Goal: Task Accomplishment & Management: Manage account settings

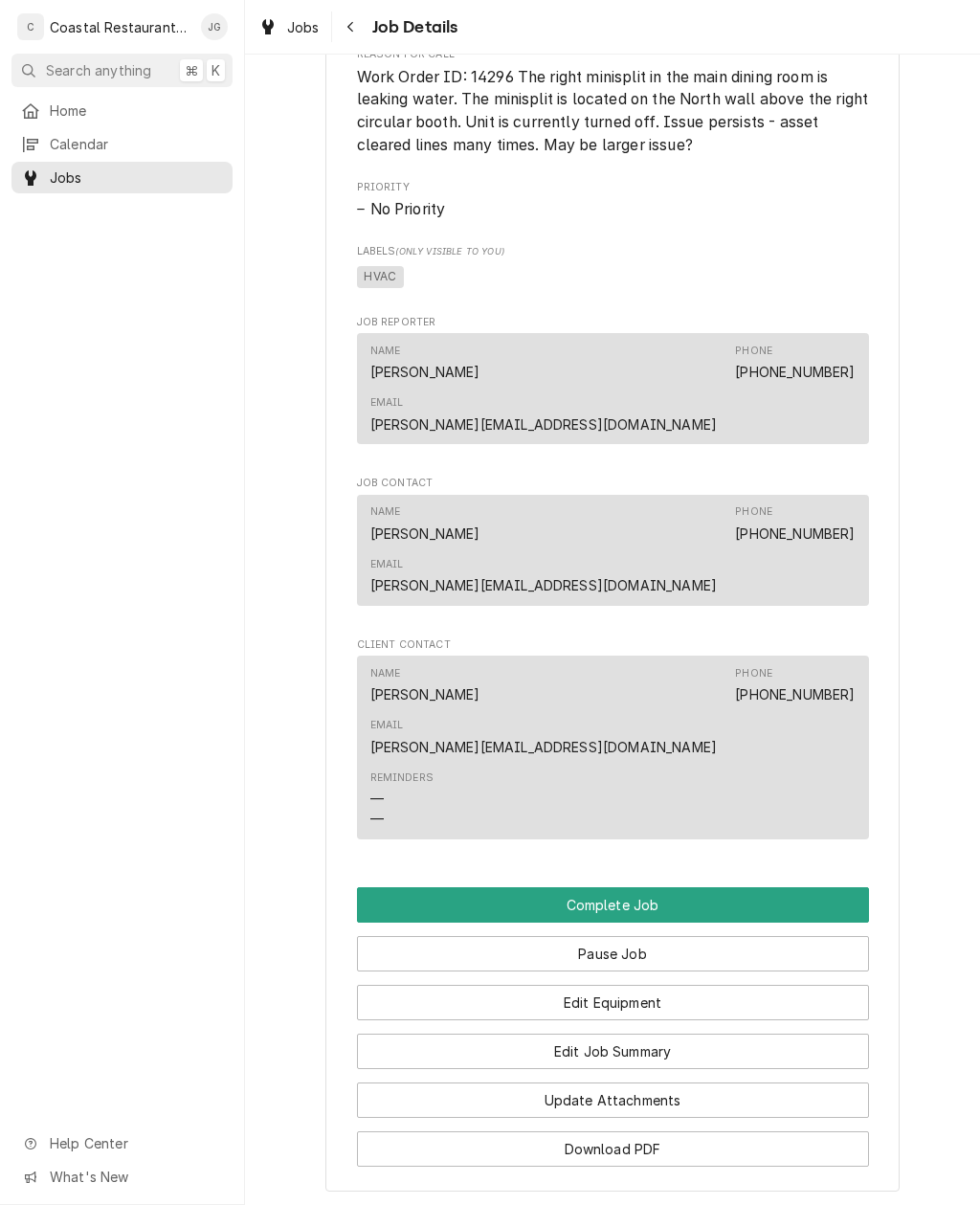
scroll to position [1162, 0]
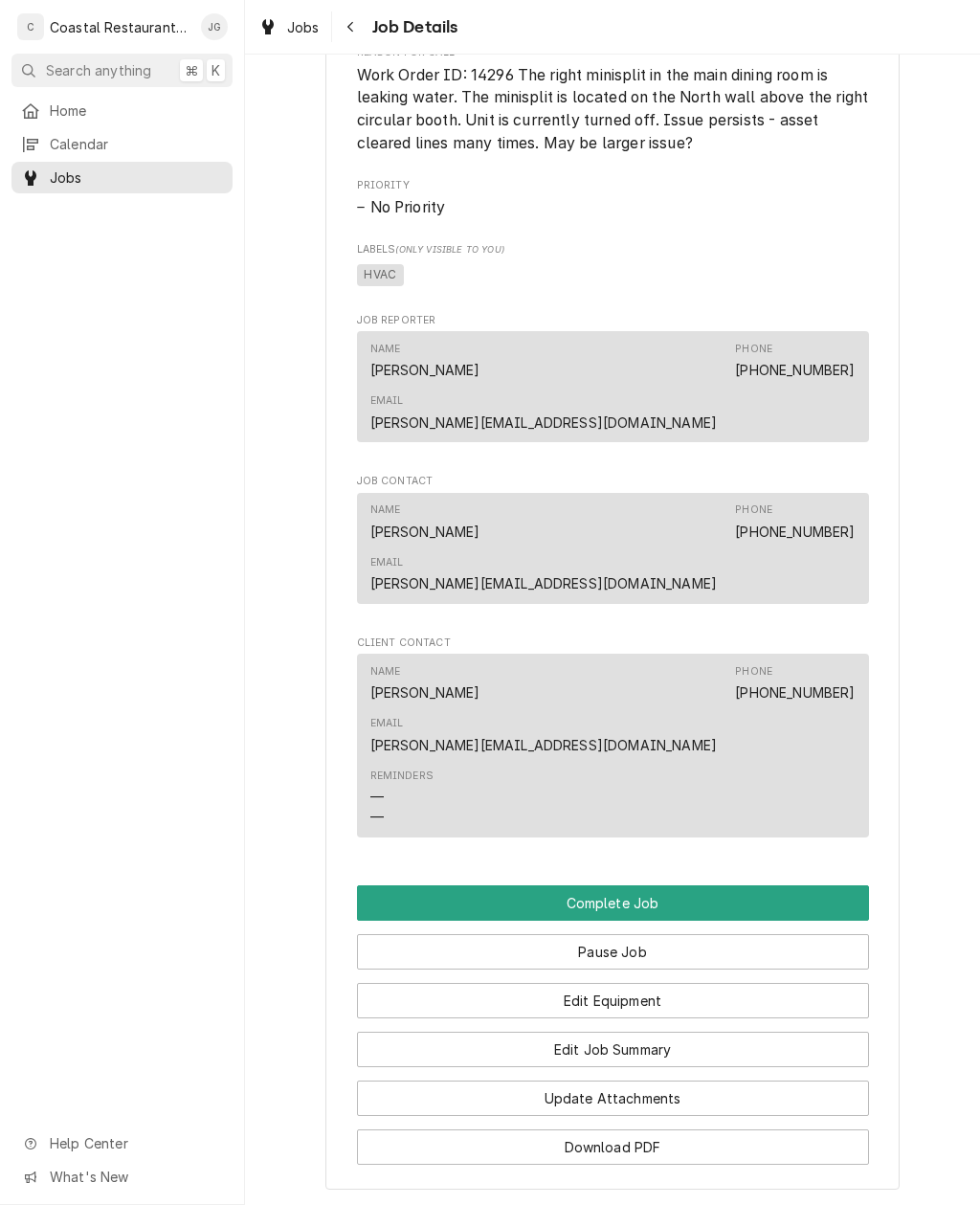
click at [700, 1032] on button "Edit Job Summary" at bounding box center [612, 1049] width 512 height 36
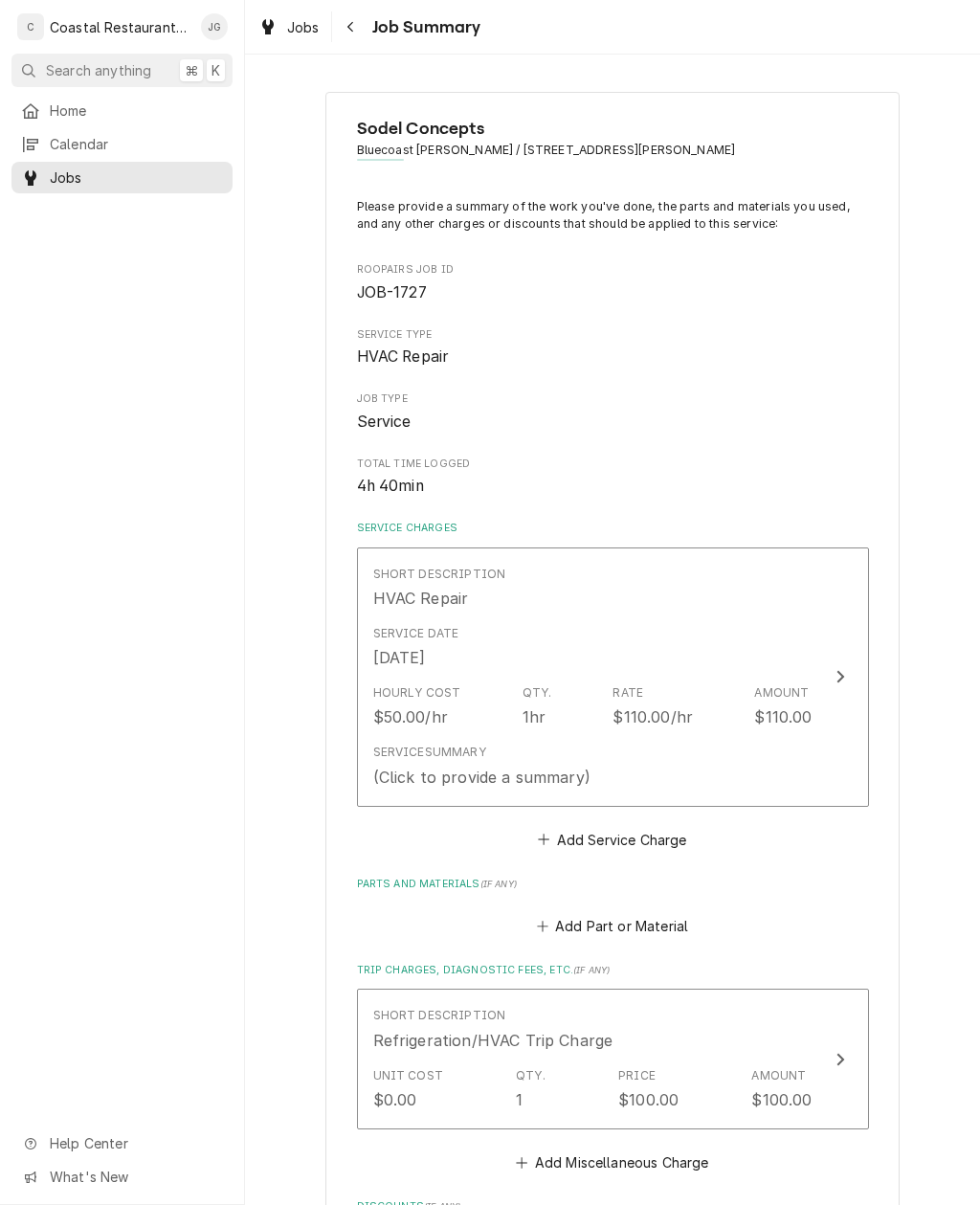
click at [656, 727] on div "Hourly Cost $50.00/hr Qty. 1hr Rate $110.00/hr Amount $110.00" at bounding box center [593, 706] width 439 height 59
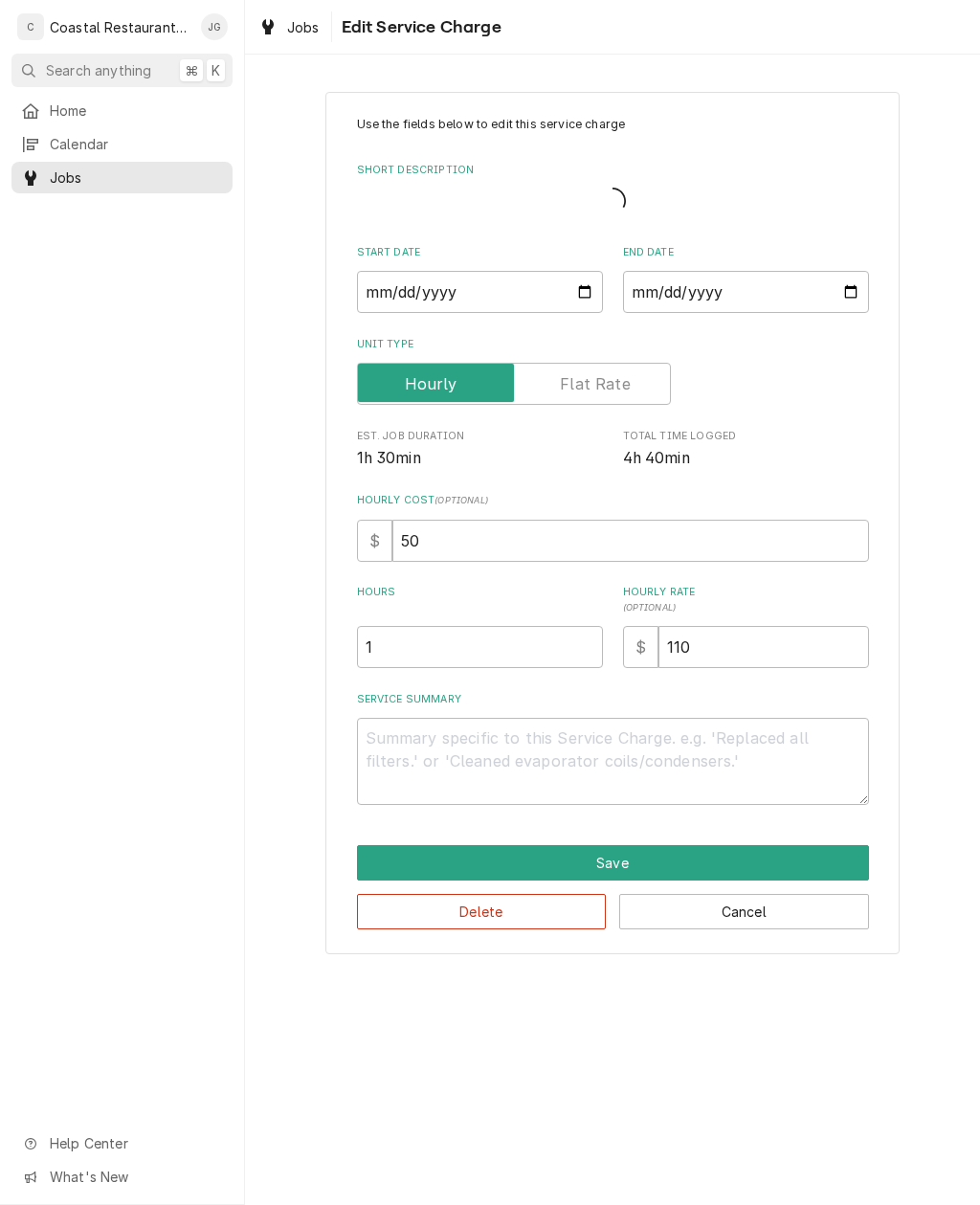
type textarea "x"
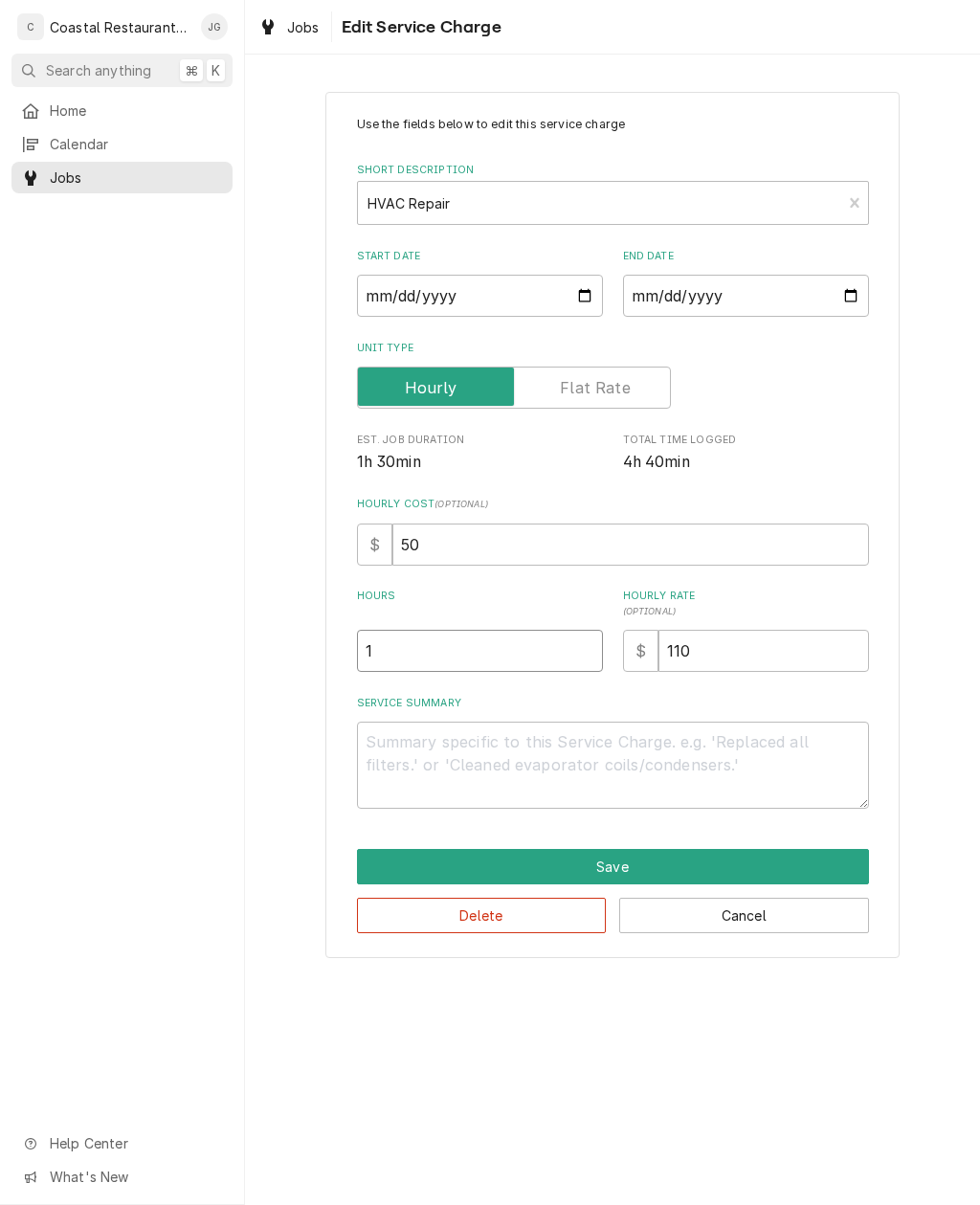
click at [509, 639] on input "1" at bounding box center [480, 651] width 246 height 43
type textarea "x"
type input "5"
type textarea "x"
type input "5"
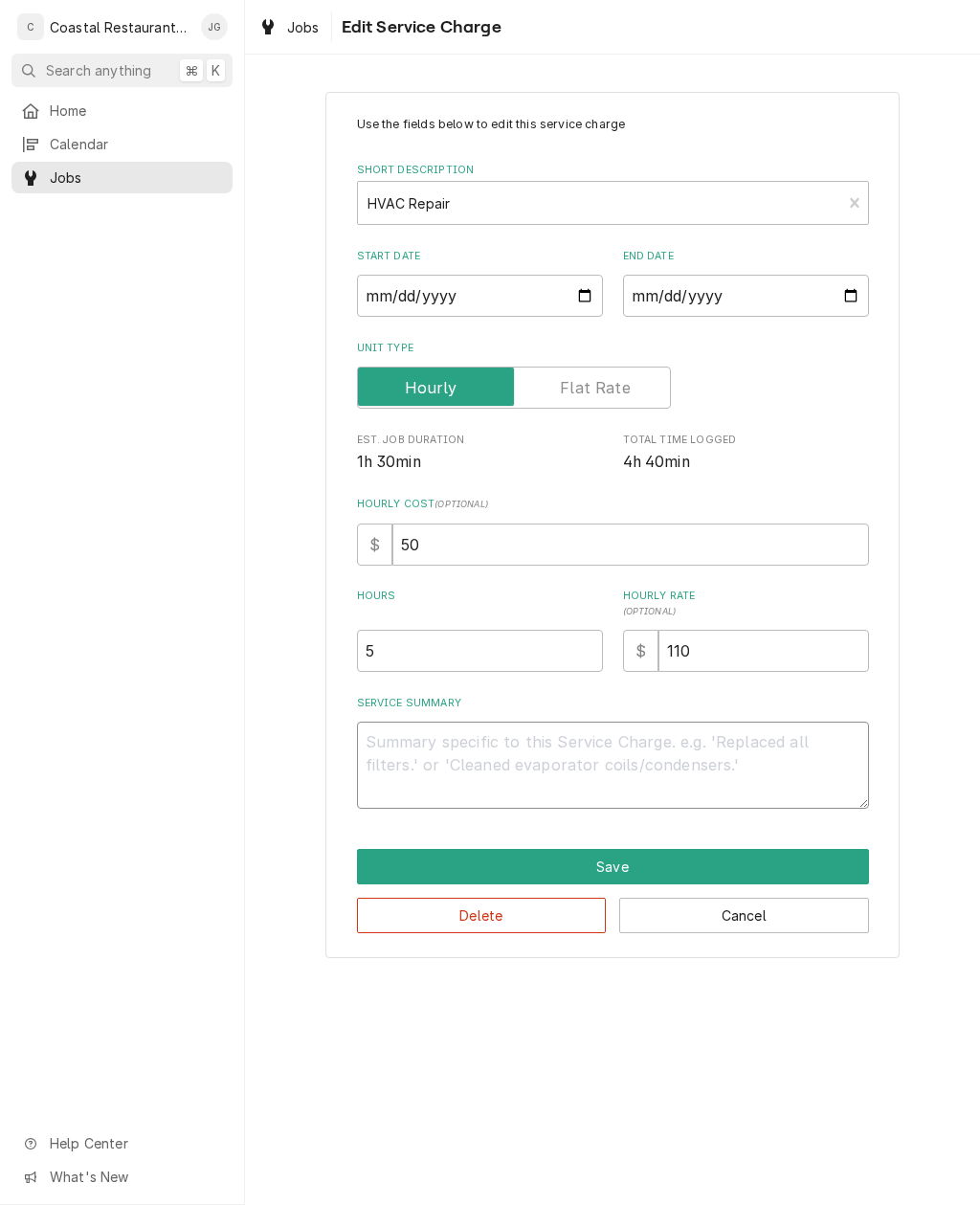
click at [551, 745] on textarea "Service Summary" at bounding box center [612, 766] width 512 height 87
type textarea "x"
type textarea "F"
type textarea "x"
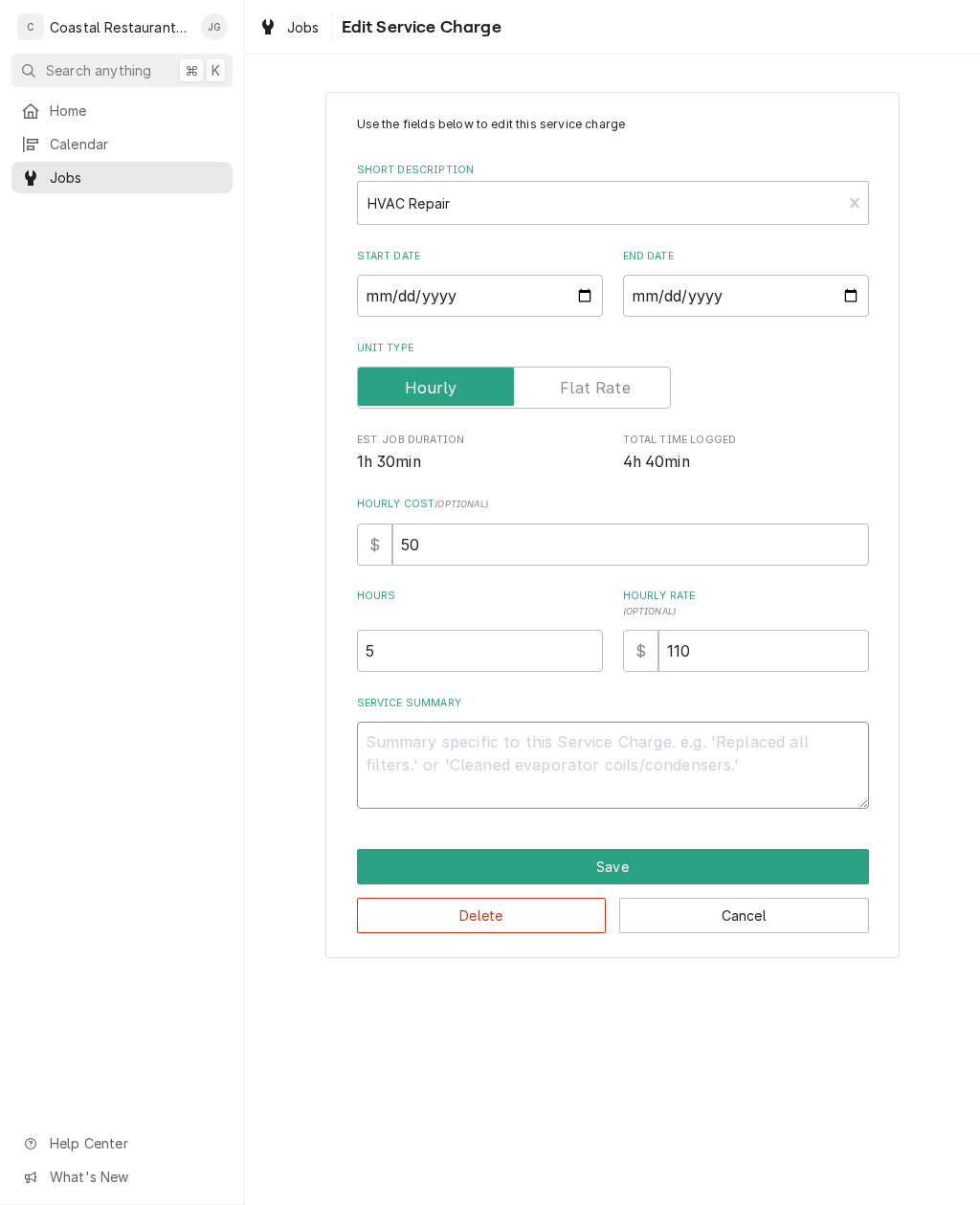
type textarea "A"
type textarea "x"
type textarea "Arr"
type textarea "x"
type textarea "Arriv"
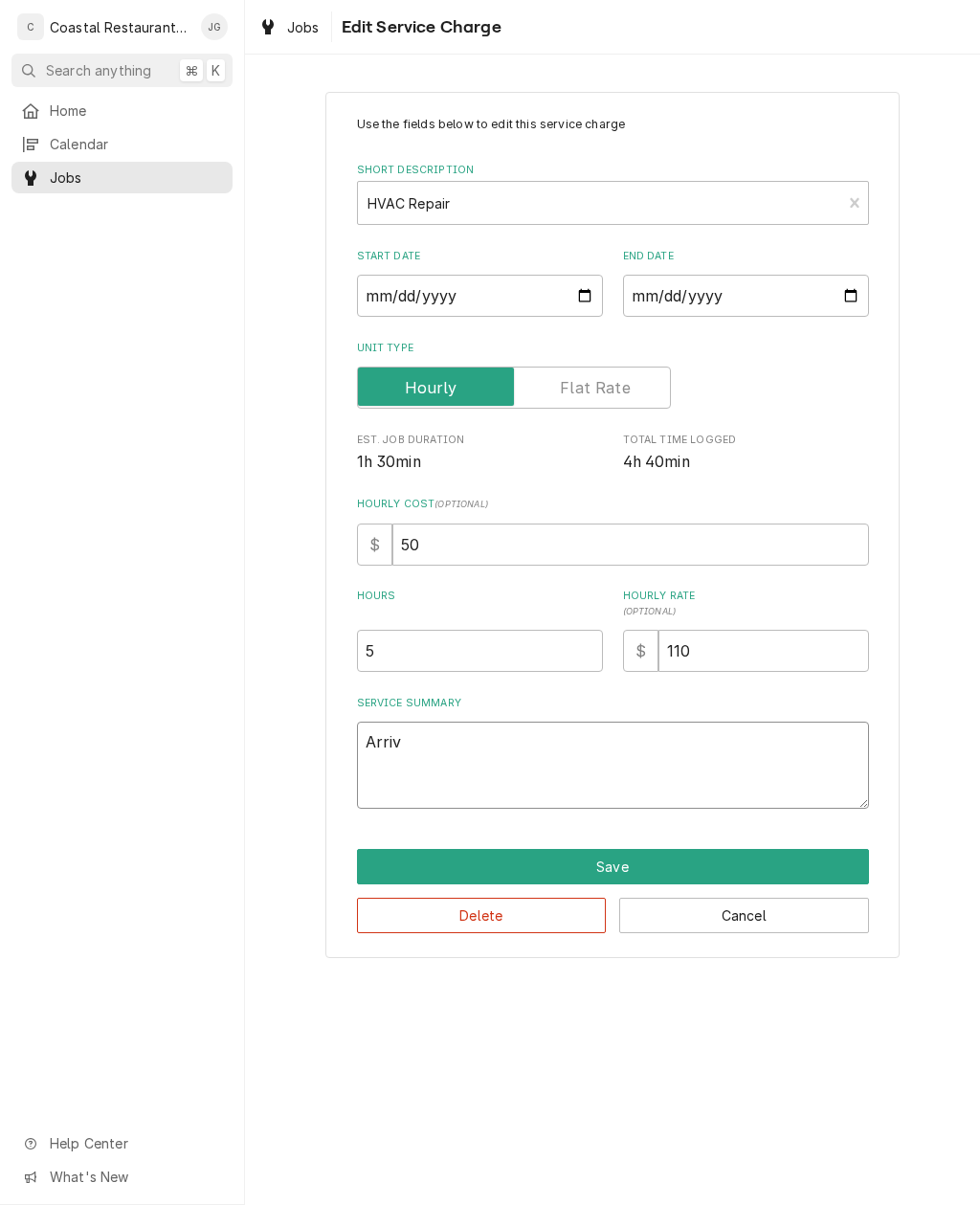
type textarea "x"
type textarea "Arrived"
type textarea "x"
type textarea "Arrived on"
type textarea "x"
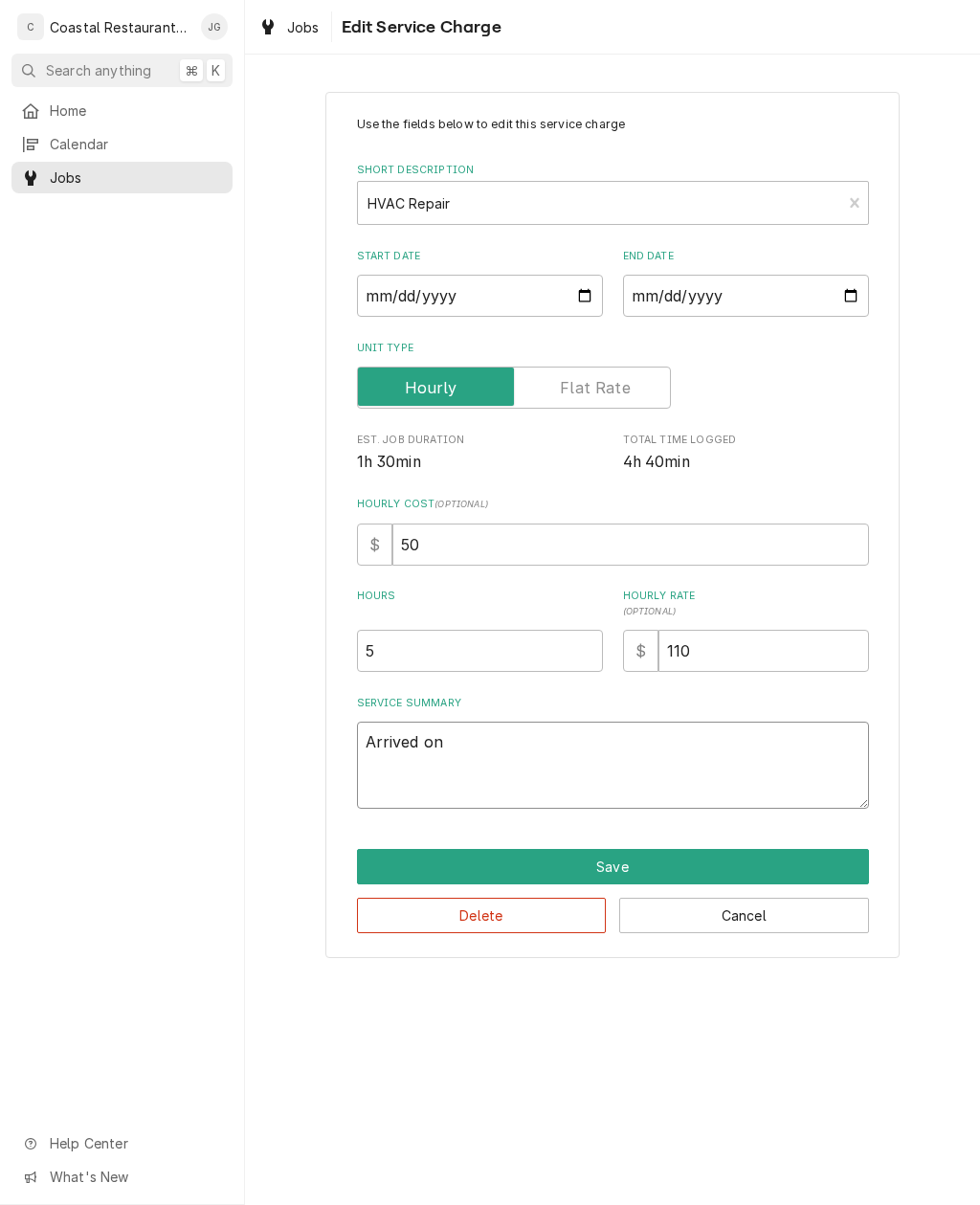
type textarea "Arrived on site"
type textarea "x"
type textarea "Arrived on site found unit"
type textarea "x"
type textarea "Arrived on site found unit with a"
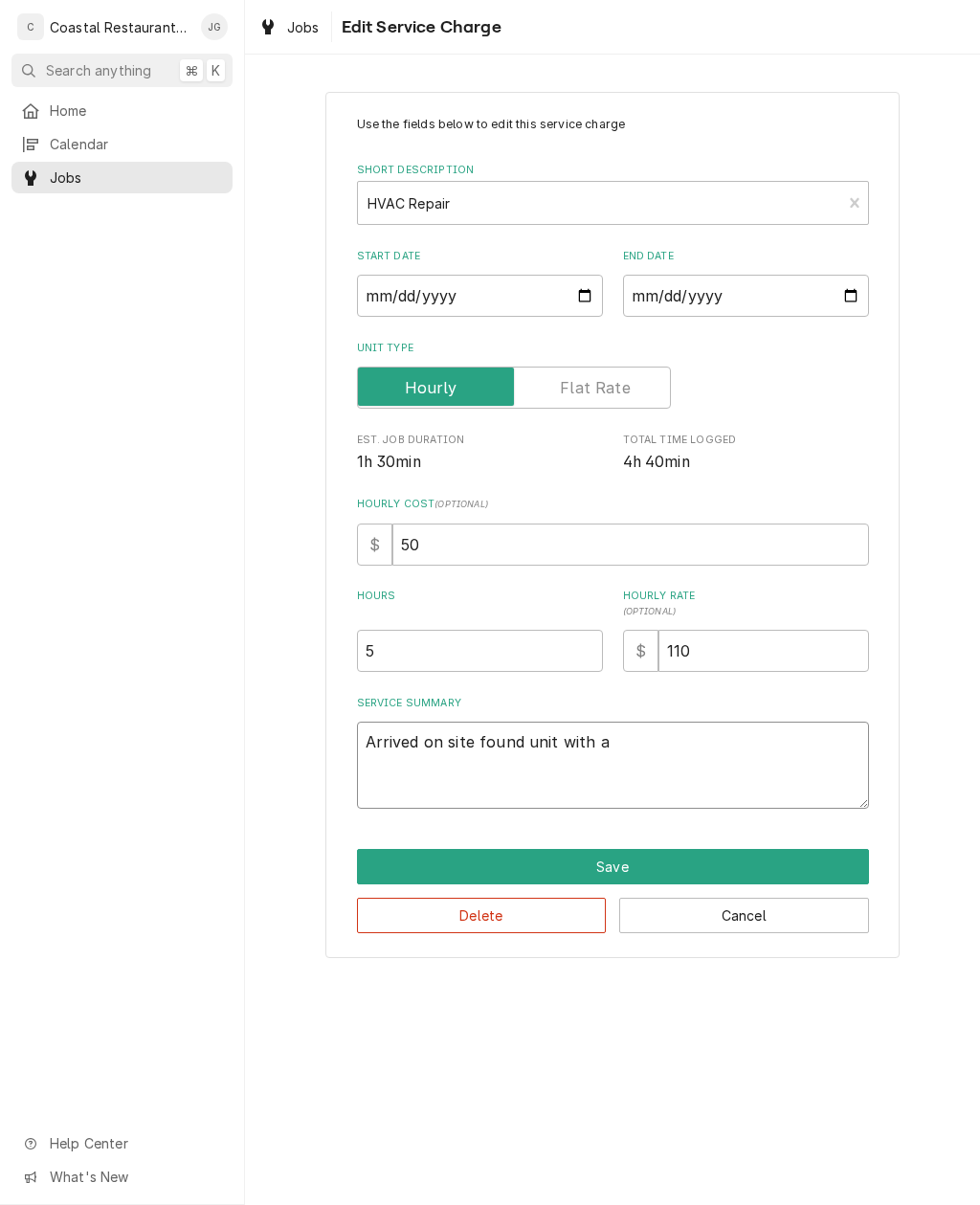
type textarea "x"
type textarea "Arrived on site found unit with a E"
type textarea "x"
type textarea "Arrived on site found unit with a E6"
type textarea "x"
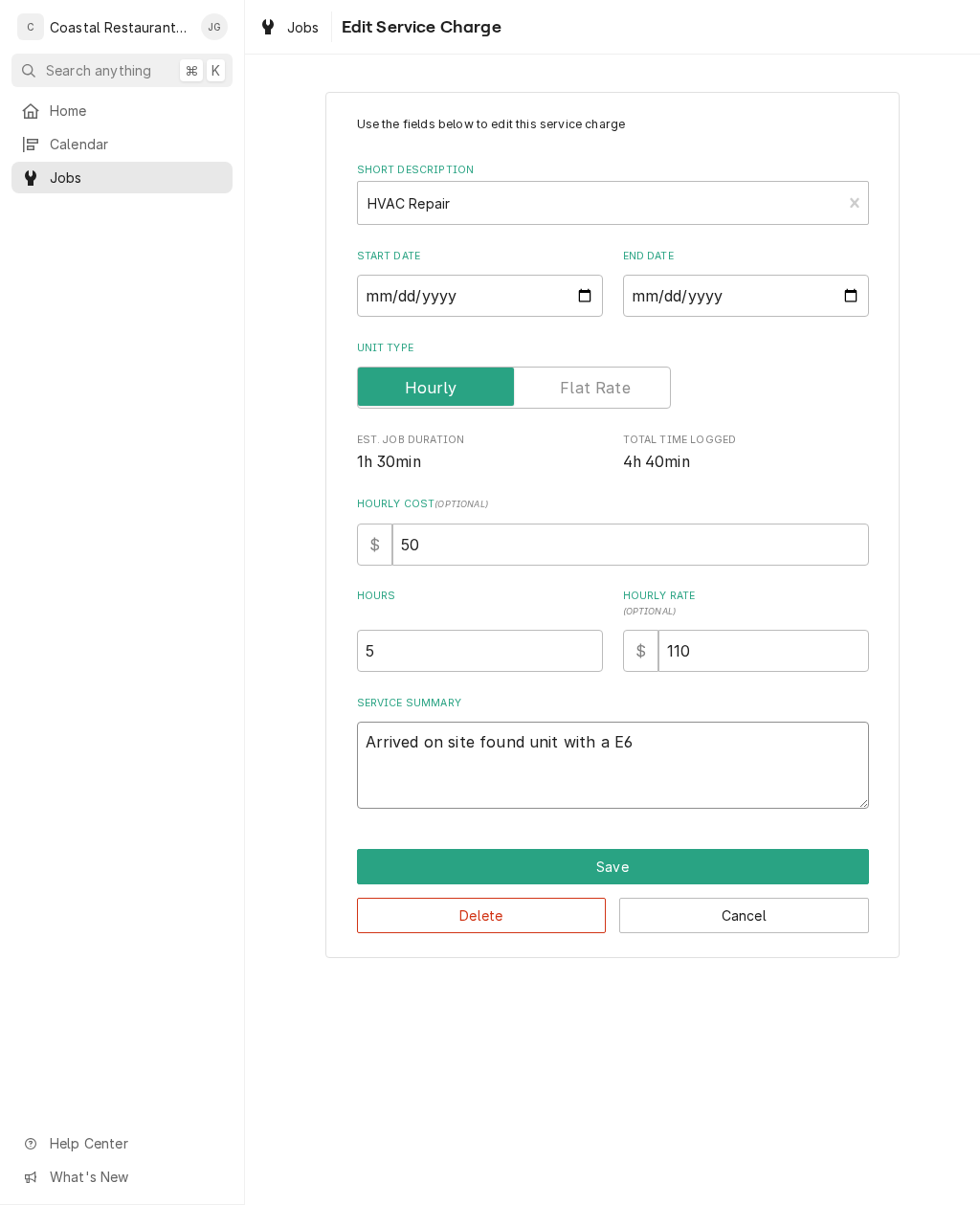
type textarea "Arrived on site found unit with a E6 error code"
type textarea "x"
type textarea "Arrived on site found unit with a E6 error code and a"
type textarea "x"
type textarea "Arrived on site found unit with a E6 error code and a P"
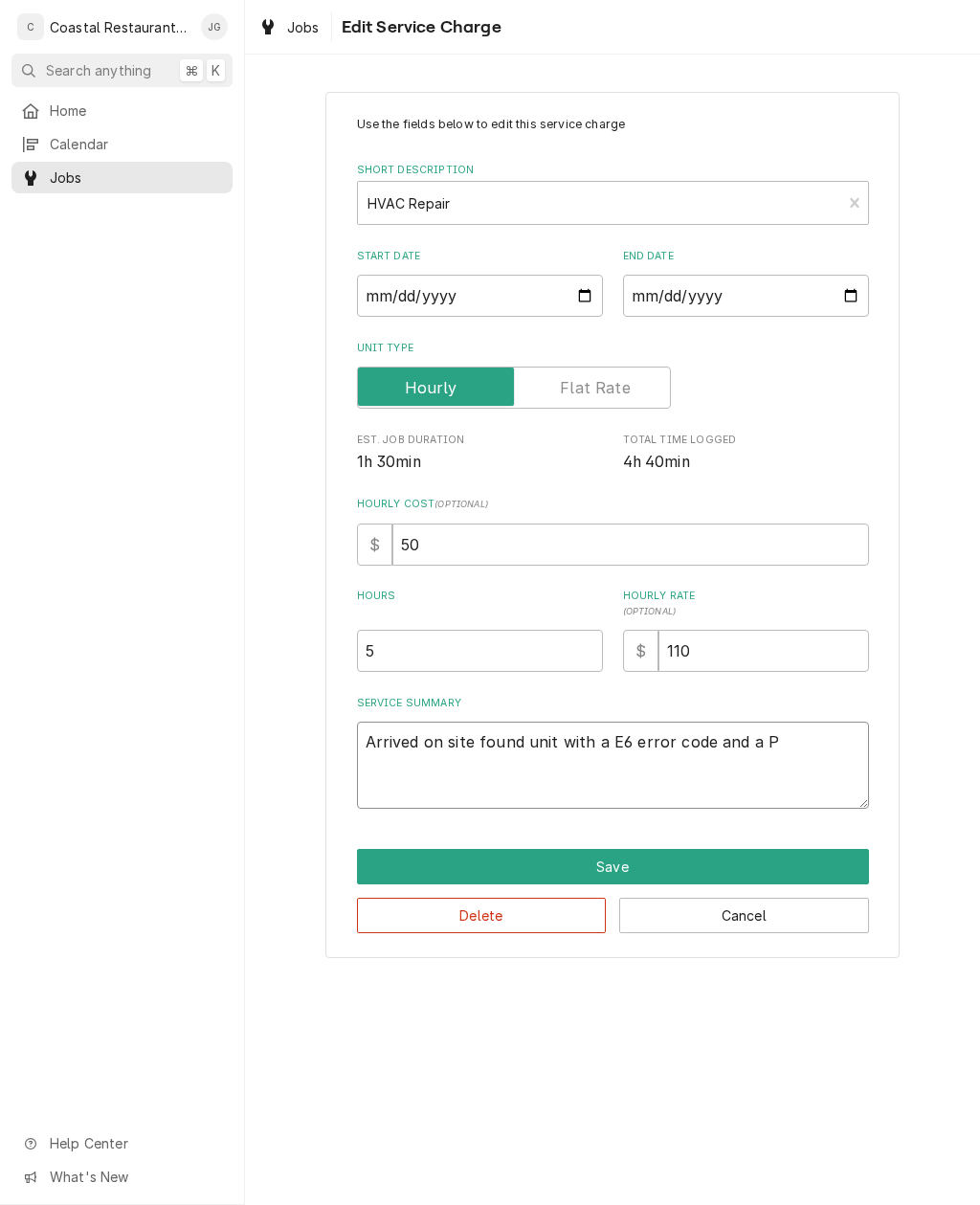
type textarea "x"
type textarea "Arrived on site found unit with a E6 error code and a P2"
type textarea "x"
type textarea "Arrived on site found unit with a E6 error code and a P2F"
type textarea "x"
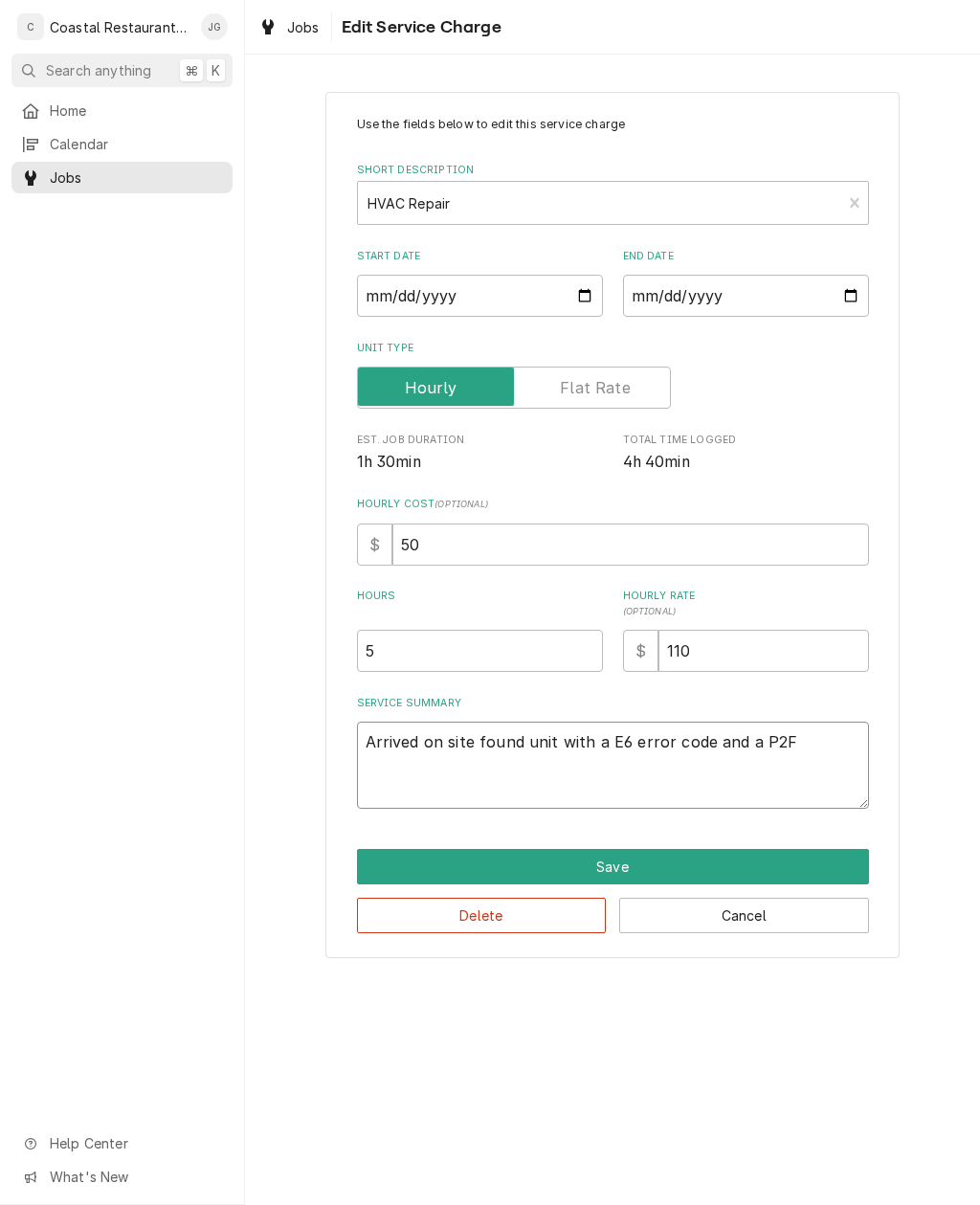
type textarea "Arrived on site found unit with a E6 error code and a"
type textarea "x"
type textarea "Arrived on site found unit with a E6 error code and"
type textarea "x"
type textarea "Arrived on site found unit with a E6 error code"
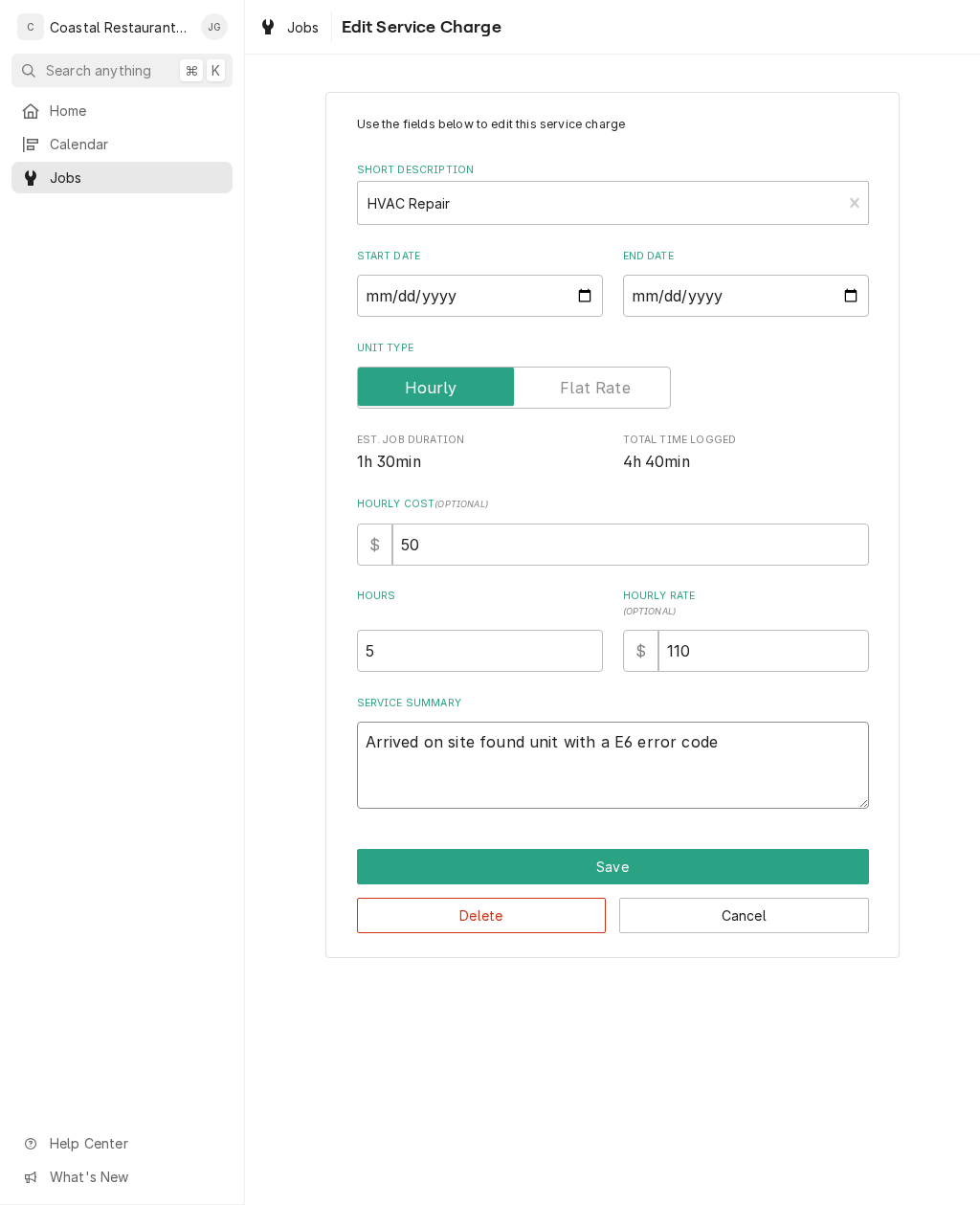
type textarea "x"
type textarea "Arrived on site found unit with a E6 error"
type textarea "x"
type textarea "Arrived on site found unit with a E6 a"
type textarea "x"
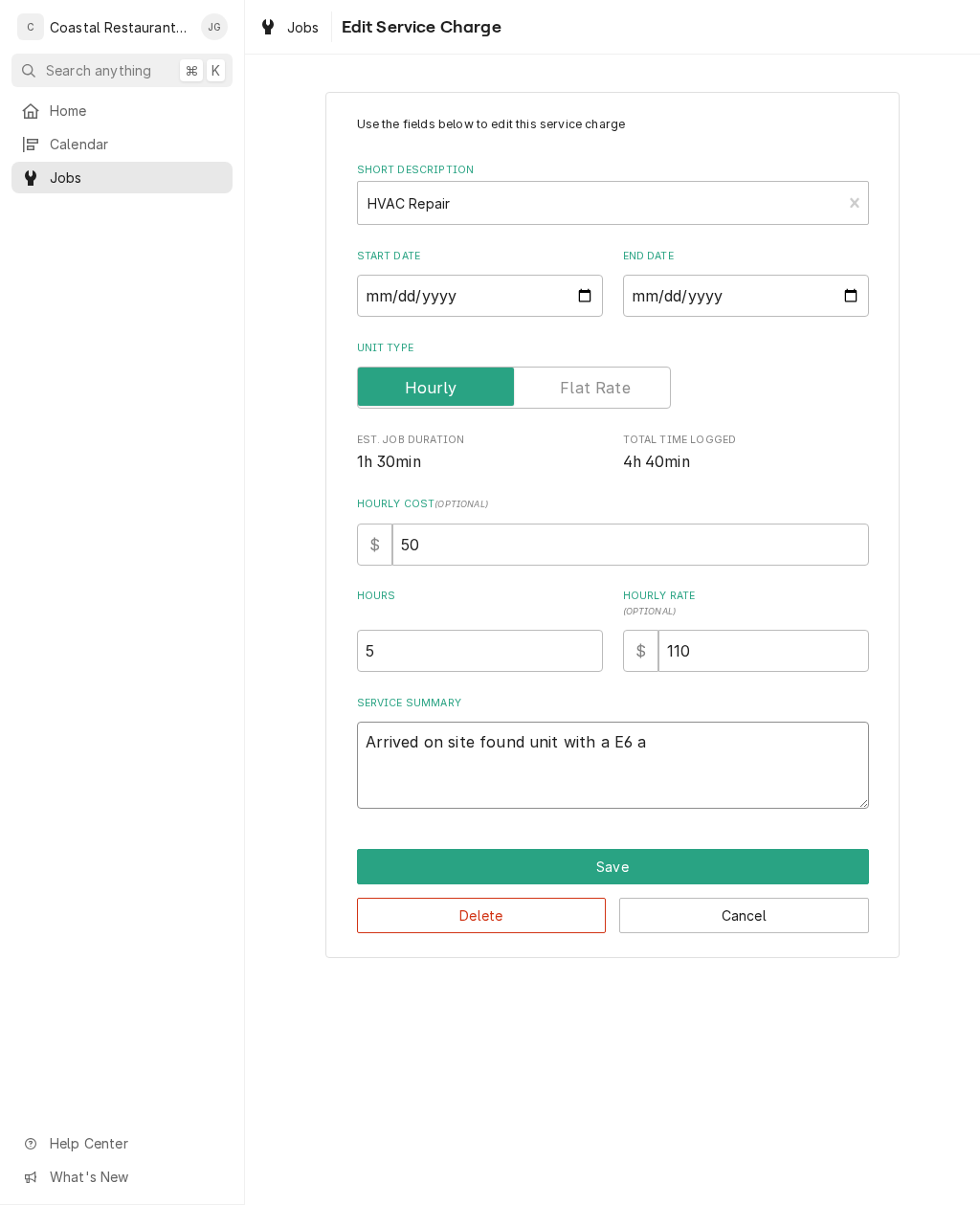
type textarea "Arrived on site found unit with a E6 an"
type textarea "x"
type textarea "Arrived on site found unit with a E6 and"
type textarea "x"
type textarea "Arrived on site found unit with a E6 and"
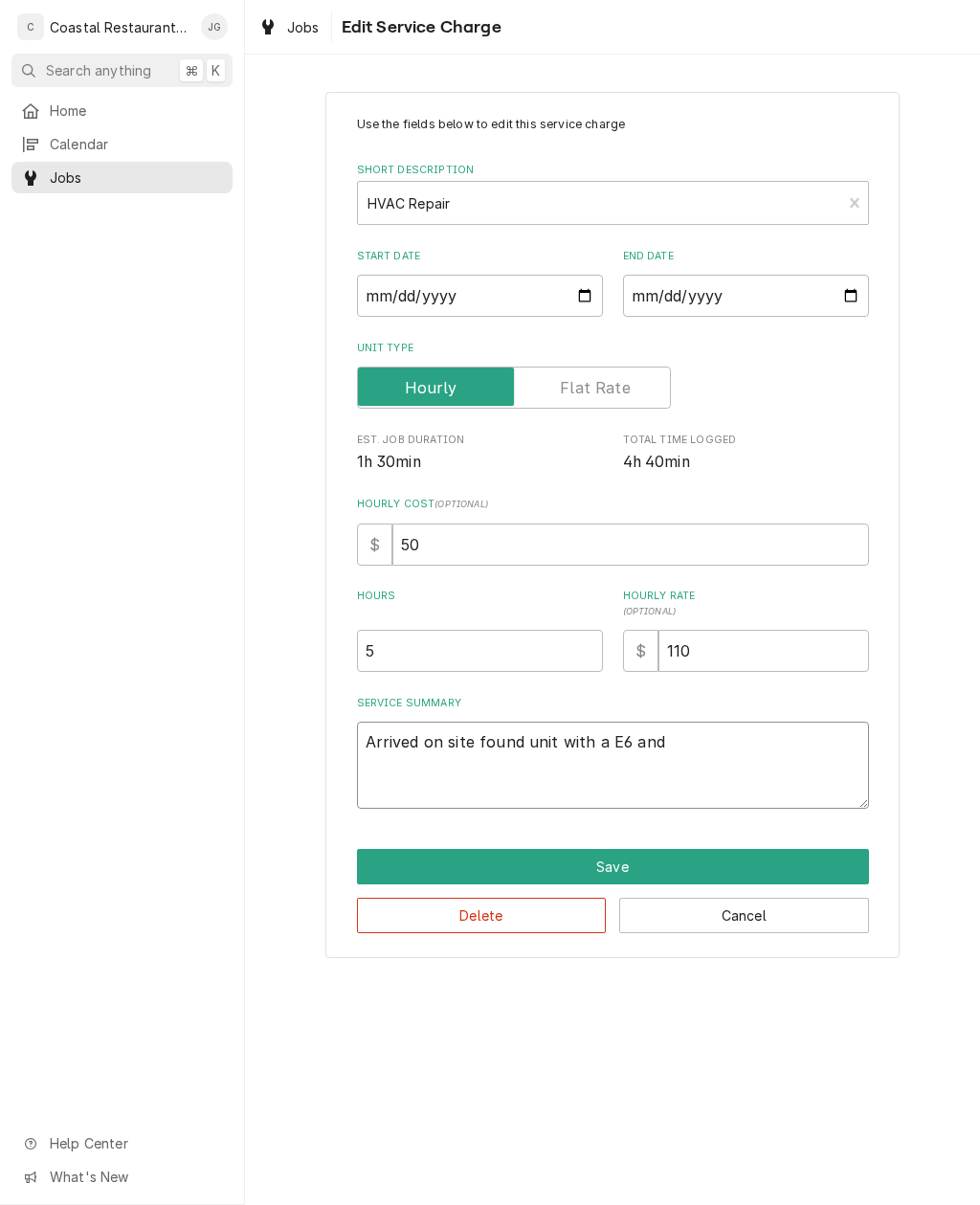
type textarea "x"
type textarea "Arrived on site found unit with a E6 and P"
type textarea "x"
type textarea "Arrived on site found unit with a E6 and P2"
type textarea "x"
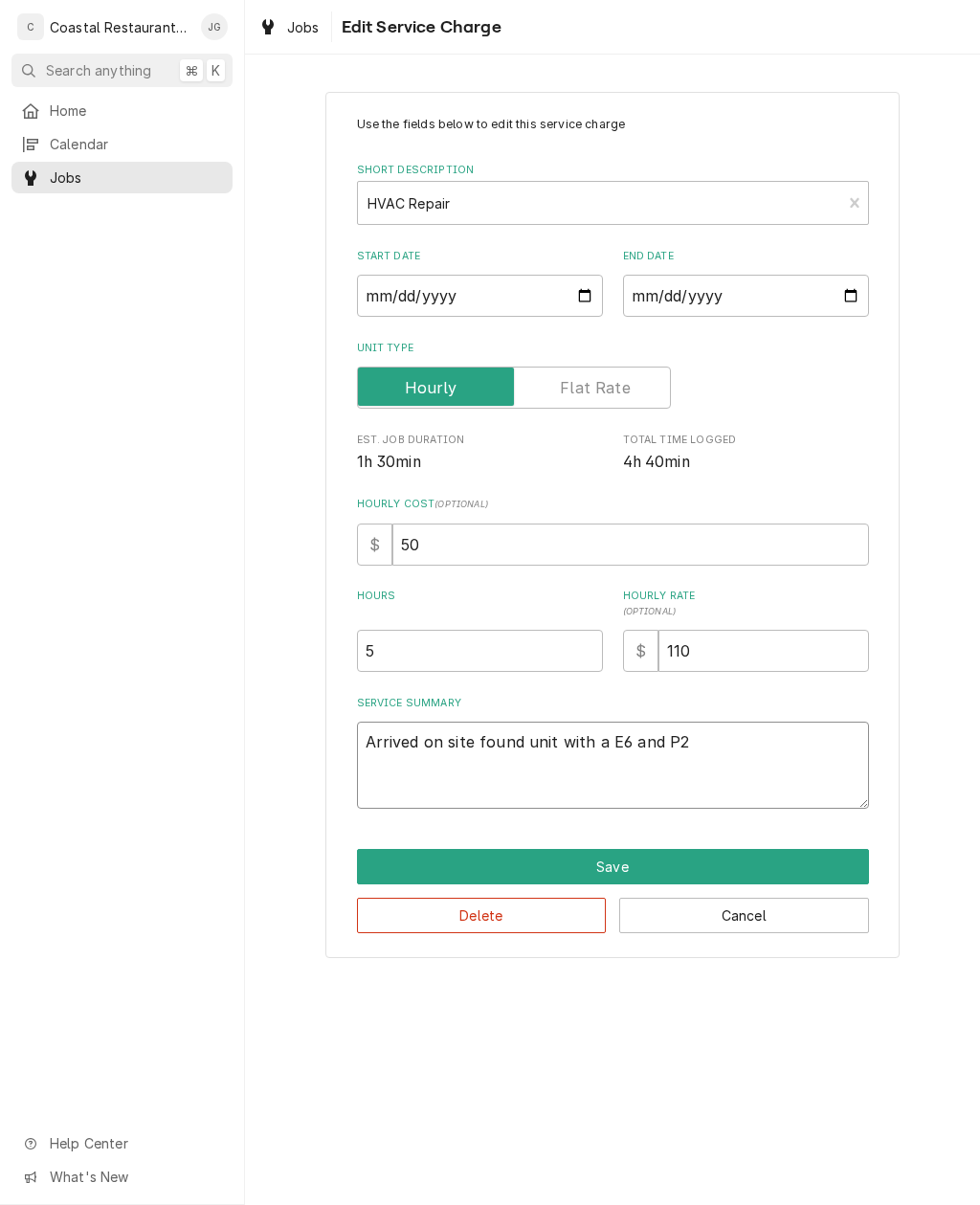
type textarea "Arrived on site found unit with a E6 and P2"
type textarea "x"
type textarea "Arrived on site found unit with a E6 and P2 e"
type textarea "x"
type textarea "Arrived on site found unit with a E6 and P2 er"
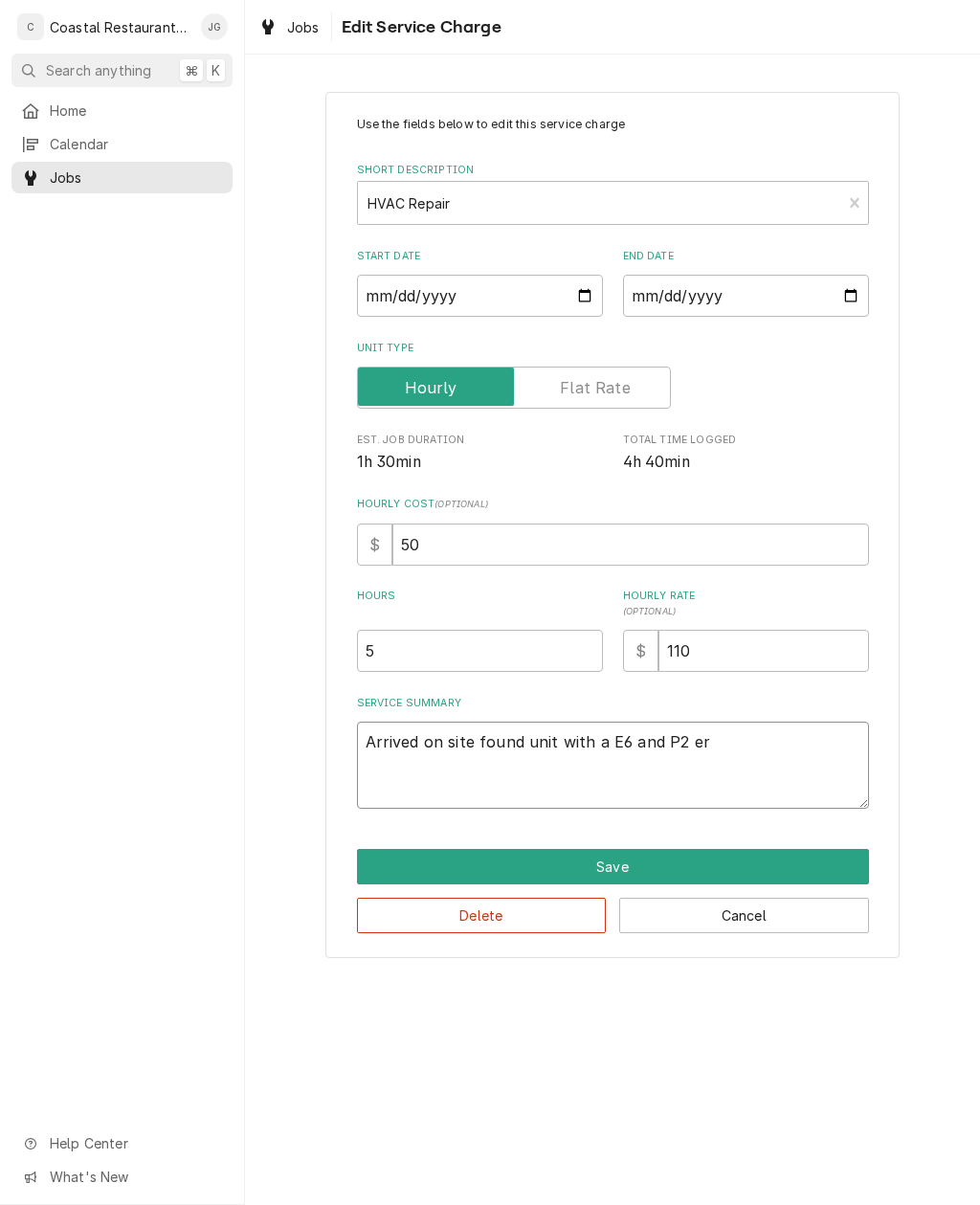
type textarea "x"
type textarea "Arrived on site found unit with a E6 and P2 err"
type textarea "x"
type textarea "Arrived on site found unit with a E6 and P2 erro"
type textarea "x"
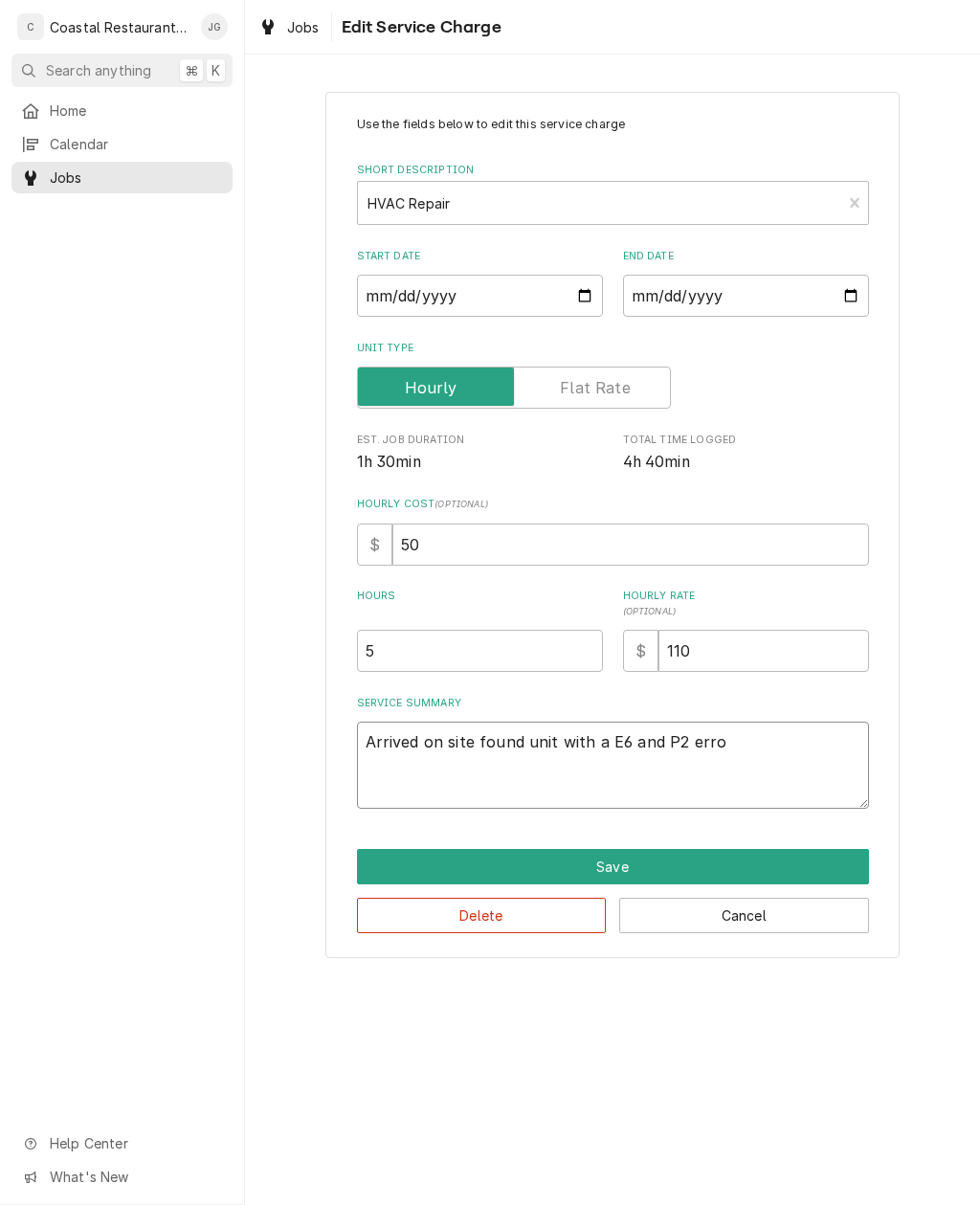
type textarea "Arrived on site found unit with a E6 and P2 error"
type textarea "x"
type textarea "Arrived on site found unit with a E6 and P2 error"
type textarea "x"
type textarea "Arrived on site found unit with a E6 and P2 error"
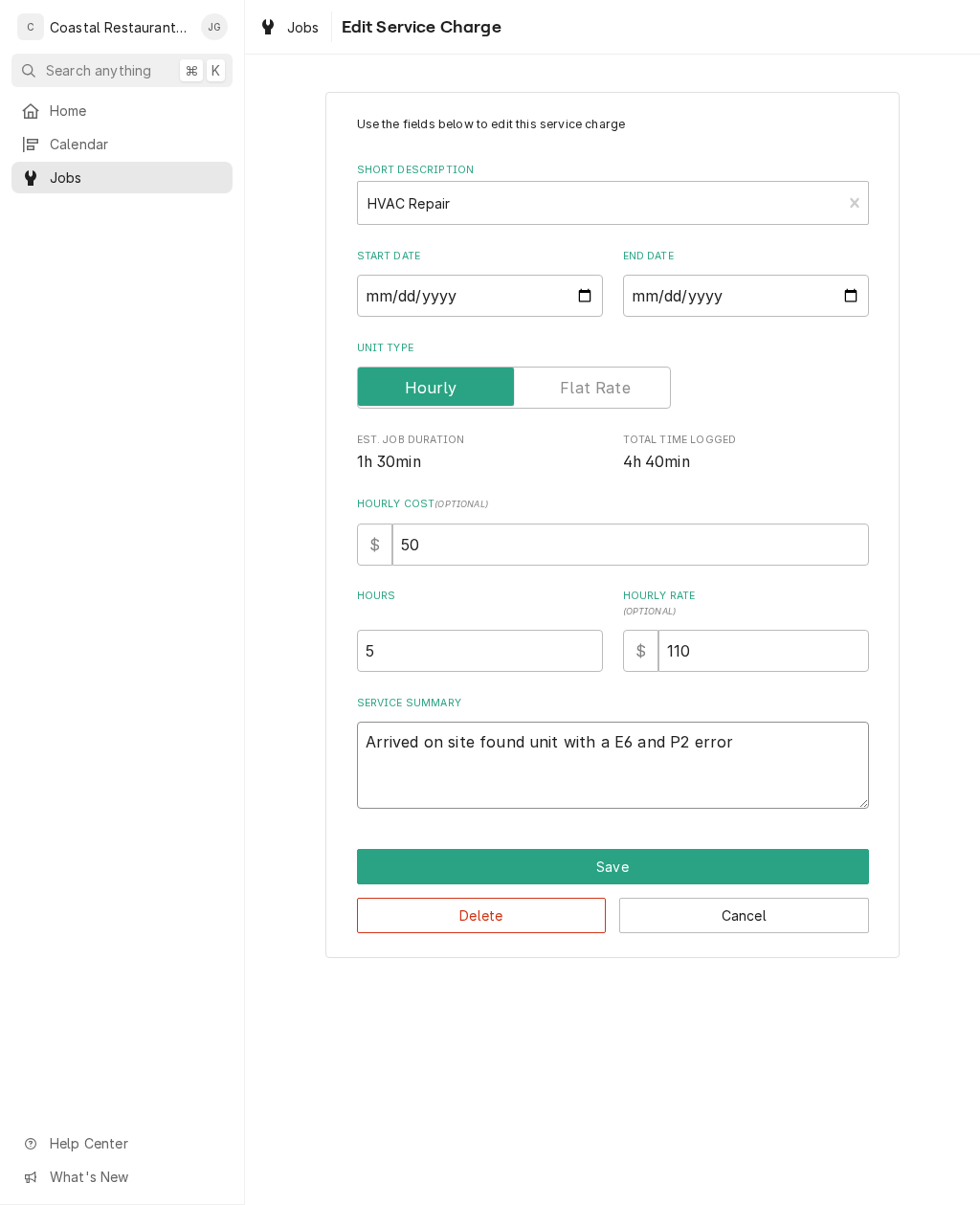
type textarea "x"
type textarea "Arrived on site found unit with a E6 and P2 error."
type textarea "x"
type textarea "Arrived on site found unit with a E6 and P2 error. F"
type textarea "x"
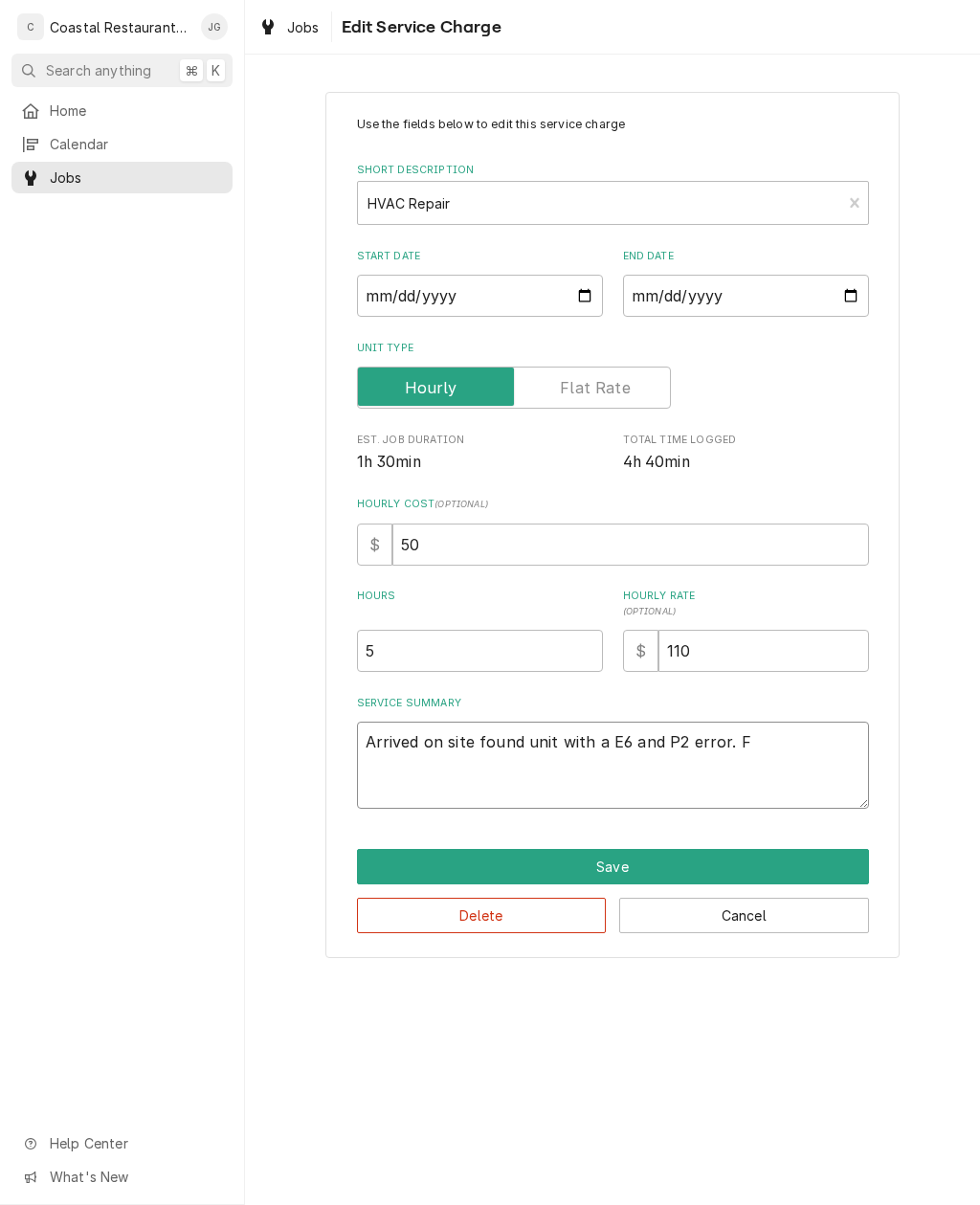
type textarea "Arrived on site found unit with a E6 and P2 error."
type textarea "x"
type textarea "Arrived on site found unit with a E6 and P2 error. F"
type textarea "x"
type textarea "Arrived on site found unit with a E6 and P2 error. Fo"
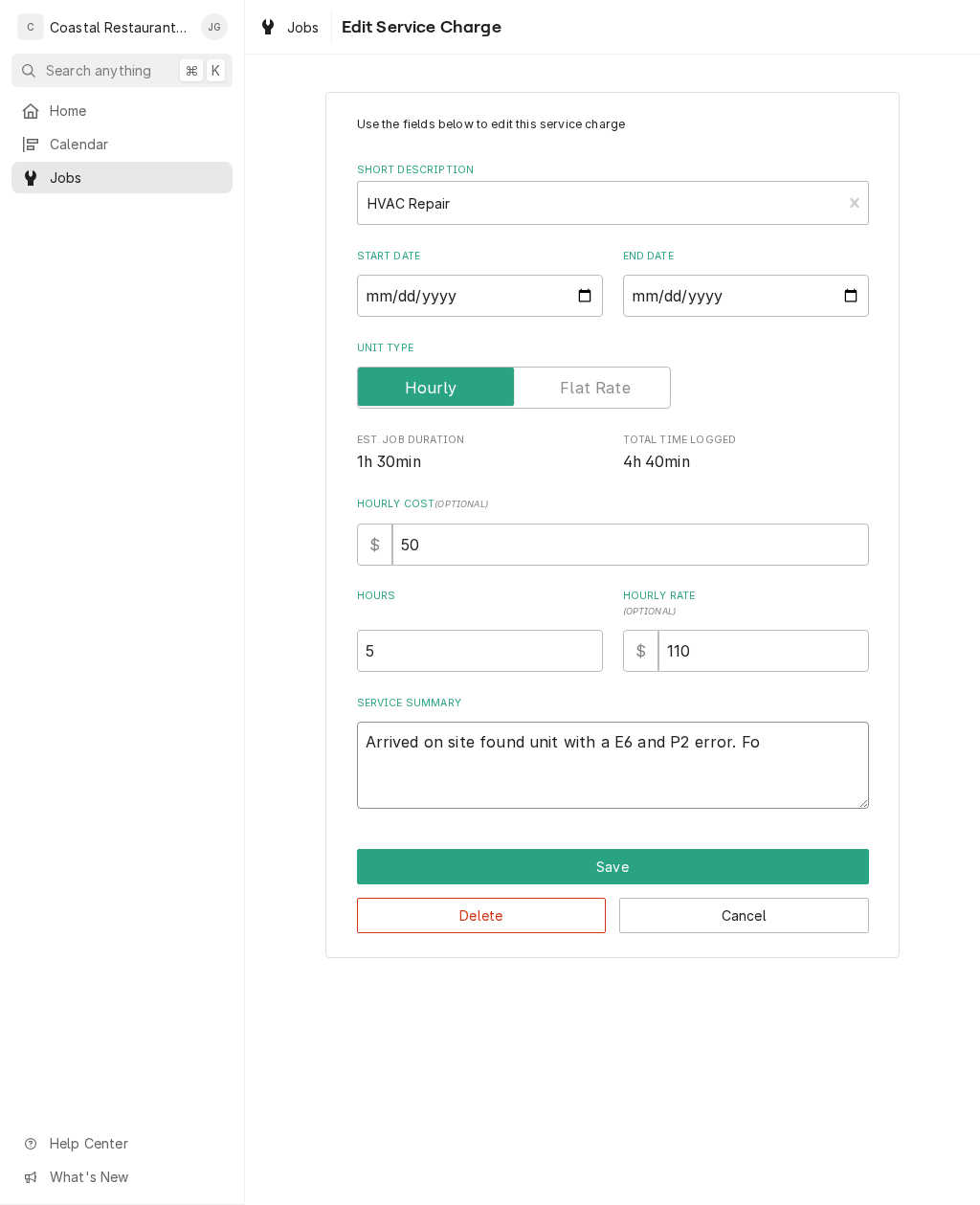
type textarea "x"
type textarea "Arrived on site found unit with a E6 and P2 error. Fou"
type textarea "x"
type textarea "Arrived on site found unit with a E6 and P2 error. Foun"
type textarea "x"
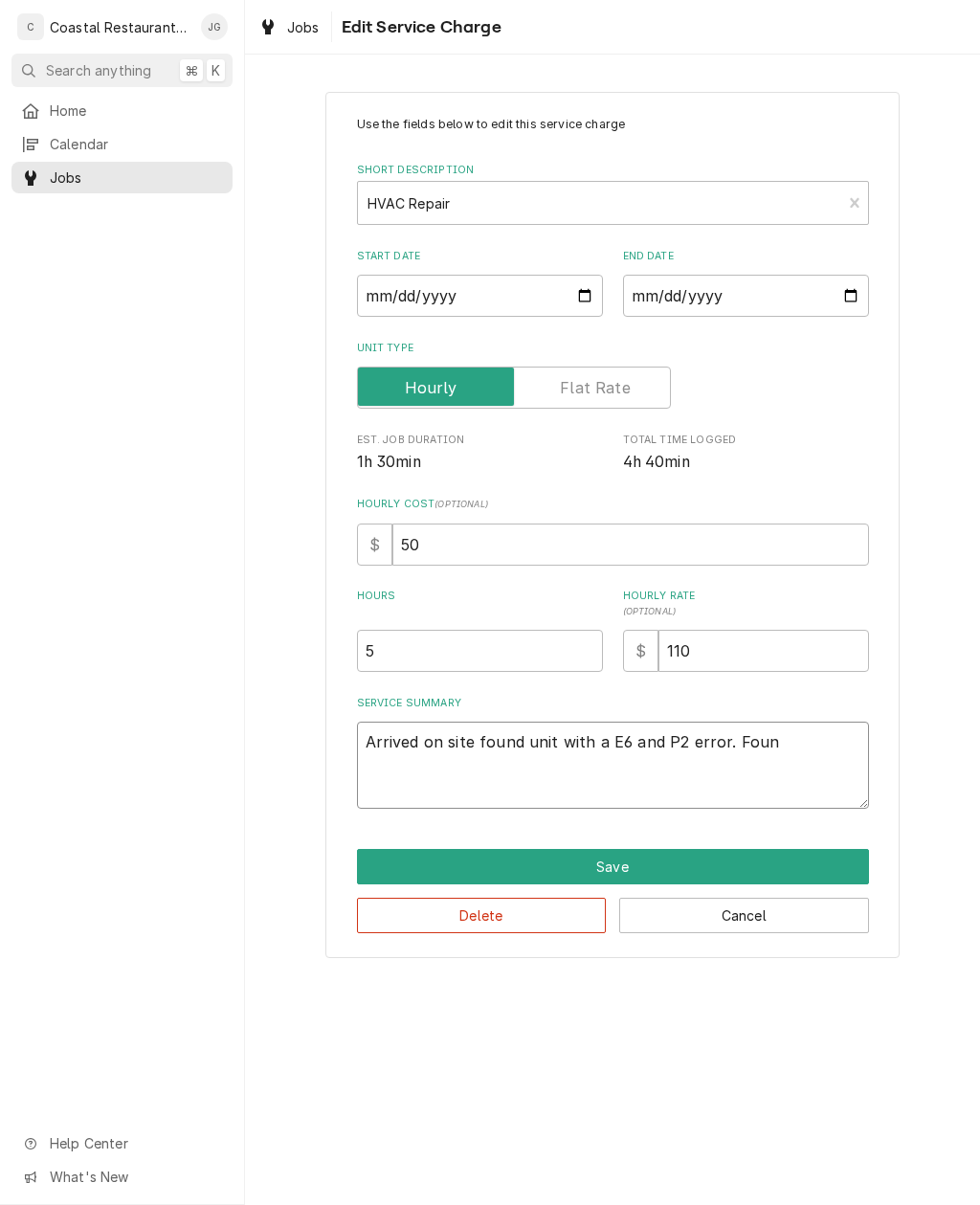
type textarea "Arrived on site found unit with a E6 and P2 error. Found"
type textarea "x"
type textarea "Arrived on site found unit with a E6 and P2 error. Found u"
type textarea "x"
type textarea "Arrived on site found unit with a E6 and P2 error. Found un"
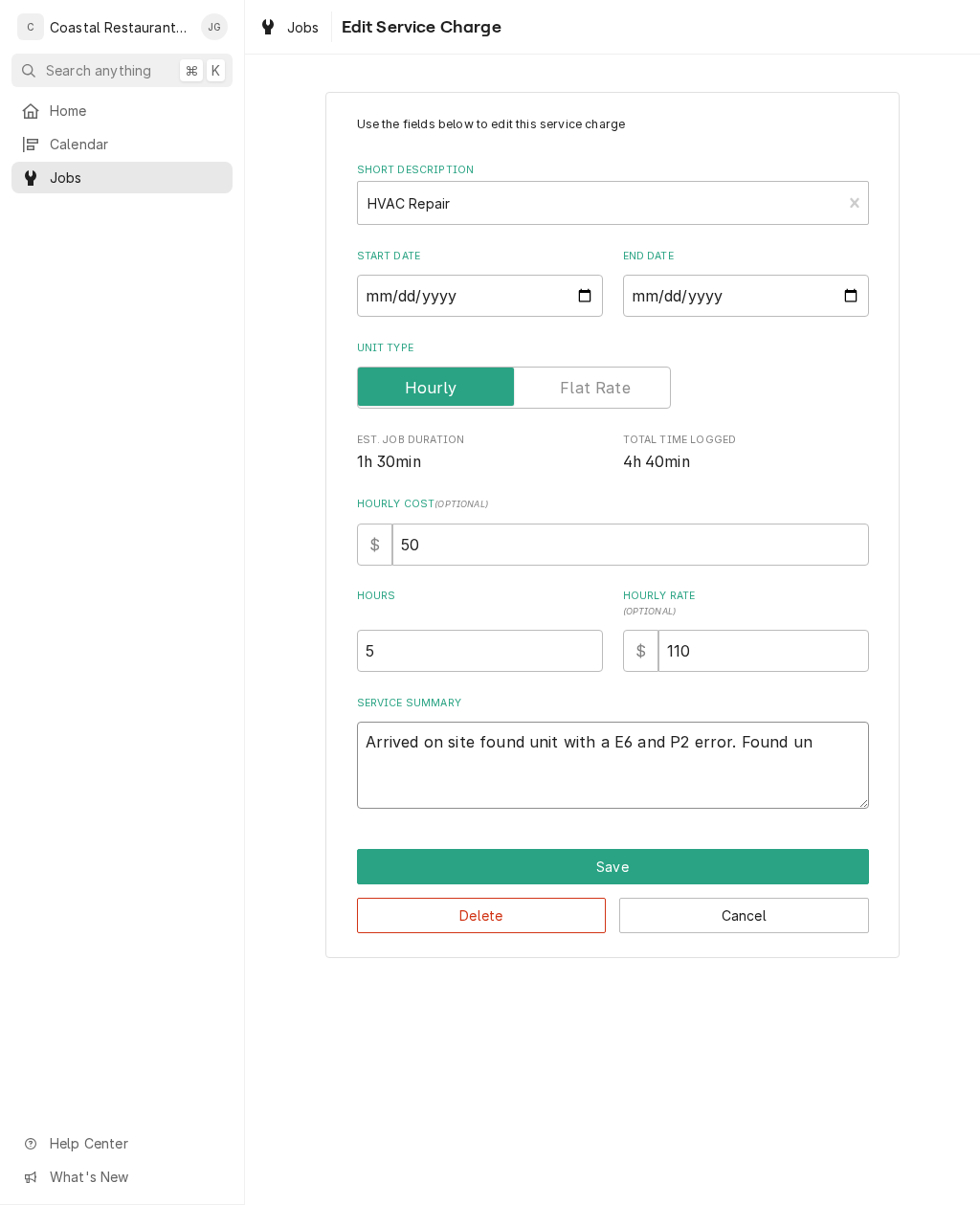
type textarea "x"
type textarea "Arrived on site found unit with a E6 and P2 error. Found uni"
type textarea "x"
type textarea "Arrived on site found unit with a E6 and P2 error. Found unit"
type textarea "x"
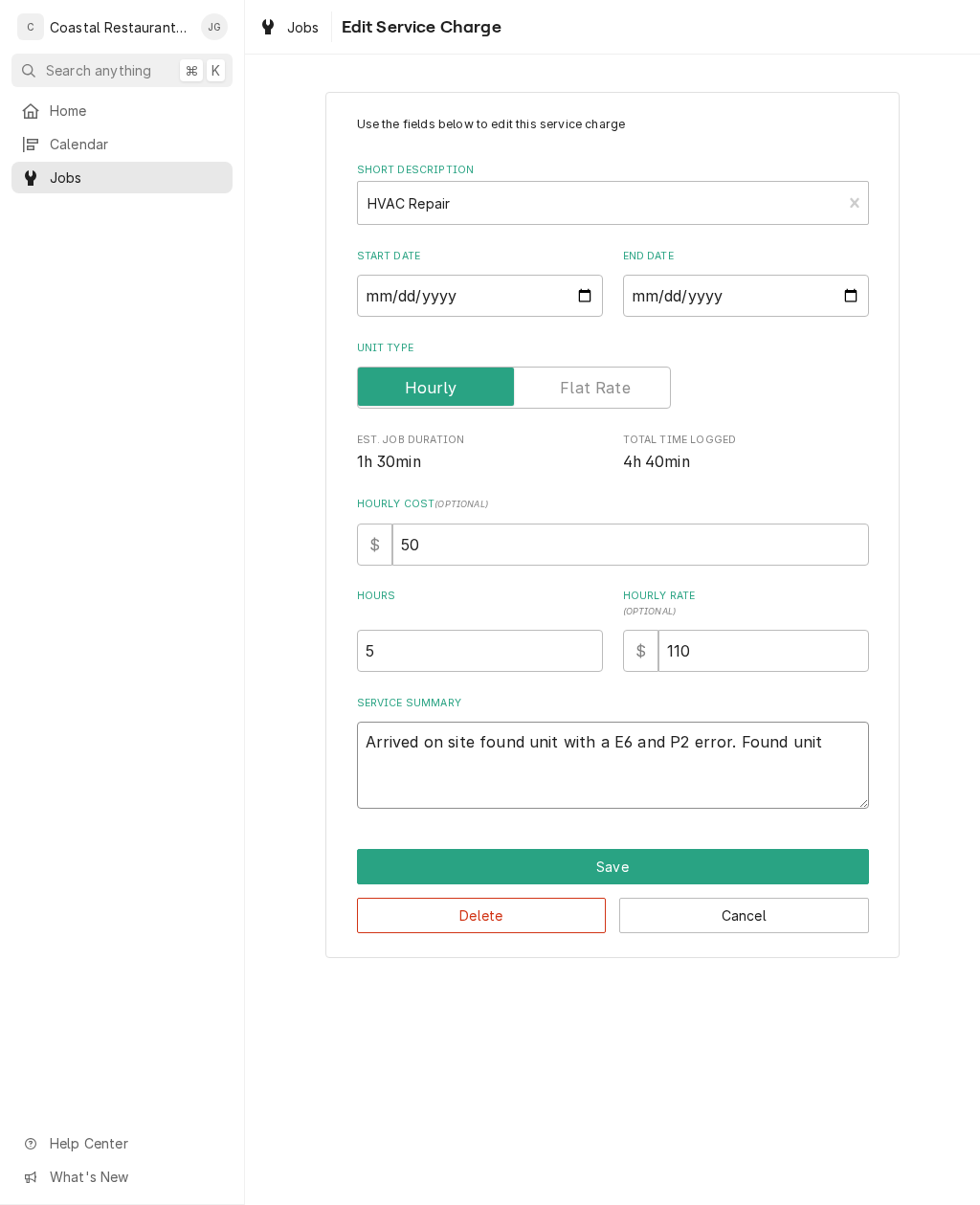
type textarea "Arrived on site found unit with a E6 and P2 error. Found unit"
type textarea "x"
type textarea "Arrived on site found unit with a E6 and P2 error. Found unit l"
type textarea "x"
type textarea "Arrived on site found unit with a E6 and P2 error. Found unit lo"
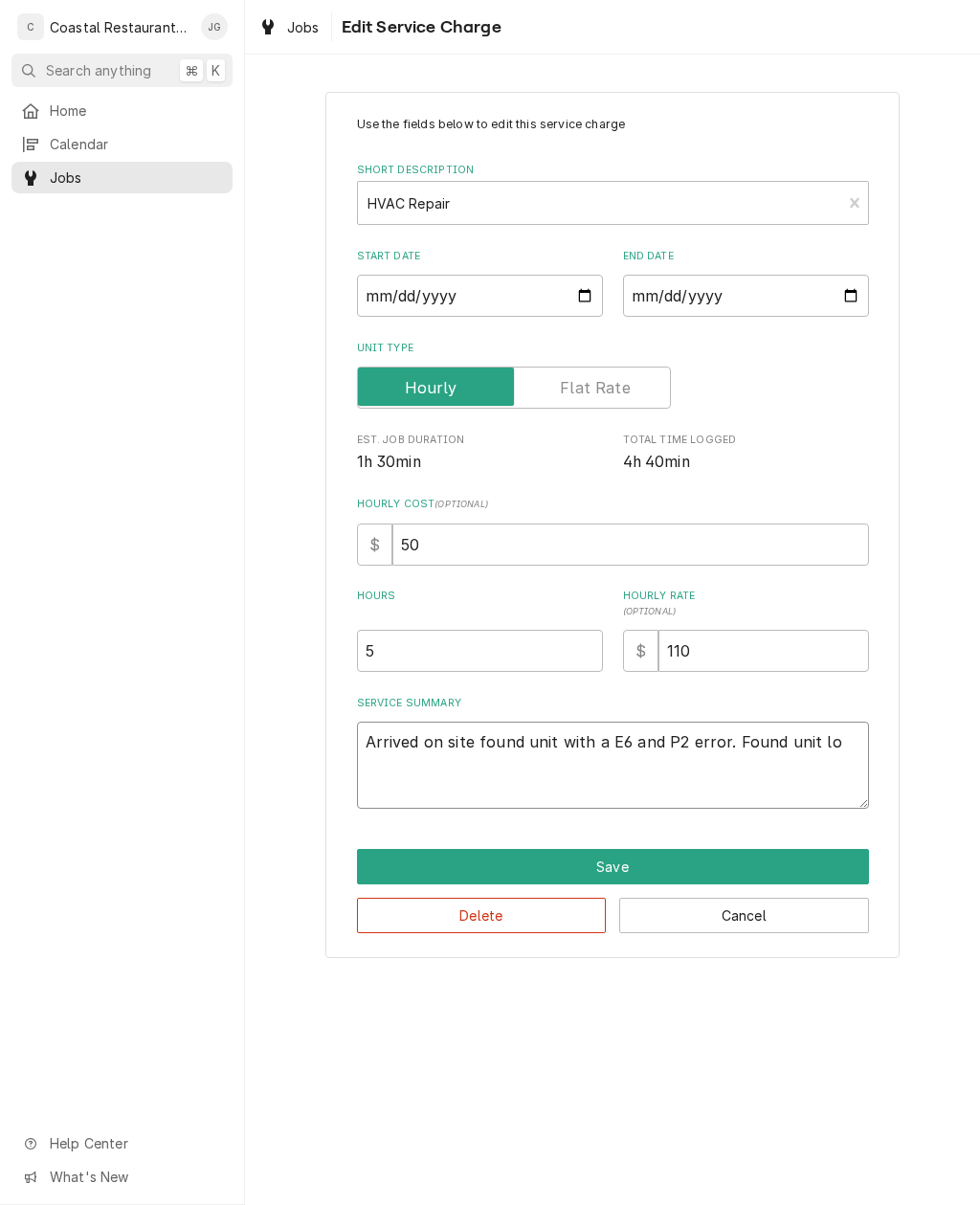
type textarea "x"
type textarea "Arrived on site found unit with a E6 and P2 error. Found unit low"
type textarea "x"
type textarea "Arrived on site found unit with a E6 and P2 error. Found unit low i"
type textarea "x"
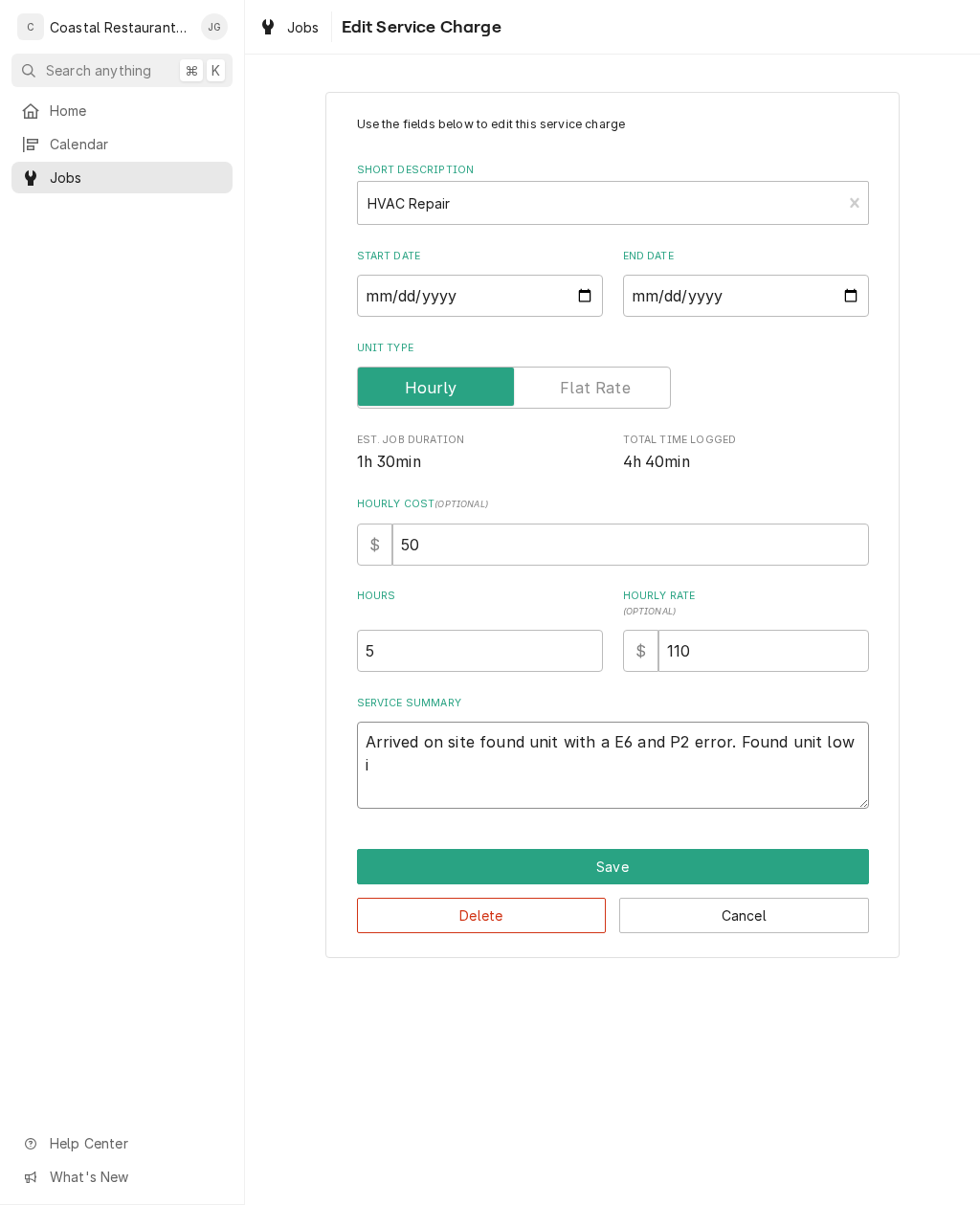
type textarea "Arrived on site found unit with a E6 and P2 error. Found unit low in"
type textarea "x"
type textarea "Arrived on site found unit with a E6 and P2 error. Found unit low"
type textarea "x"
type textarea "Arrived on site found unit with a E6 and P2 error. Found unit low o"
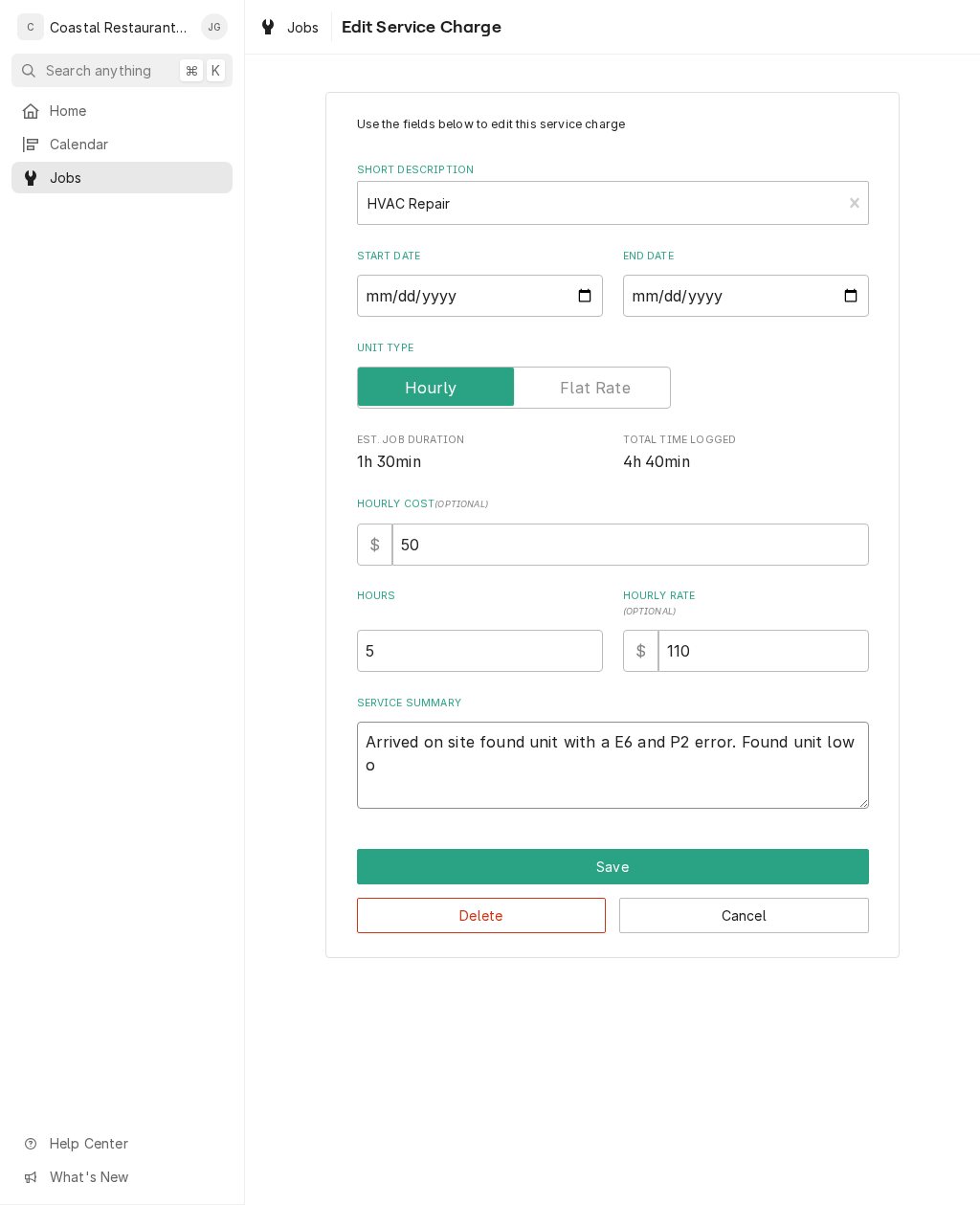
type textarea "x"
type textarea "Arrived on site found unit with a E6 and P2 error. Found unit low on"
type textarea "x"
type textarea "Arrived on site found unit with a E6 and P2 error. Found unit low on"
type textarea "x"
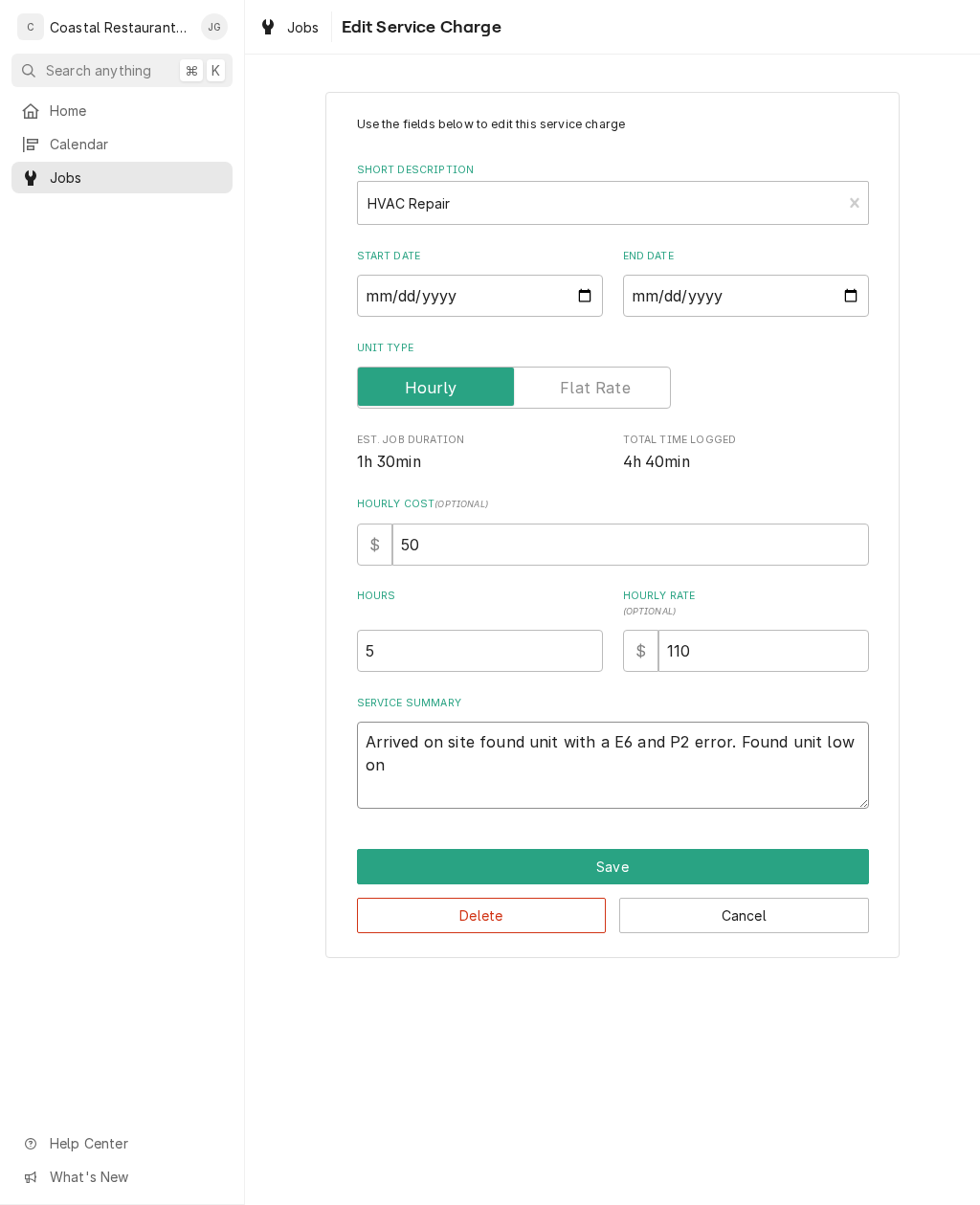
type textarea "Arrived on site found unit with a E6 and P2 error. Found unit low on r"
type textarea "x"
type textarea "Arrived on site found unit with a E6 and P2 error. Found unit low on re"
type textarea "x"
type textarea "Arrived on site found unit with a E6 and P2 error. Found unit low on ref"
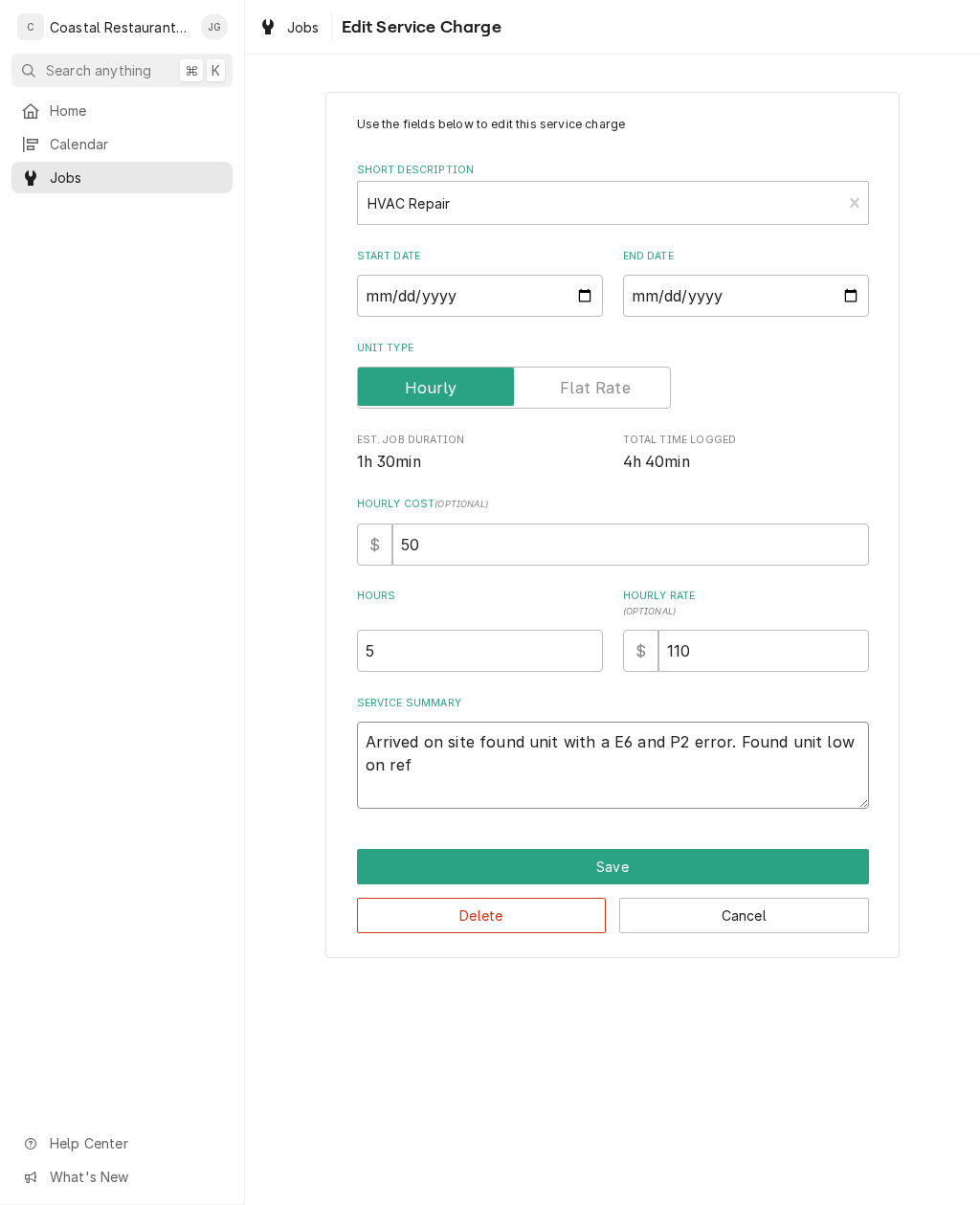
type textarea "x"
type textarea "Arrived on site found unit with a E6 and P2 error. Found unit low on refig"
type textarea "x"
type textarea "Arrived on site found unit with a E6 and P2 error. Found unit low on refige"
type textarea "x"
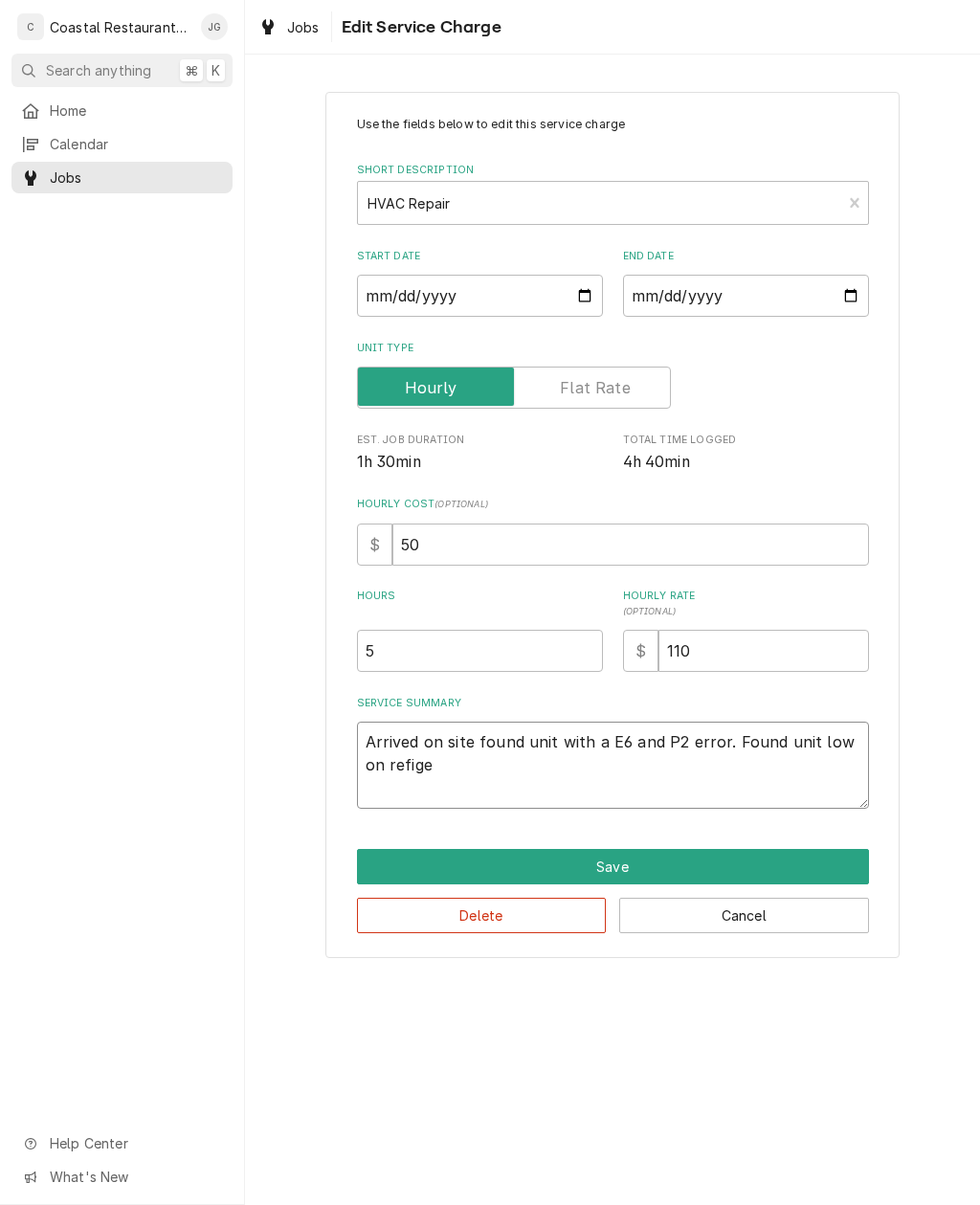
type textarea "Arrived on site found unit with a E6 and P2 error. Found unit low on refiger"
type textarea "x"
type textarea "Arrived on site found unit with a E6 and P2 error. Found unit low on refigera"
type textarea "x"
type textarea "Arrived on site found unit with a E6 and P2 error. Found unit low on refigeran"
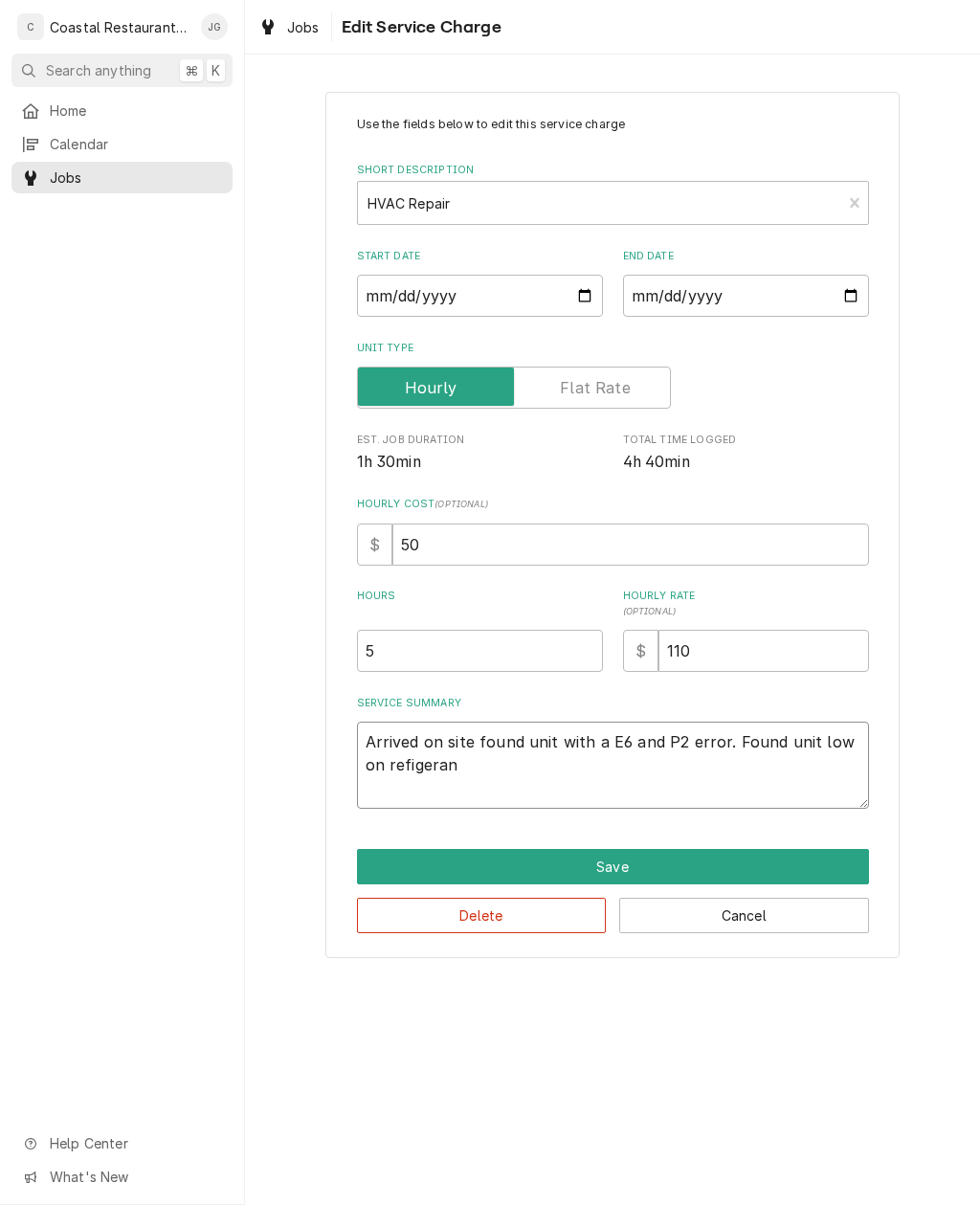
type textarea "x"
type textarea "Arrived on site found unit with a E6 and P2 error. Found unit low on refigerant"
type textarea "x"
type textarea "Arrived on site found unit with a E6 and P2 error. Found unit low on refrigerant"
type textarea "x"
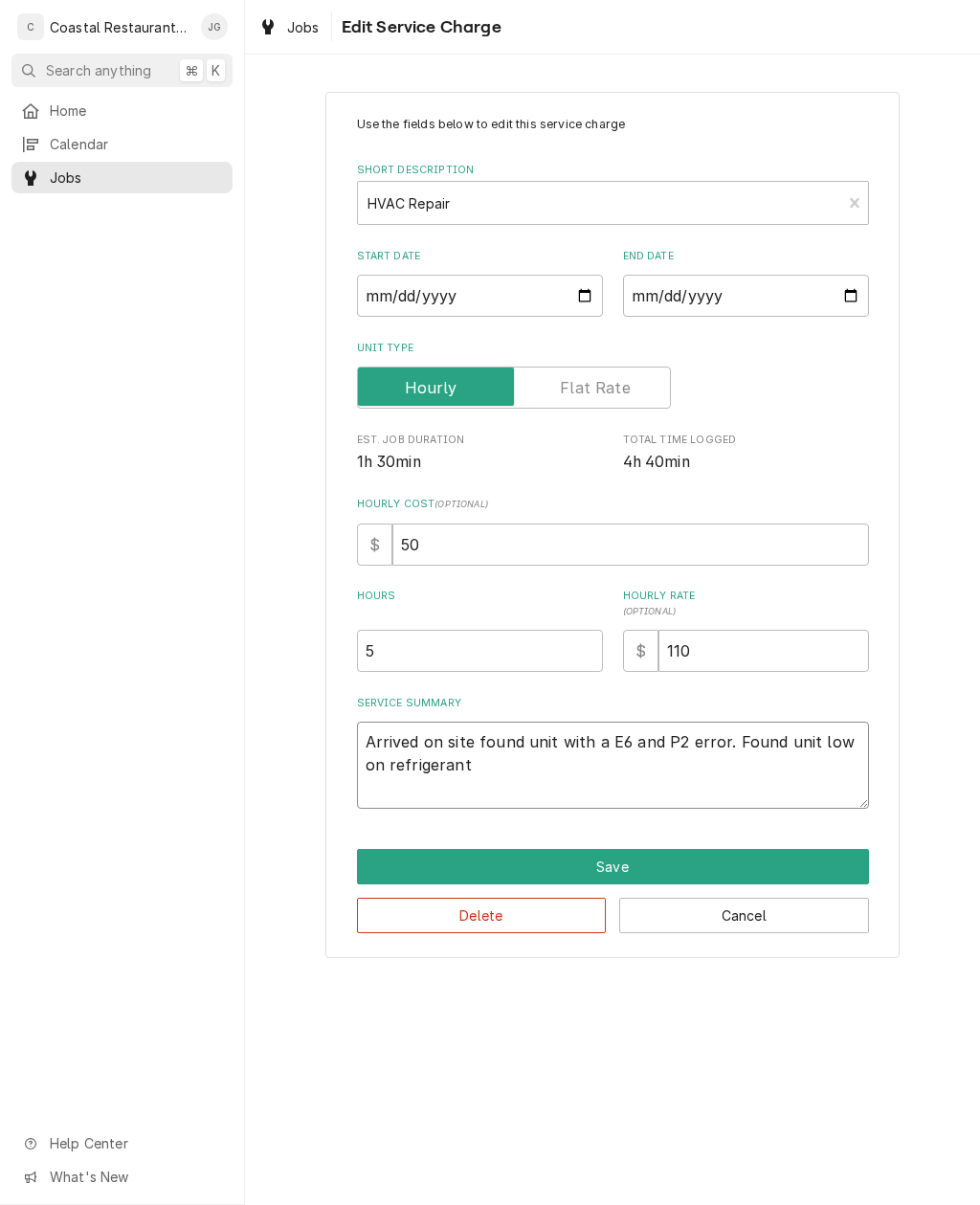
type textarea "Arrived on site found unit with a E6 and P2 error. Found unit low on refrigeran…"
type textarea "x"
type textarea "Arrived on site found unit with a E6 and P2 error. Found unit low on refrigeran…"
type textarea "x"
type textarea "Arrived on site found unit with a E6 and P2 error. Found unit low on refrigeran…"
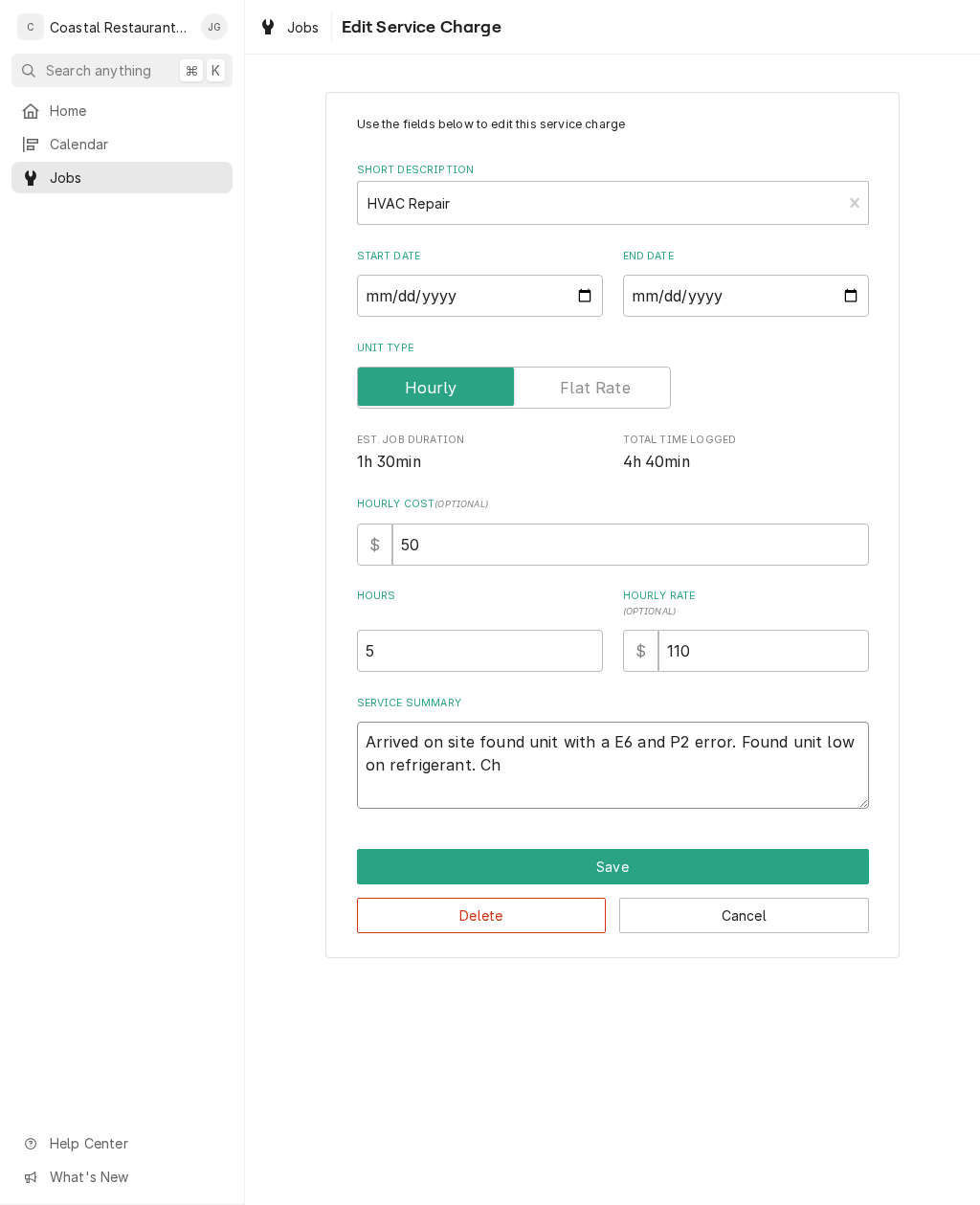
type textarea "x"
type textarea "Arrived on site found unit with a E6 and P2 error. Found unit low on refrigeran…"
type textarea "x"
type textarea "Arrived on site found unit with a E6 and P2 error. Found unit low on refrigeran…"
type textarea "x"
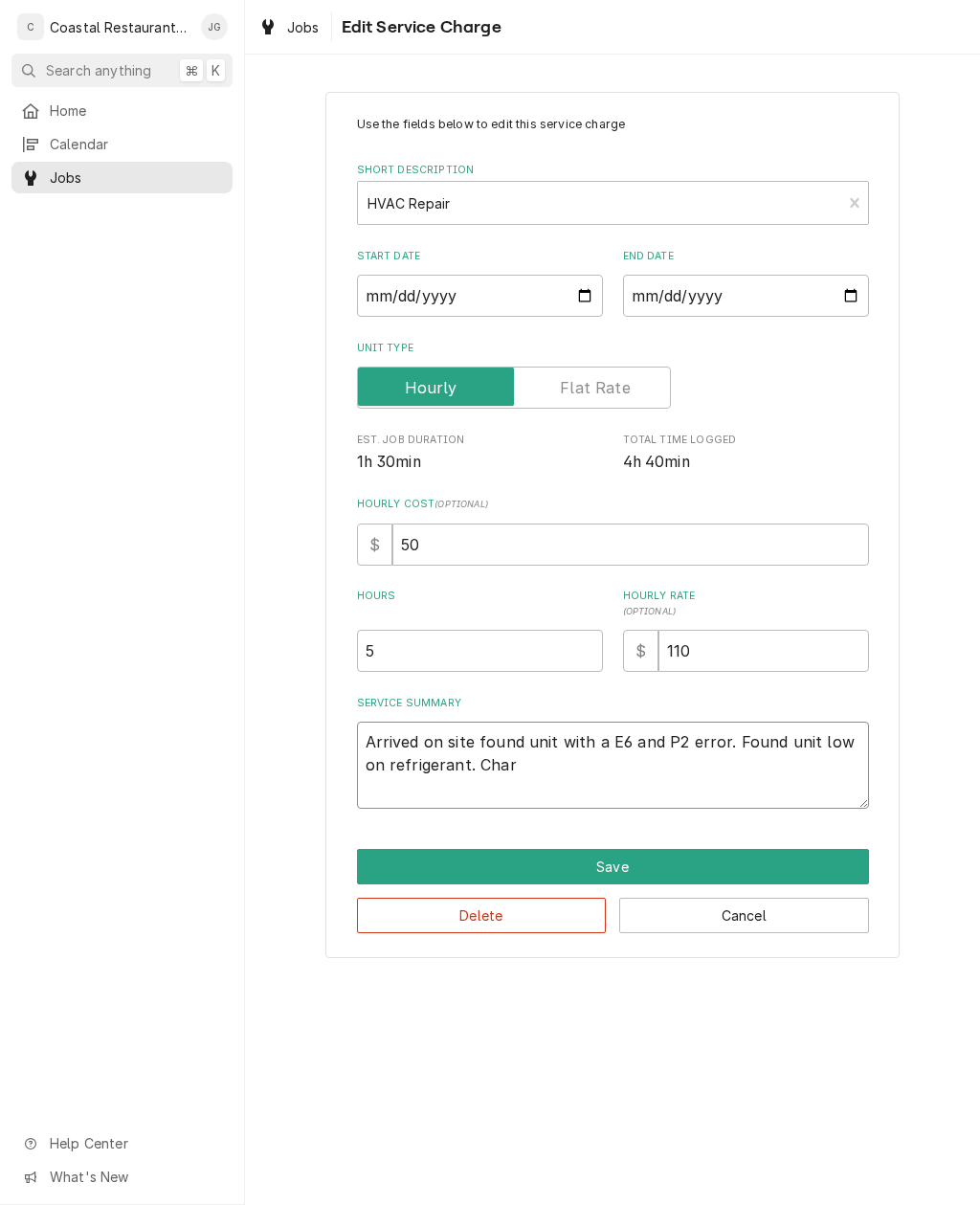
type textarea "Arrived on site found unit with a E6 and P2 error. Found unit low on refrigeran…"
type textarea "x"
type textarea "Arrived on site found unit with a E6 and P2 error. Found unit low on refrigeran…"
type textarea "x"
type textarea "Arrived on site found unit with a E6 and P2 error. Found unit low on refrigeran…"
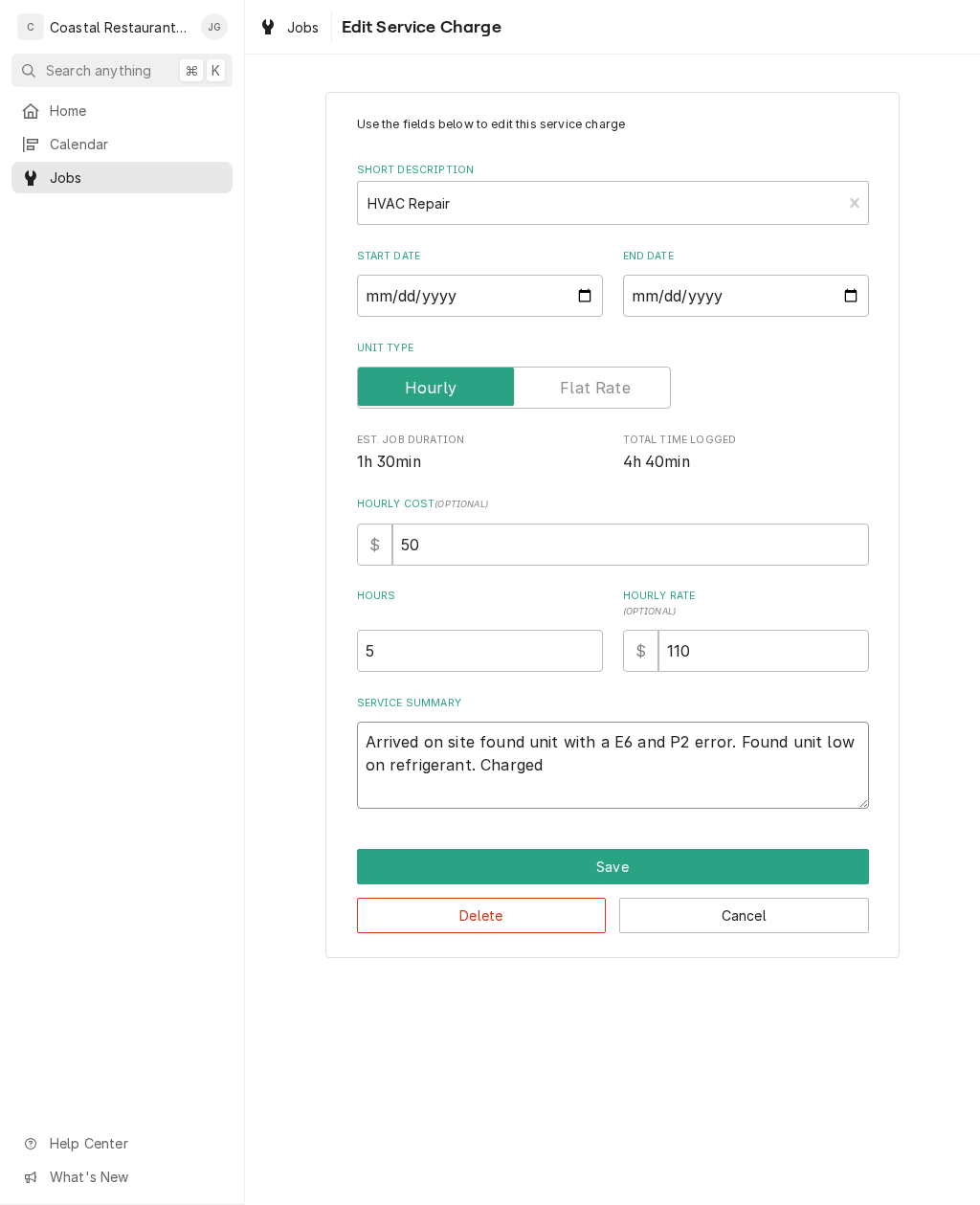
type textarea "x"
type textarea "Arrived on site found unit with a E6 and P2 error. Found unit low on refrigeran…"
type textarea "x"
type textarea "Arrived on site found unit with a E6 and P2 error. Found unit low on refrigeran…"
type textarea "x"
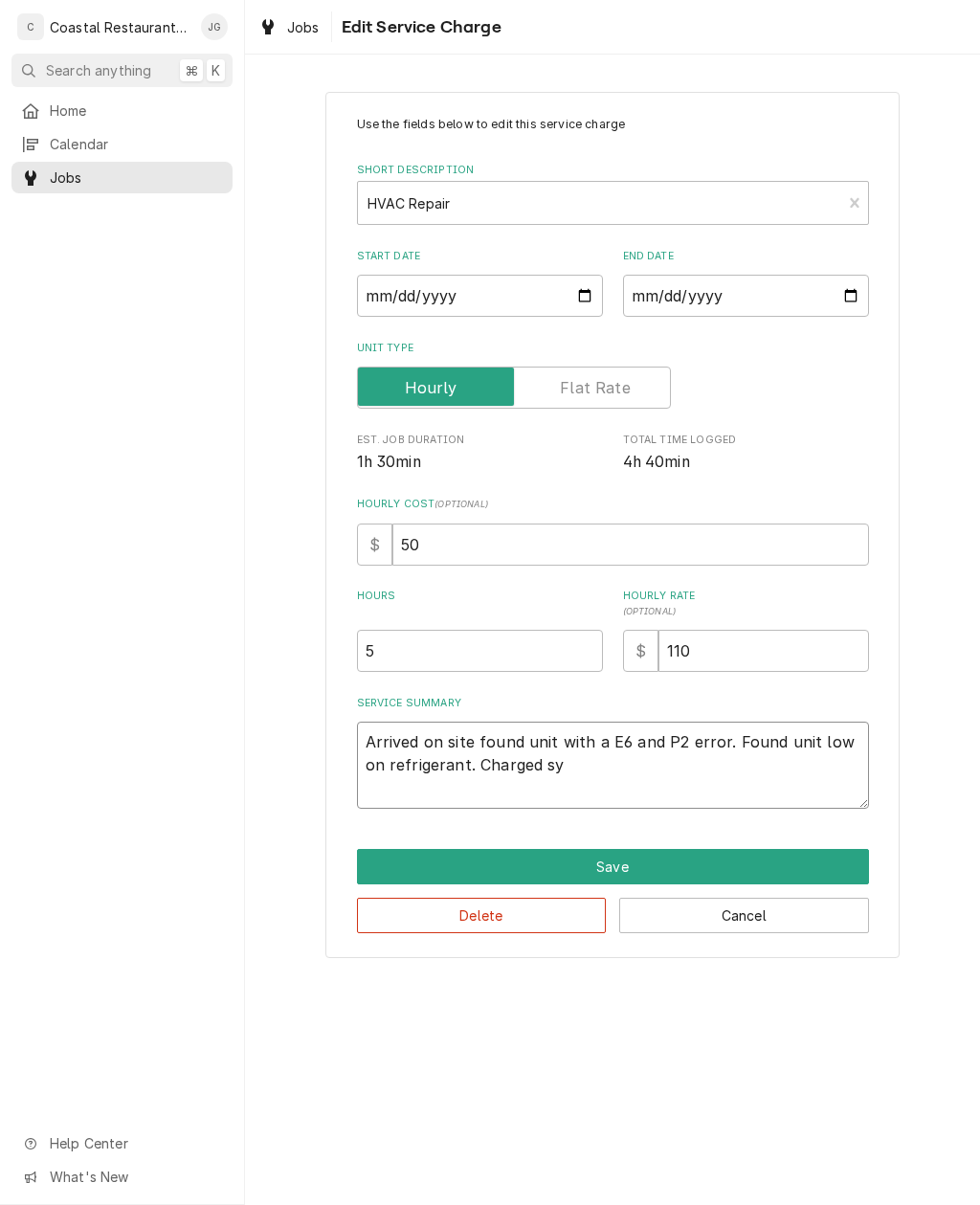
type textarea "Arrived on site found unit with a E6 and P2 error. Found unit low on refrigeran…"
type textarea "x"
type textarea "Arrived on site found unit with a E6 and P2 error. Found unit low on refrigeran…"
type textarea "x"
type textarea "Arrived on site found unit with a E6 and P2 error. Found unit low on refrigeran…"
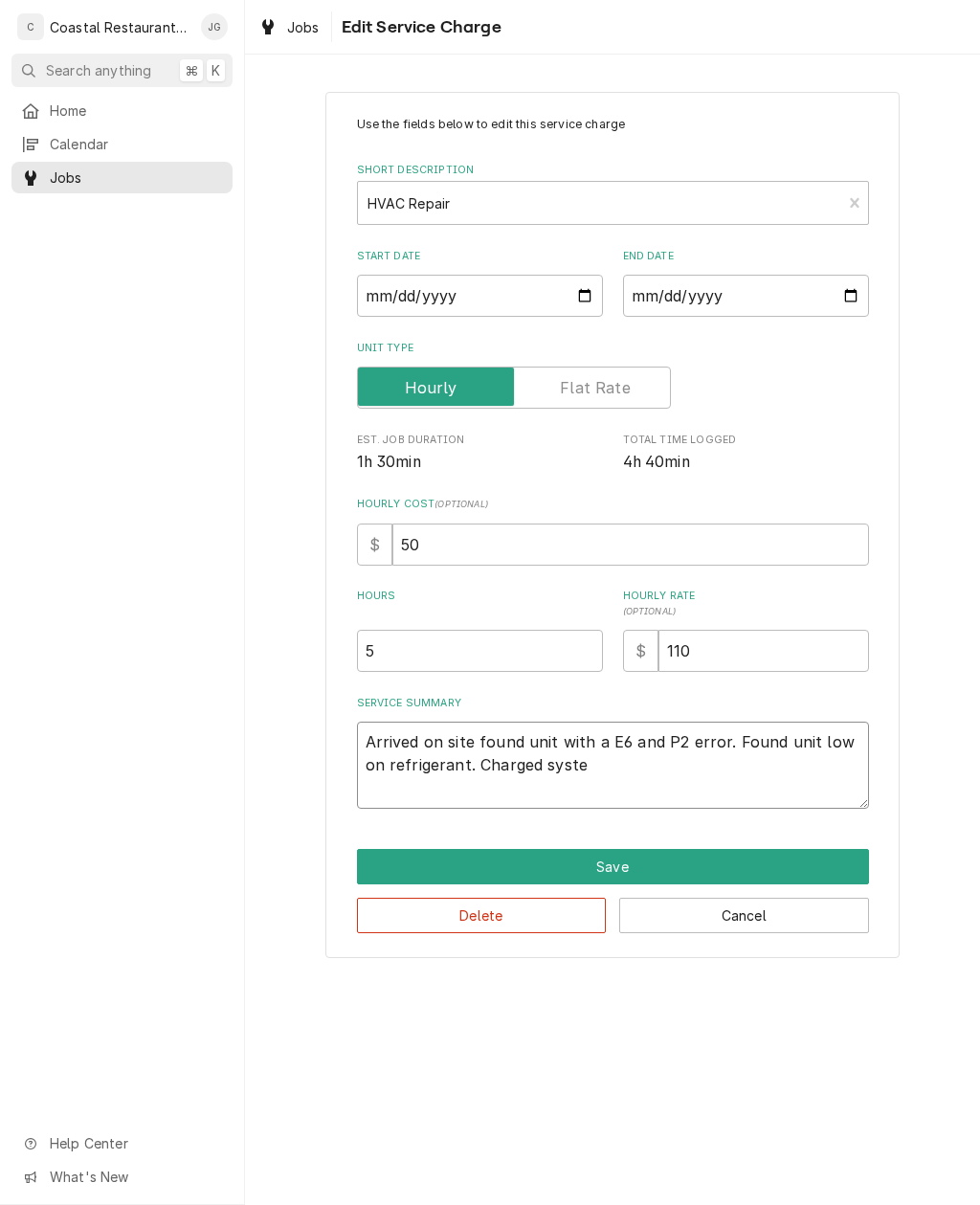
type textarea "x"
type textarea "Arrived on site found unit with a E6 and P2 error. Found unit low on refrigeran…"
type textarea "x"
type textarea "Arrived on site found unit with a E6 and P2 error. Found unit low on refrigeran…"
type textarea "x"
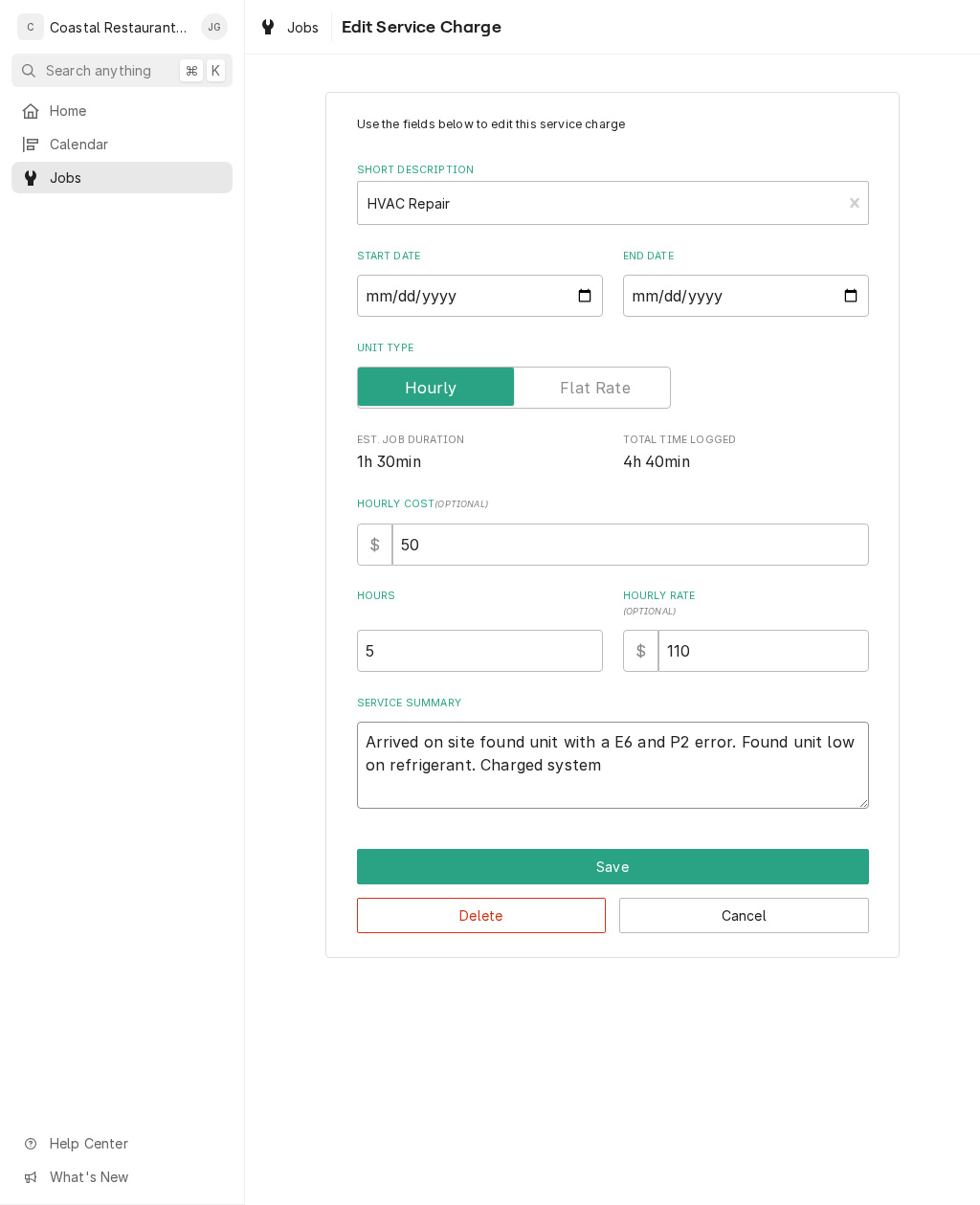
type textarea "Arrived on site found unit with a E6 and P2 error. Found unit low on refrigeran…"
type textarea "x"
type textarea "Arrived on site found unit with a E6 and P2 error. Found unit low on refrigeran…"
type textarea "x"
type textarea "Arrived on site found unit with a E6 and P2 error. Found unit low on refrigeran…"
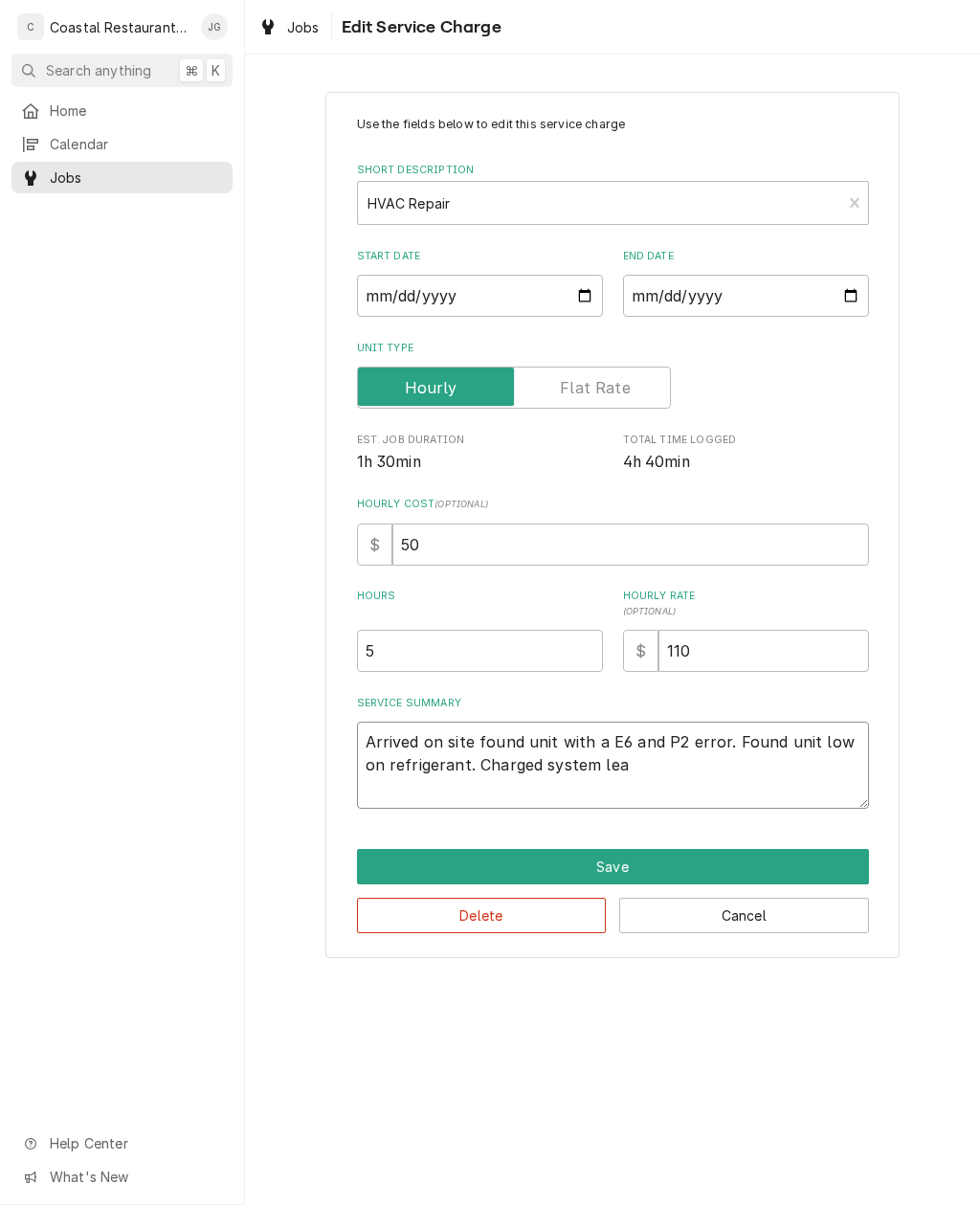
type textarea "x"
type textarea "Arrived on site found unit with a E6 and P2 error. Found unit low on refrigeran…"
type textarea "x"
type textarea "Arrived on site found unit with a E6 and P2 error. Found unit low on refrigeran…"
type textarea "x"
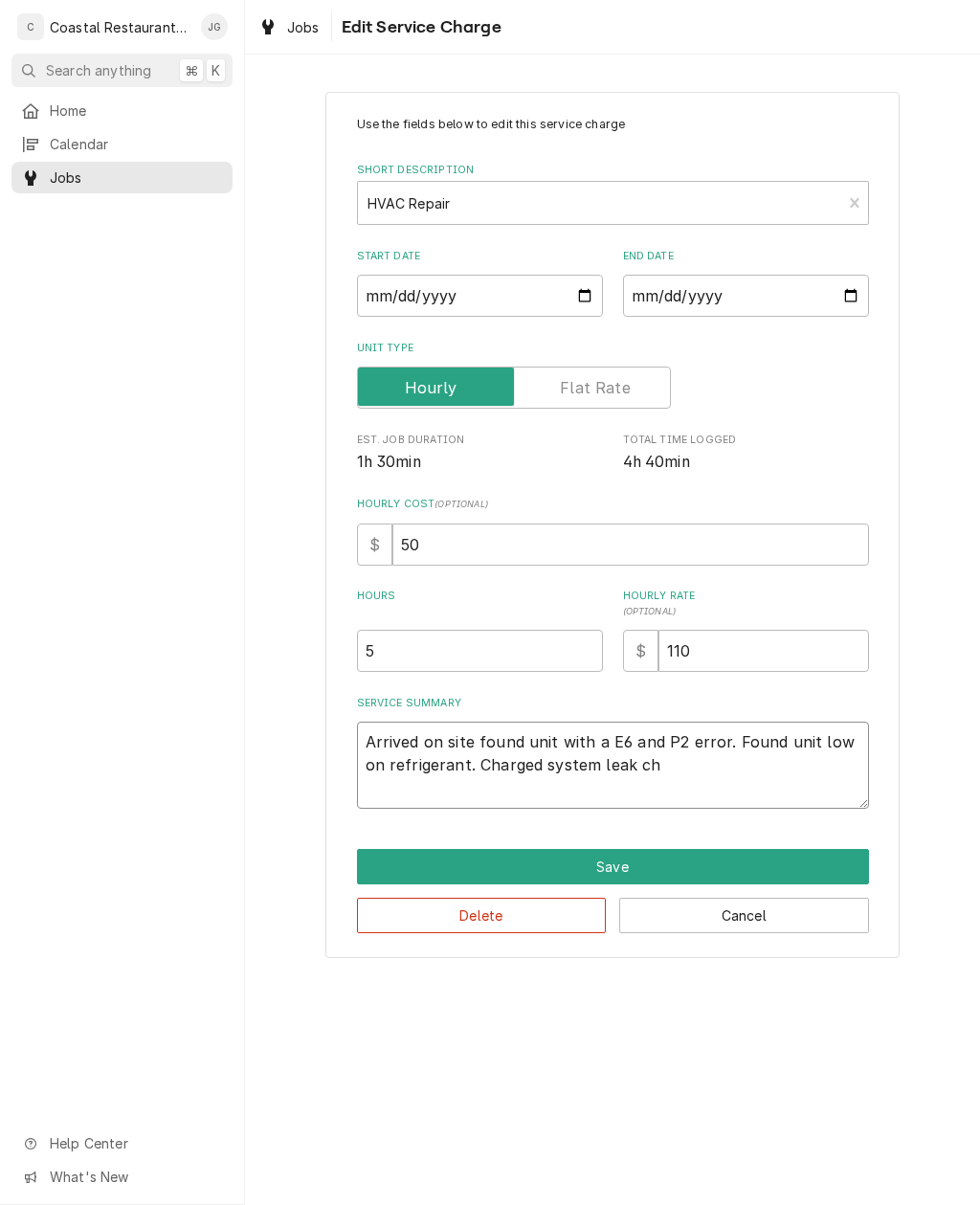
type textarea "Arrived on site found unit with a E6 and P2 error. Found unit low on refrigeran…"
type textarea "x"
type textarea "Arrived on site found unit with a E6 and P2 error. Found unit low on refrigeran…"
type textarea "x"
type textarea "Arrived on site found unit with a E6 and P2 error. Found unit low on refrigeran…"
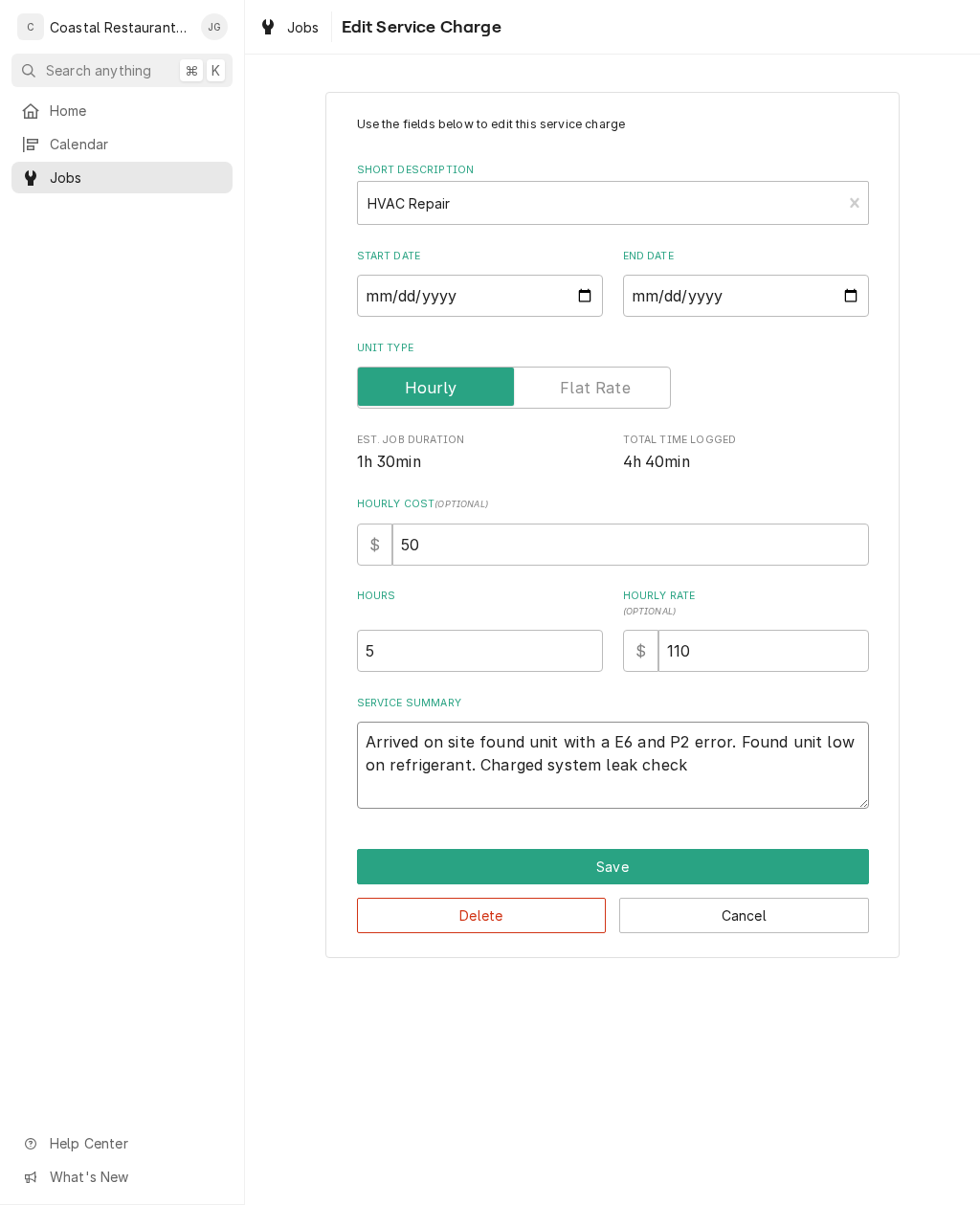
type textarea "x"
type textarea "Arrived on site found unit with a E6 and P2 error. Found unit low on refrigeran…"
type textarea "x"
type textarea "Arrived on site found unit with a E6 and P2 error. Found unit low on refrigeran…"
type textarea "x"
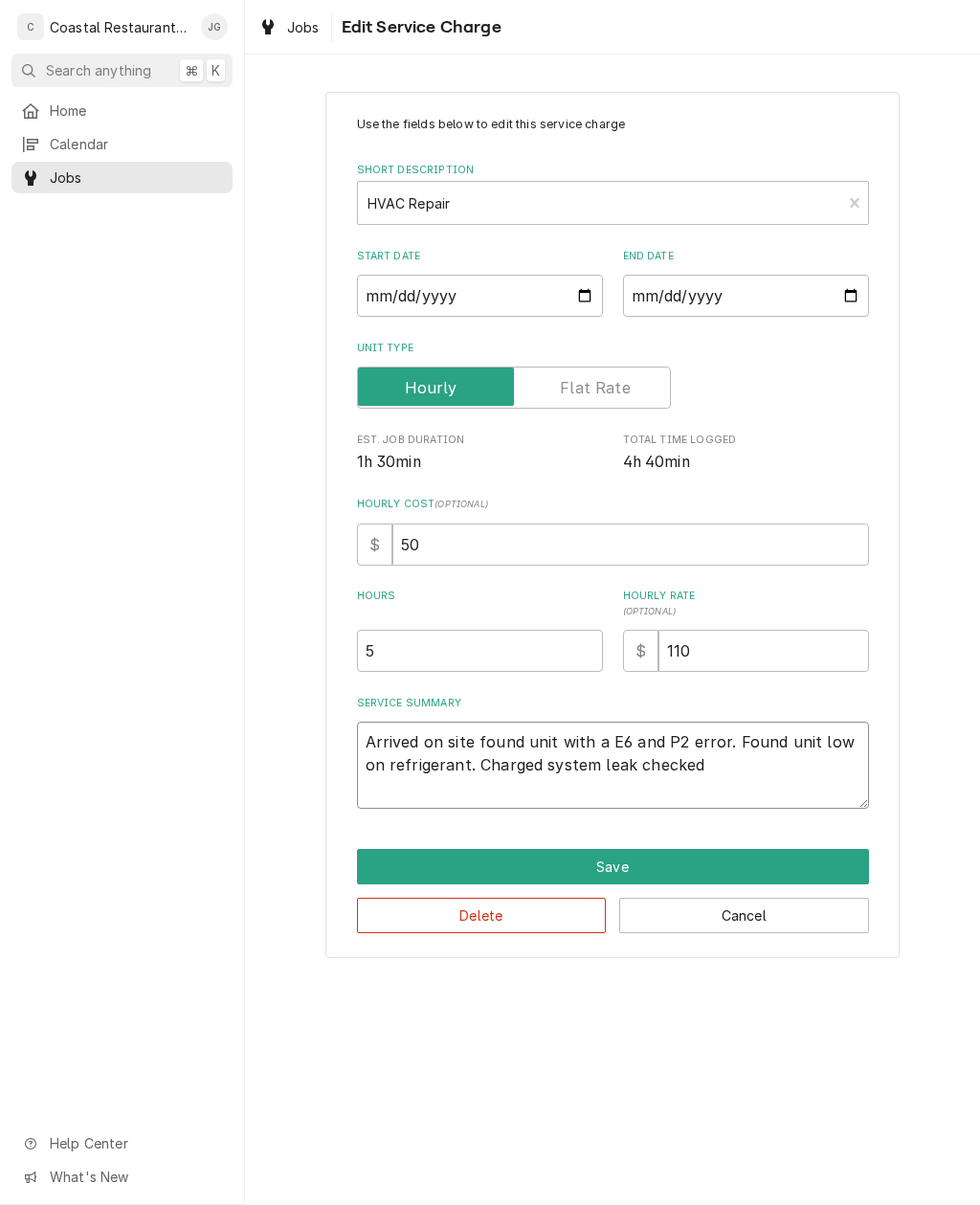
type textarea "Arrived on site found unit with a E6 and P2 error. Found unit low on refrigeran…"
type textarea "x"
type textarea "Arrived on site found unit with a E6 and P2 error. Found unit low on refrigeran…"
type textarea "x"
type textarea "Arrived on site found unit with a E6 and P2 error. Found unit low on refrigeran…"
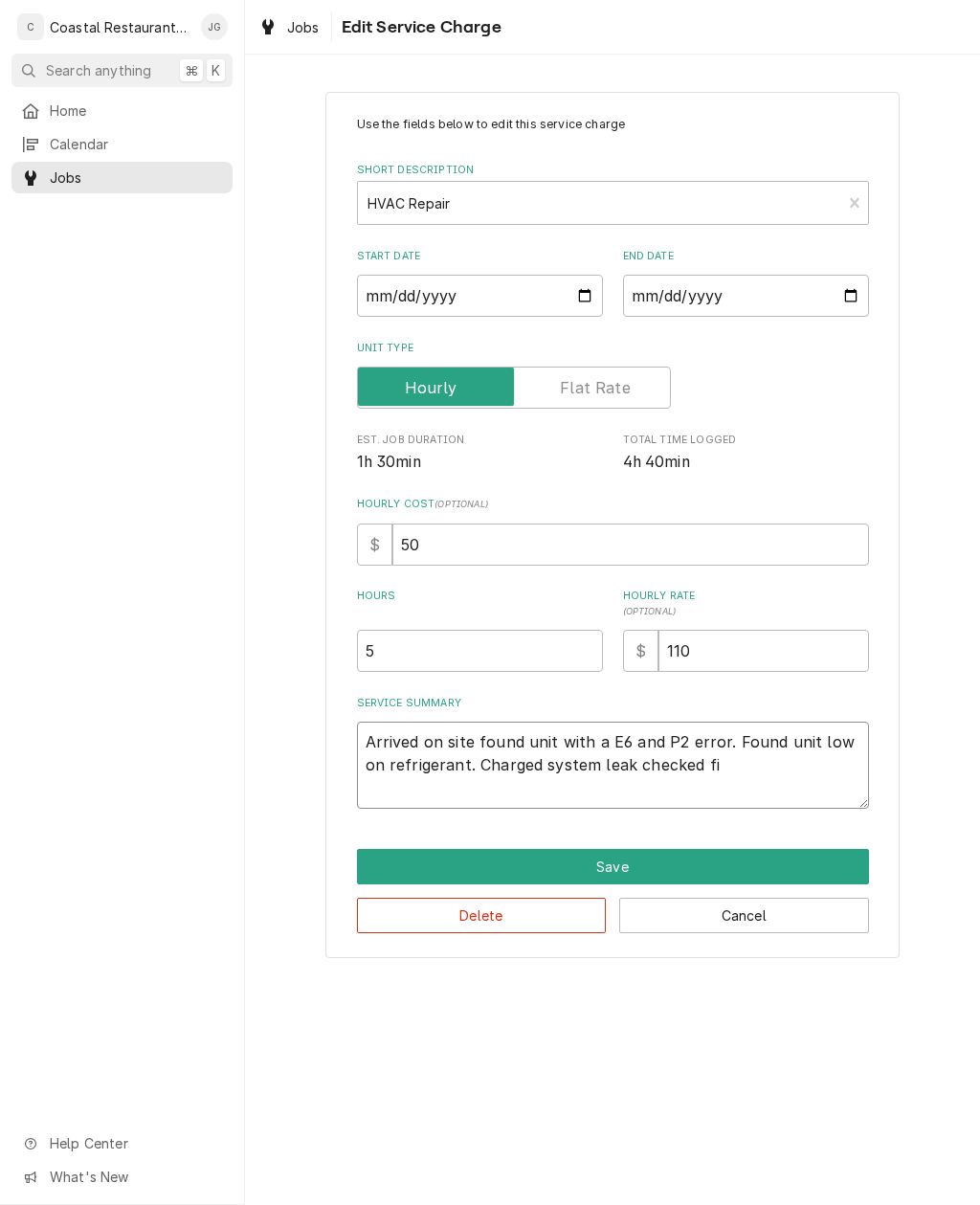
type textarea "x"
type textarea "Arrived on site found unit with a E6 and P2 error. Found unit low on refrigeran…"
type textarea "x"
type textarea "Arrived on site found unit with a E6 and P2 error. Found unit low on refrigeran…"
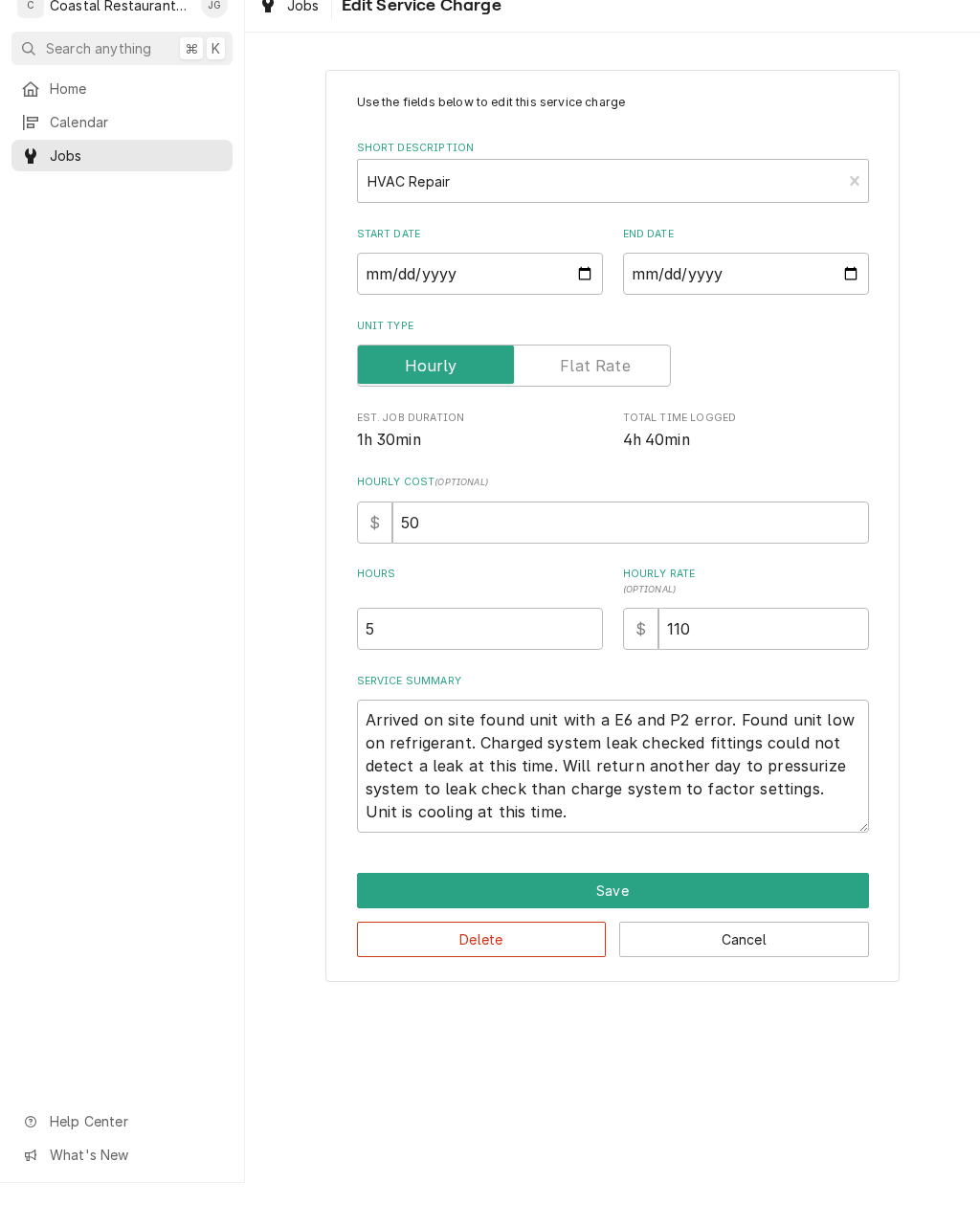
click at [932, 631] on div "Use the fields below to edit this service charge Short Description HVAC Repair …" at bounding box center [612, 547] width 735 height 946
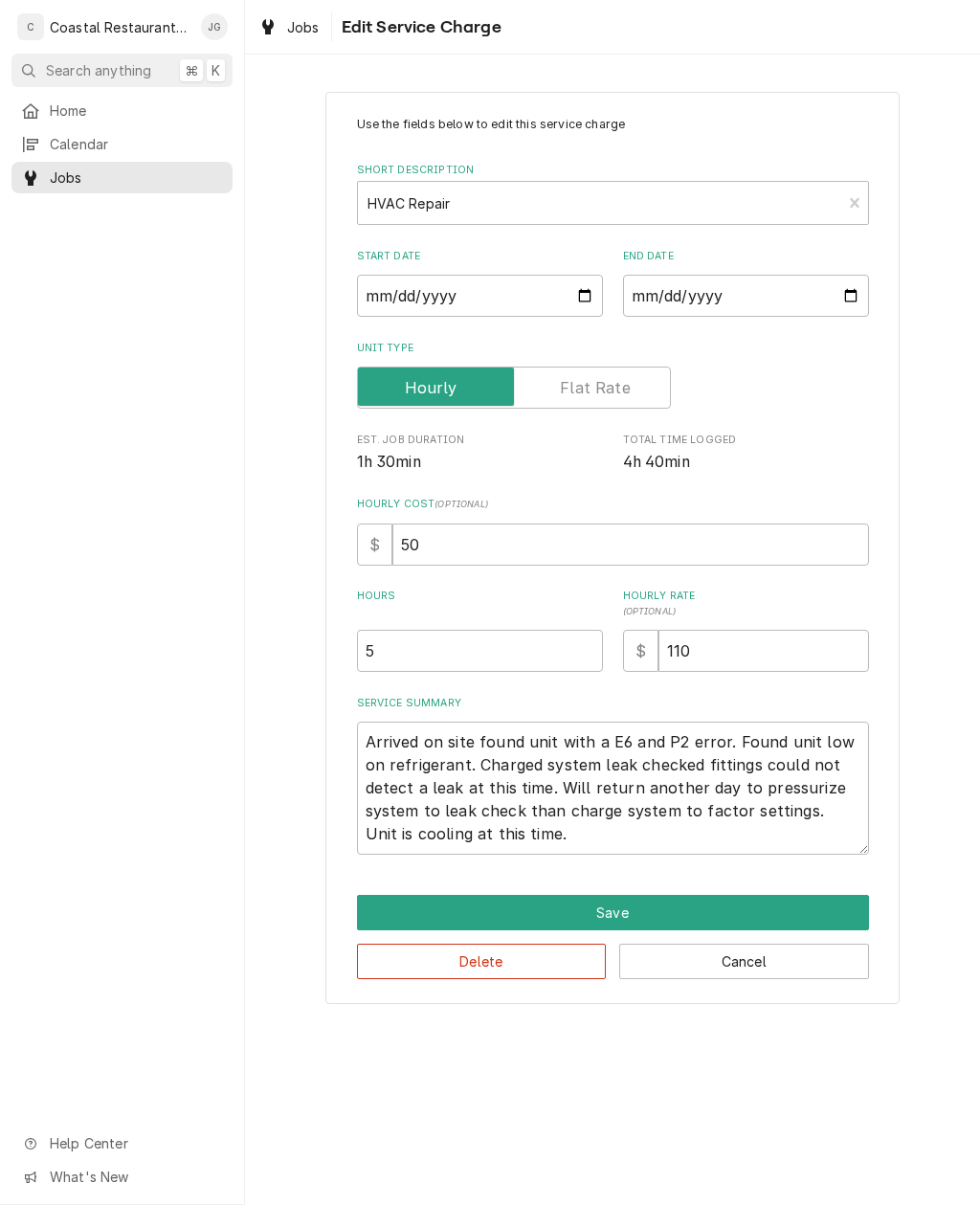
click at [715, 898] on button "Save" at bounding box center [612, 913] width 512 height 36
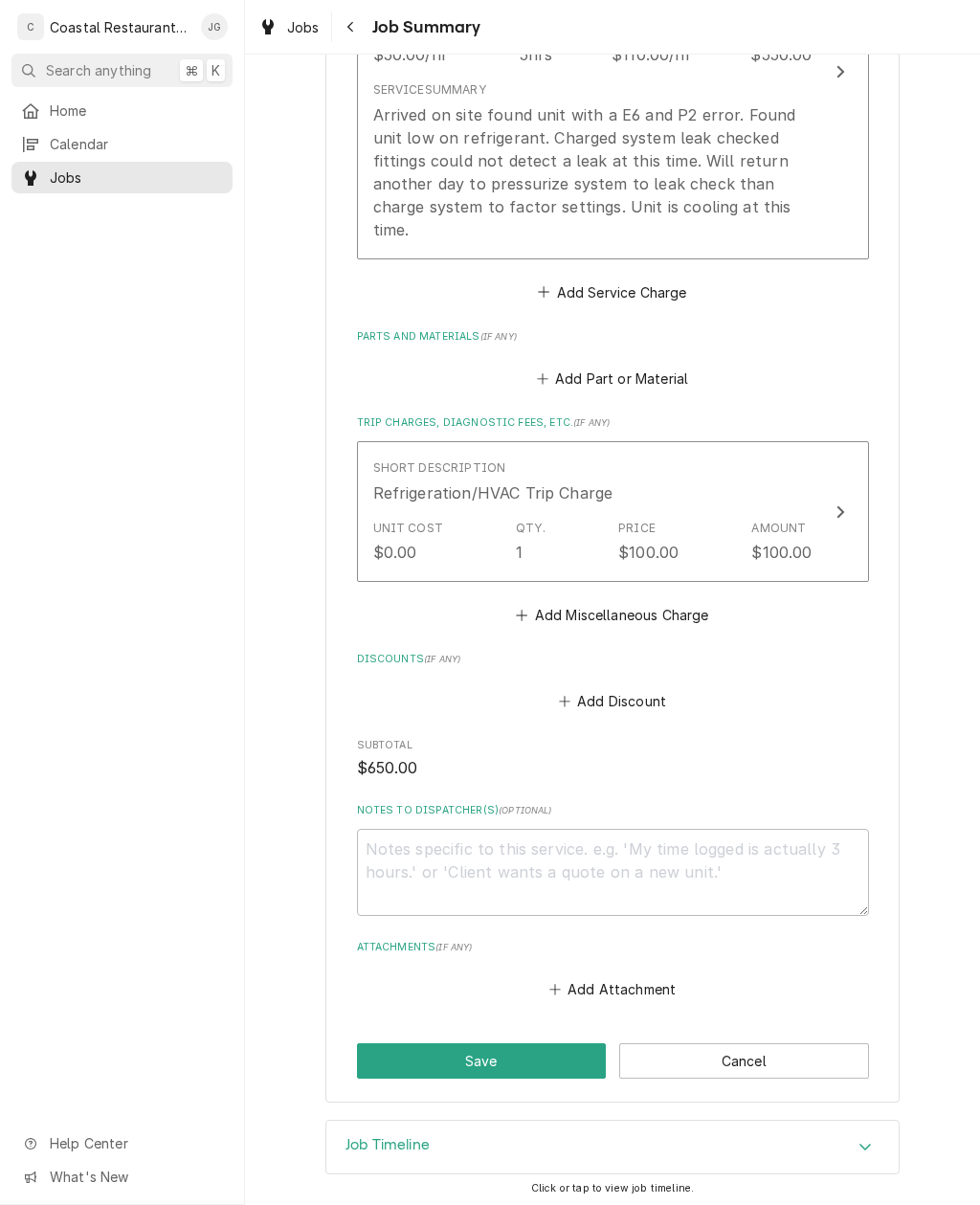
scroll to position [657, 0]
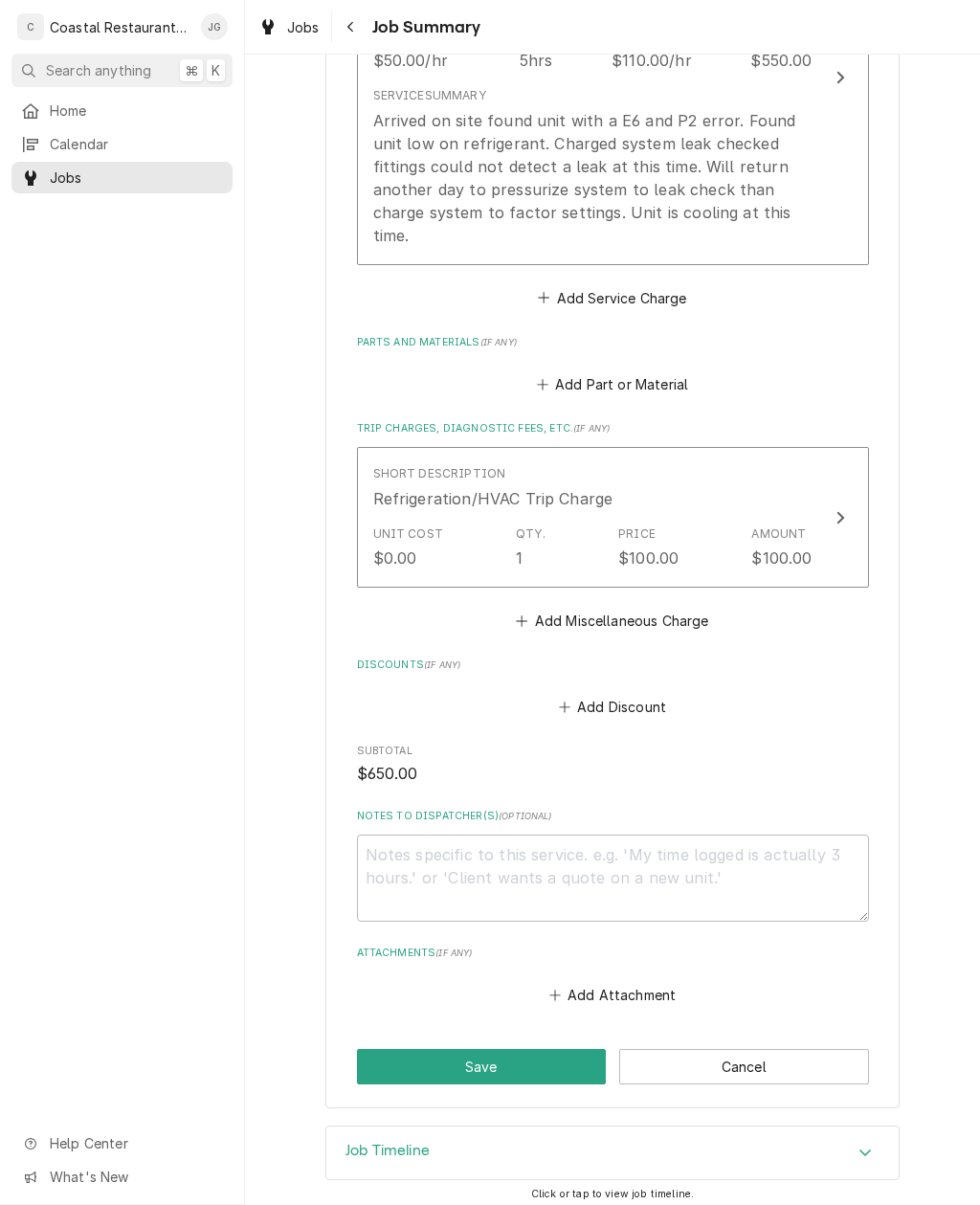
click at [535, 1049] on button "Save" at bounding box center [482, 1067] width 250 height 36
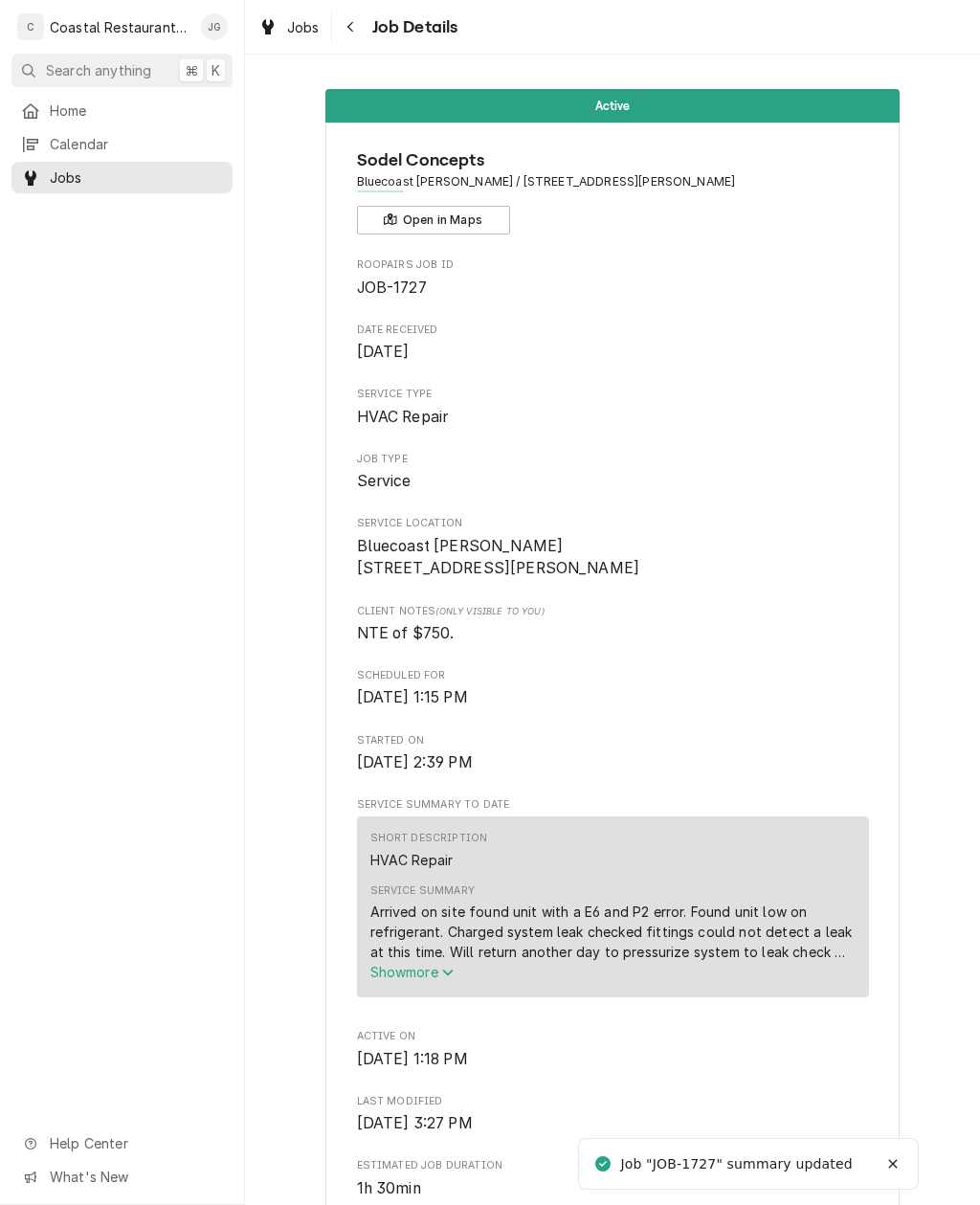
click at [130, 105] on span "Home" at bounding box center [135, 110] width 173 height 20
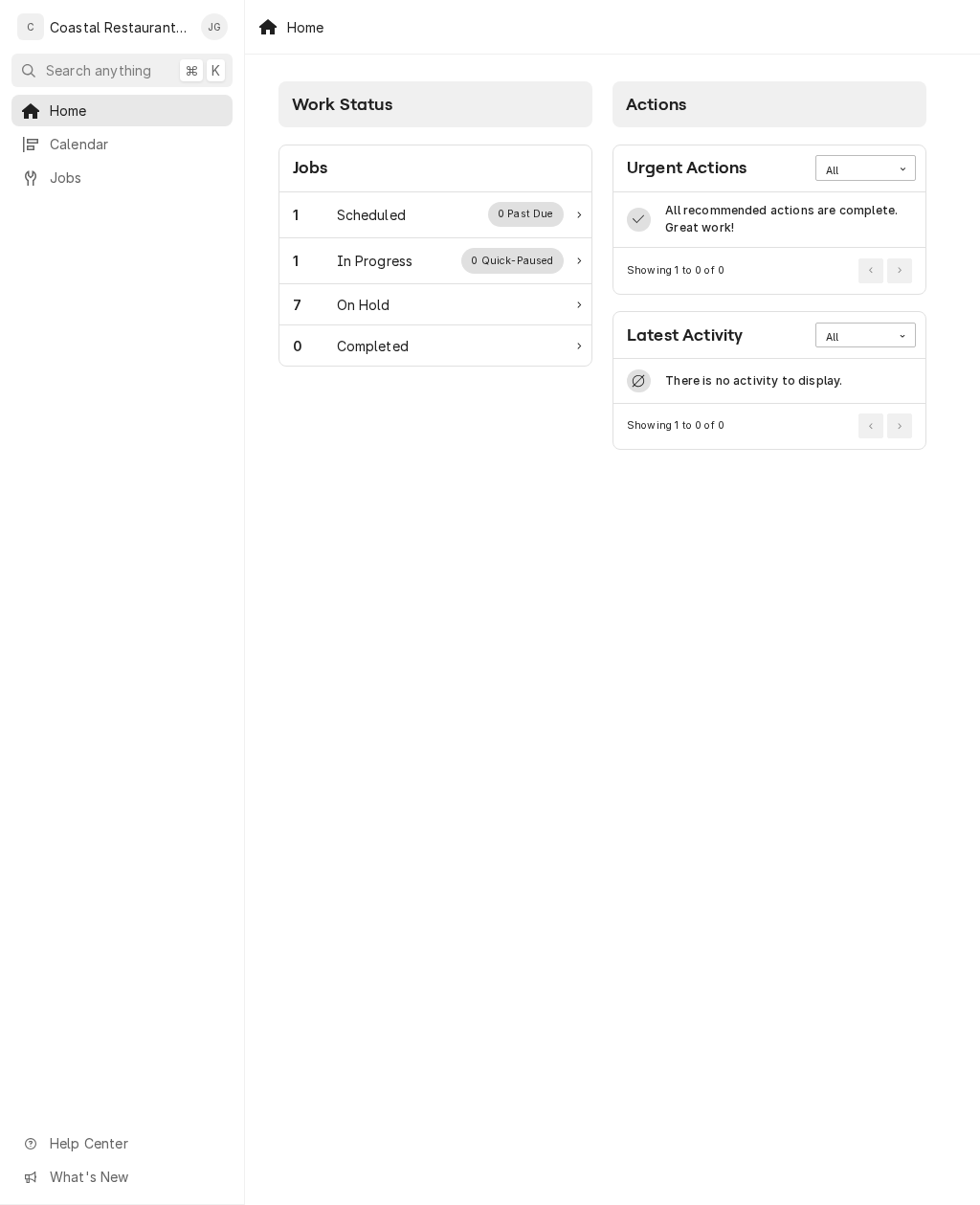
click at [426, 221] on div "1 Scheduled 0 Past Due" at bounding box center [429, 215] width 271 height 25
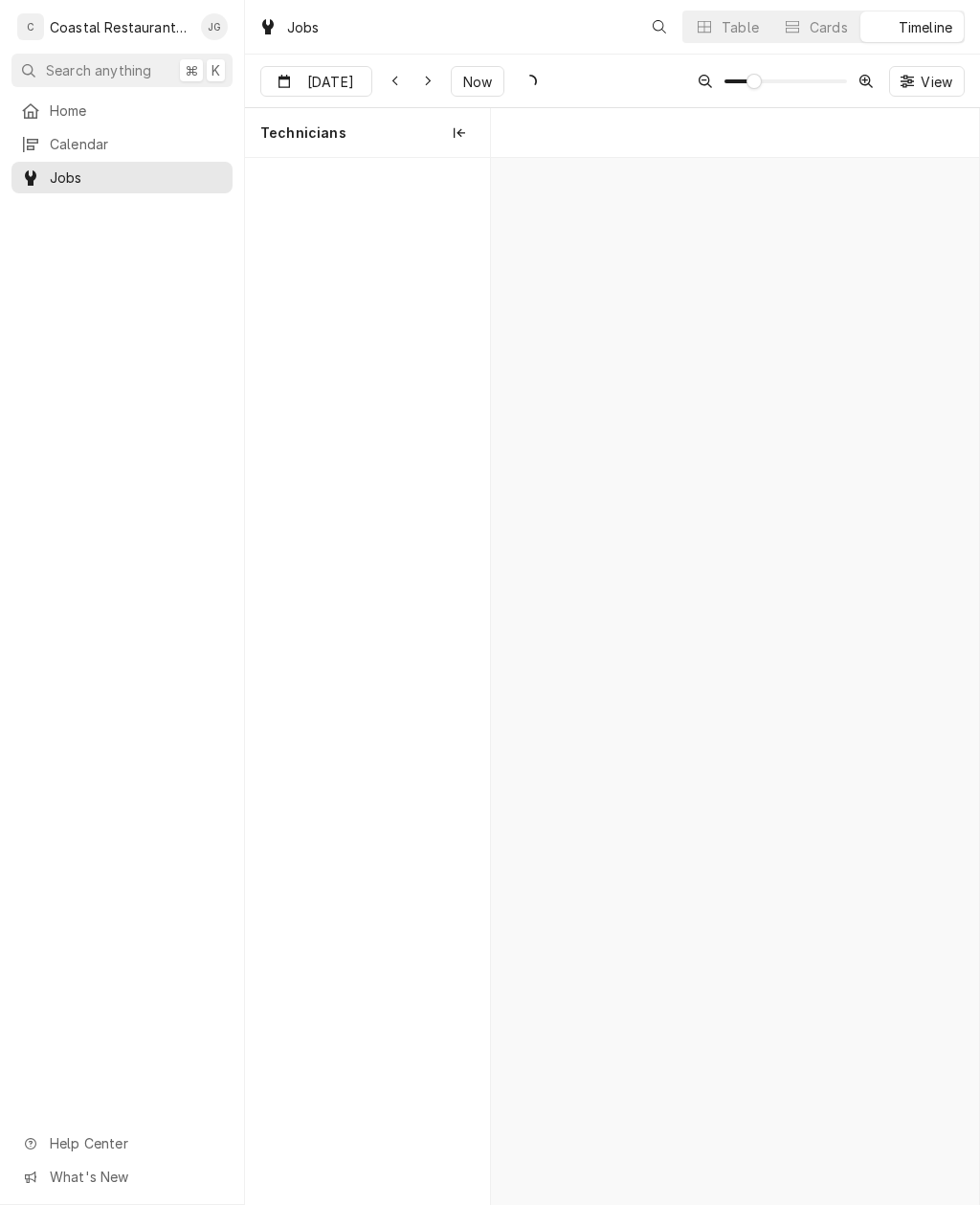
scroll to position [0, 9699]
click at [491, 77] on button "Now" at bounding box center [477, 81] width 53 height 31
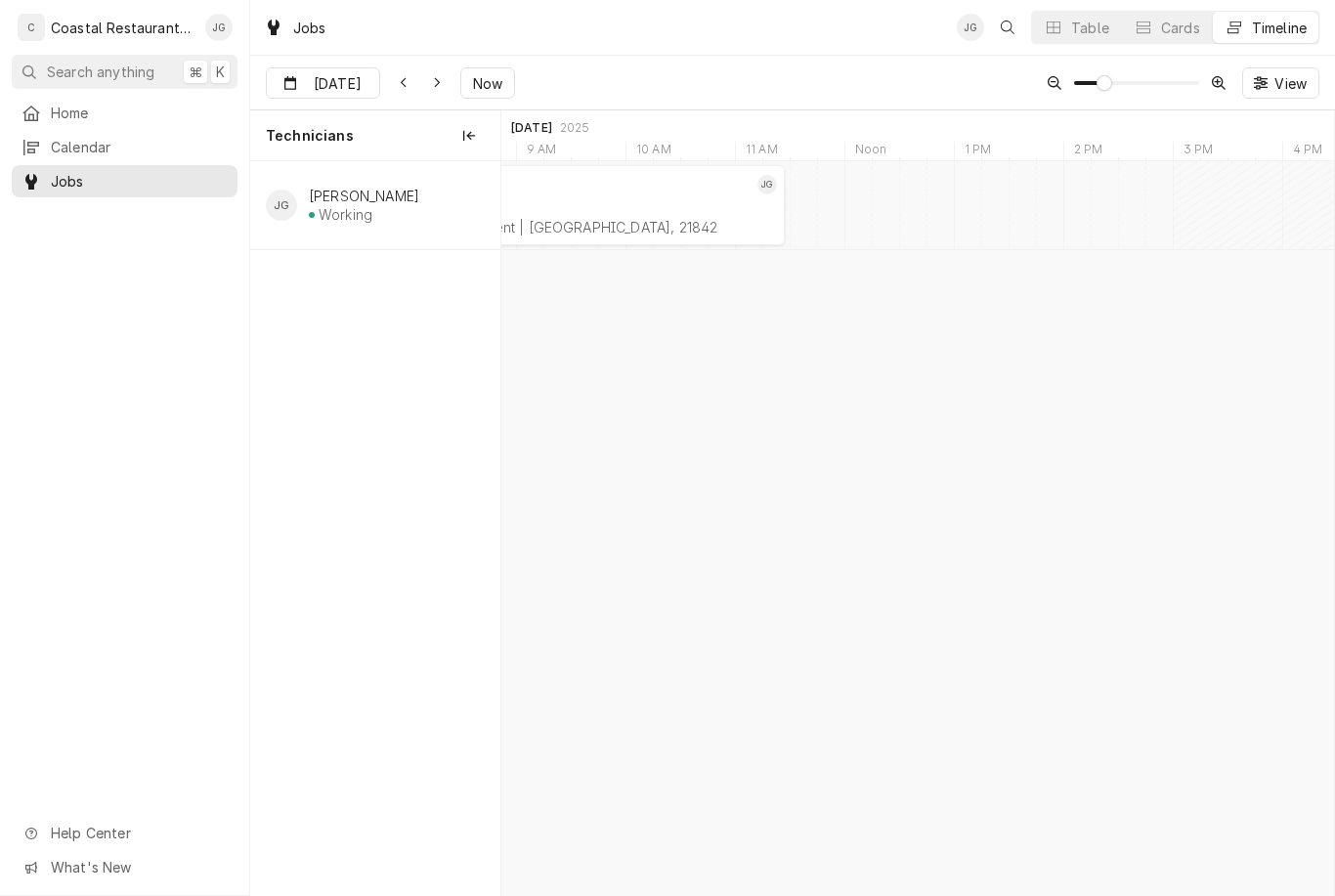
click at [485, 97] on button "Now" at bounding box center [487, 83] width 54 height 32
type input "[DATE]"
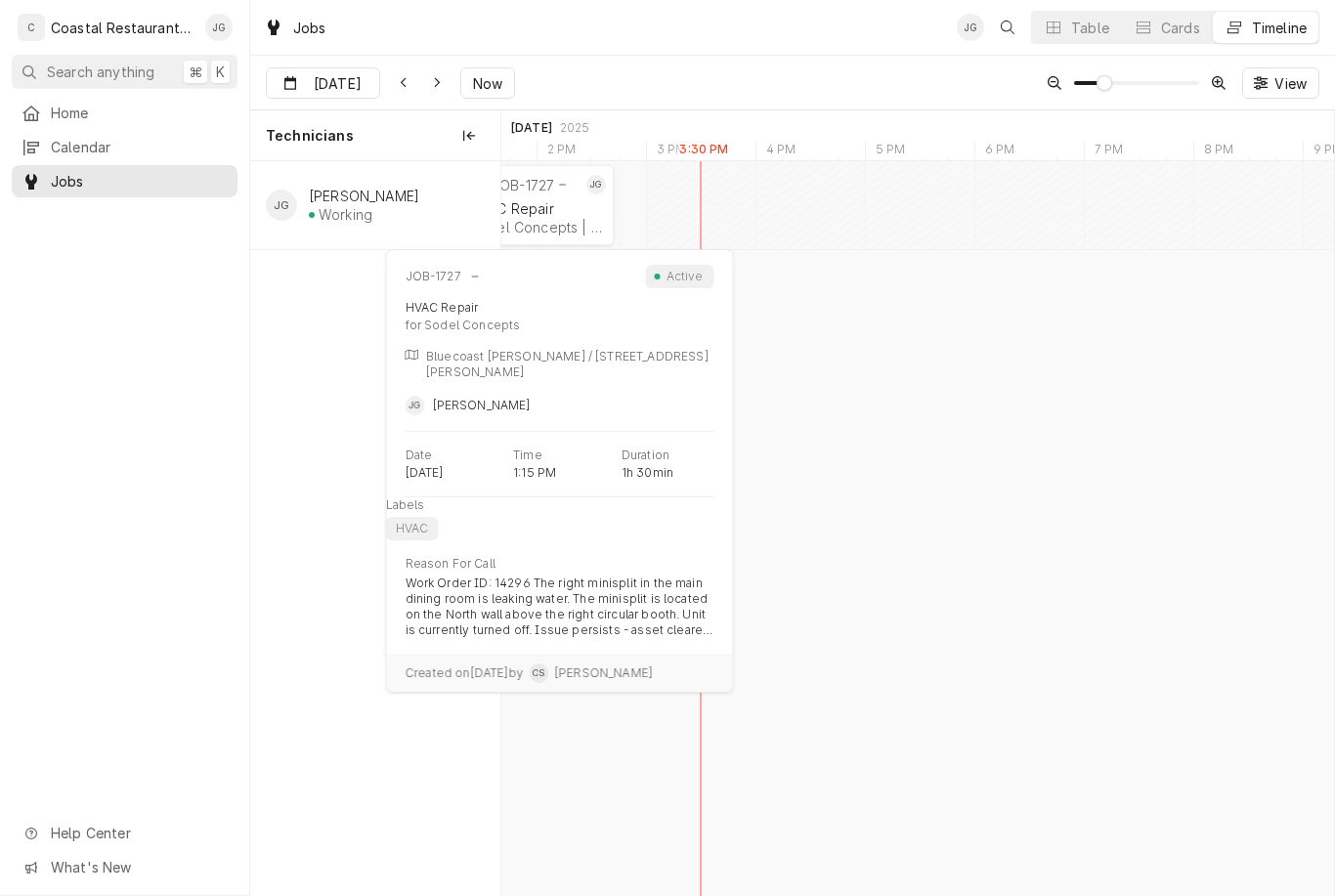
click at [573, 212] on div "HVAC Repair" at bounding box center [537, 208] width 132 height 17
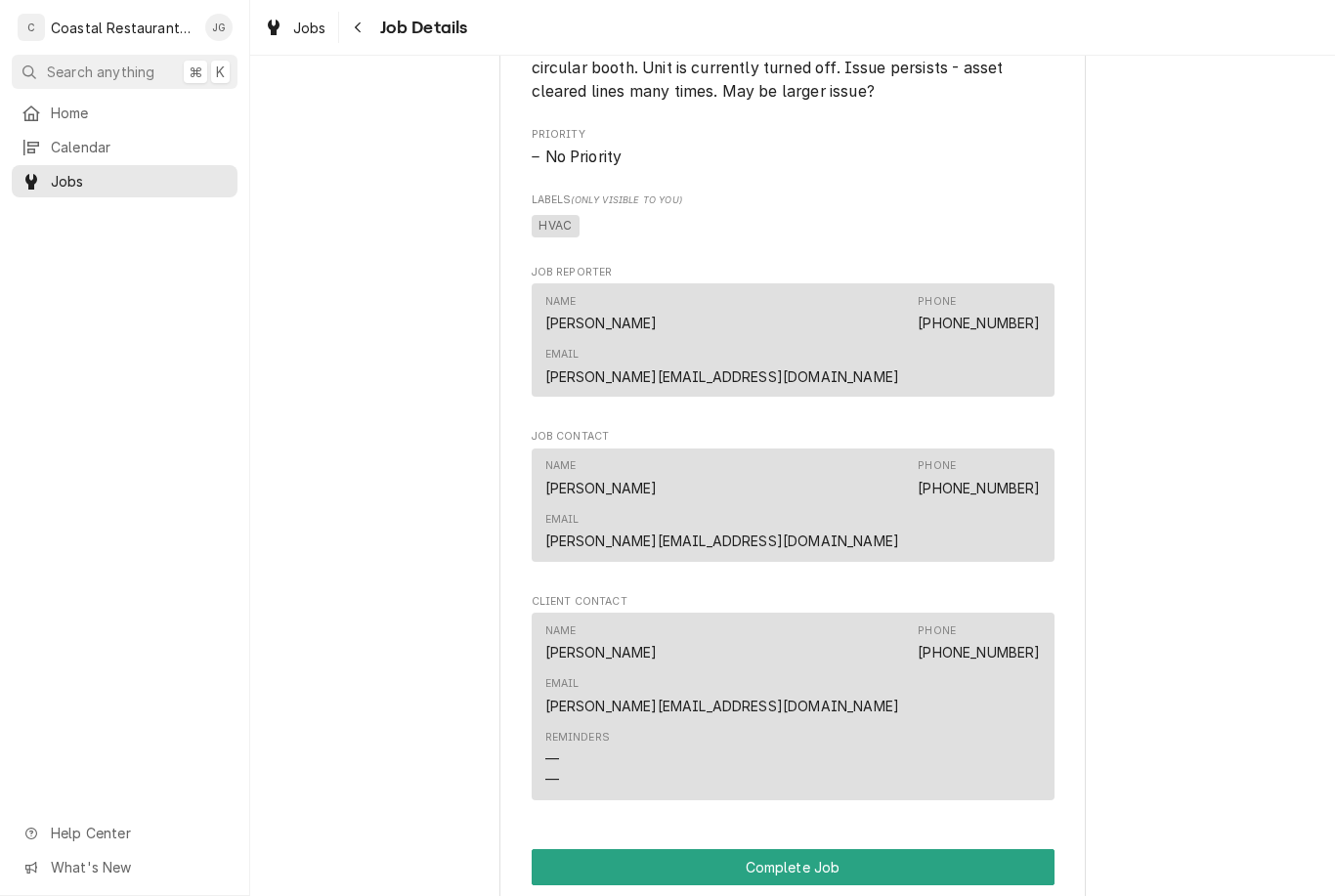
scroll to position [1329, 0]
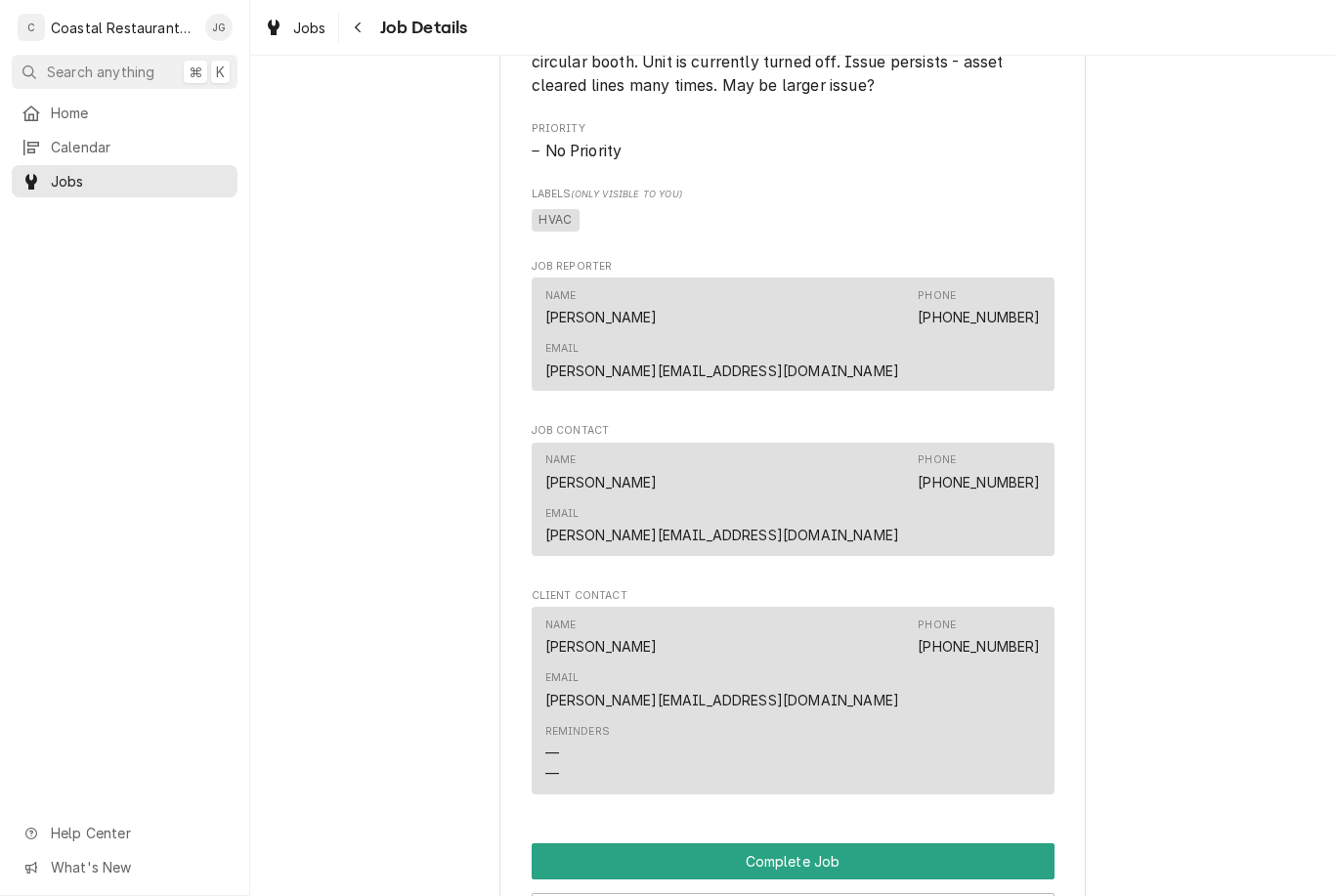
click at [931, 893] on button "Pause Job" at bounding box center [793, 911] width 523 height 37
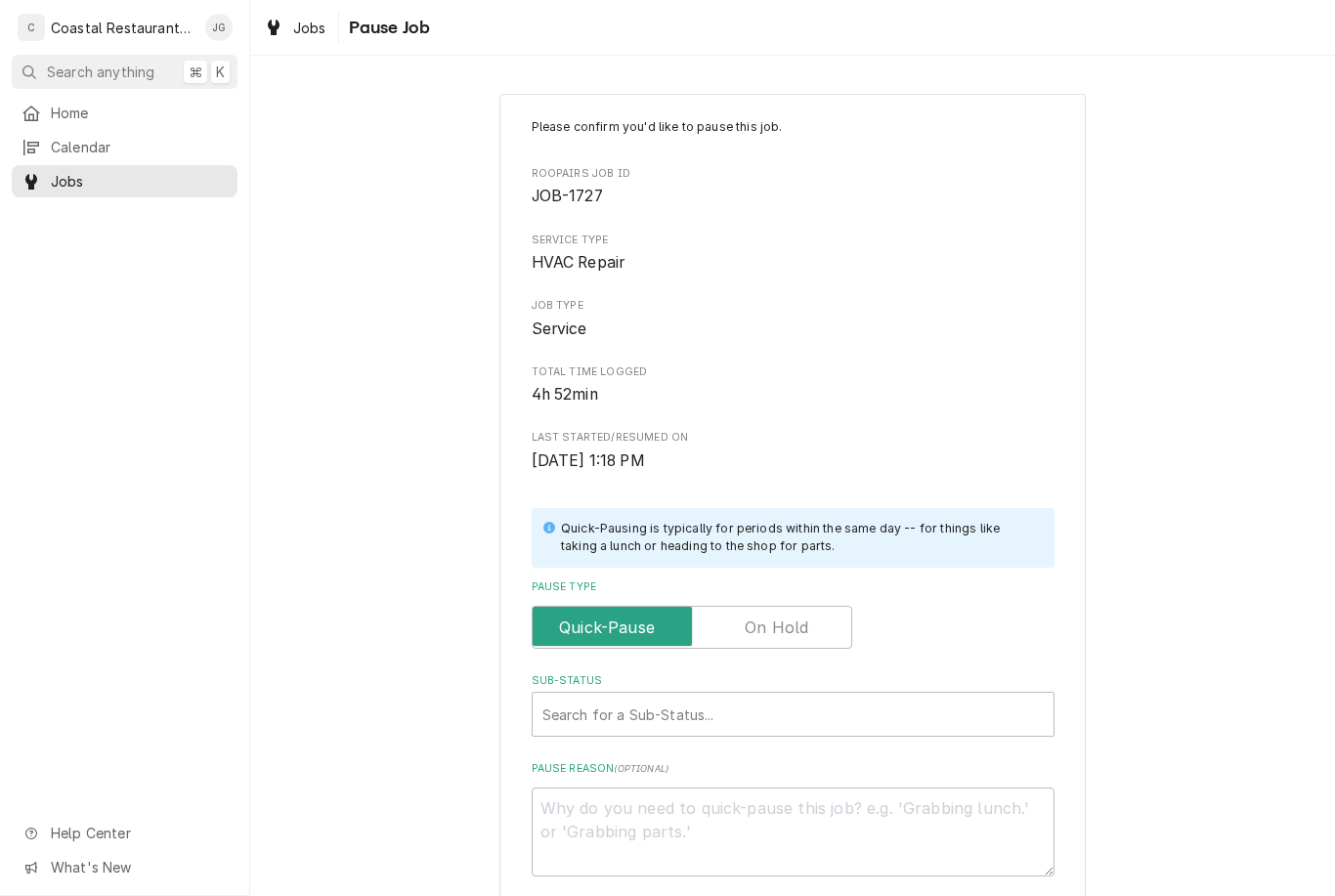
click at [826, 614] on input "Pause Type" at bounding box center [692, 627] width 303 height 43
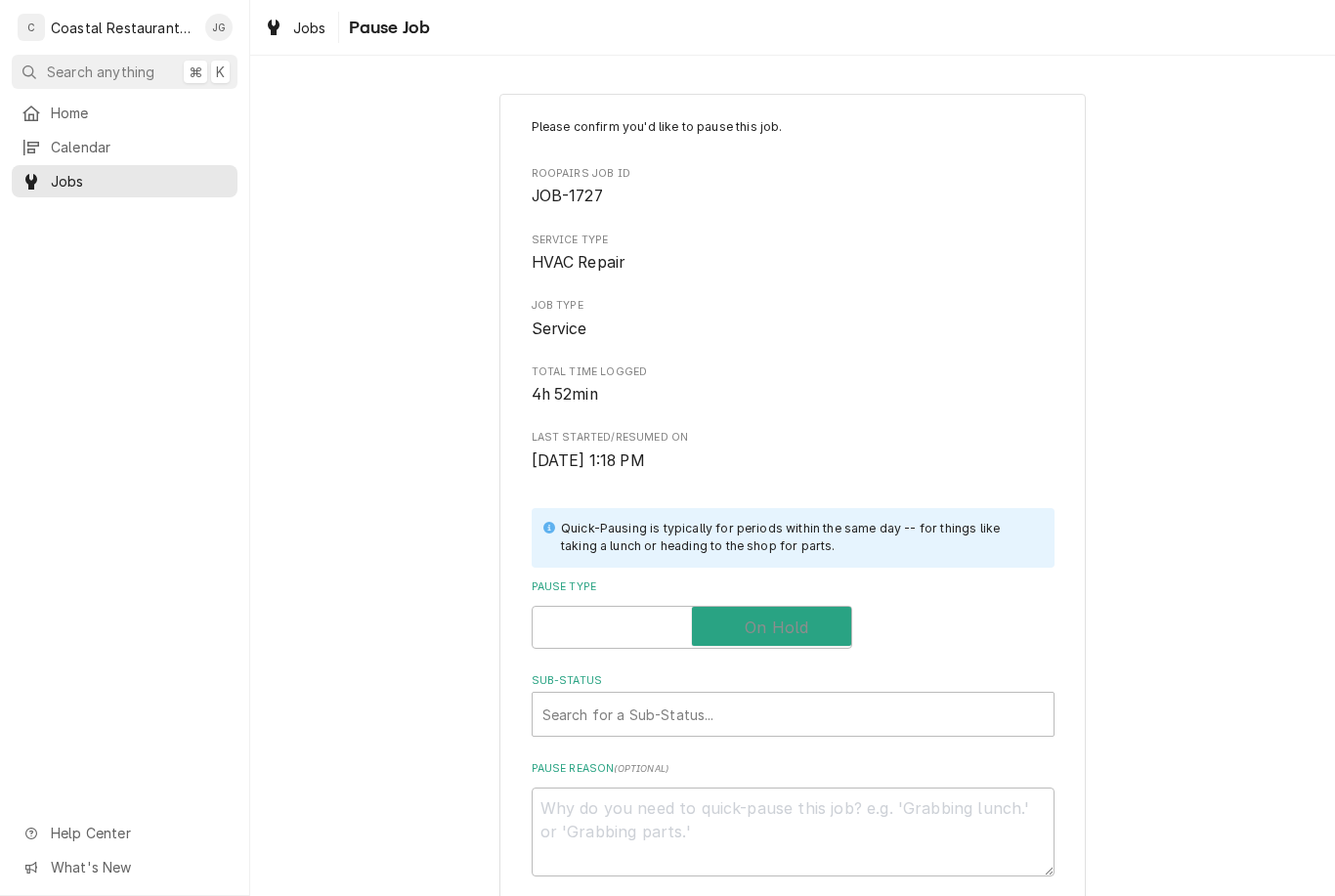
checkbox input "true"
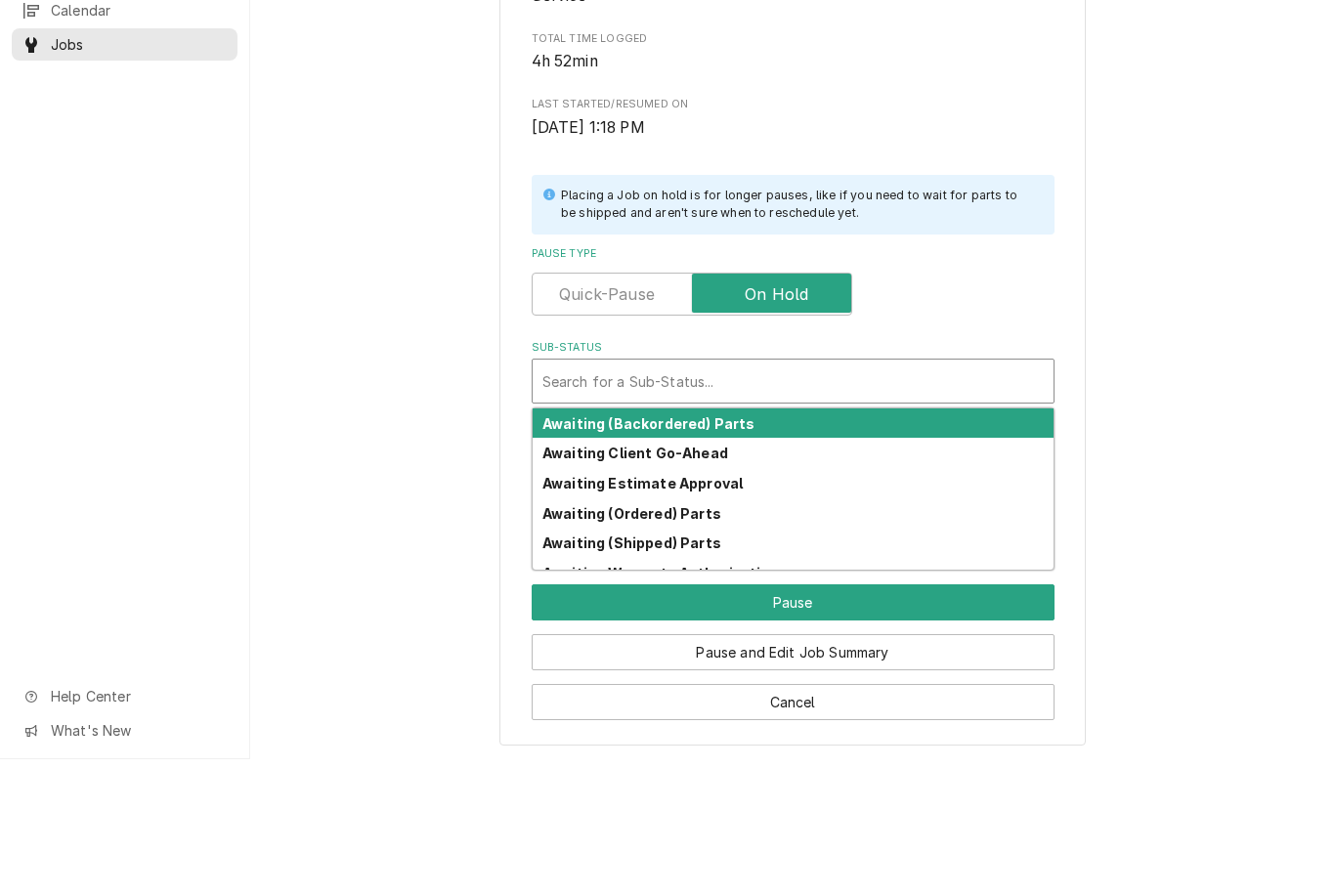
scroll to position [194, 0]
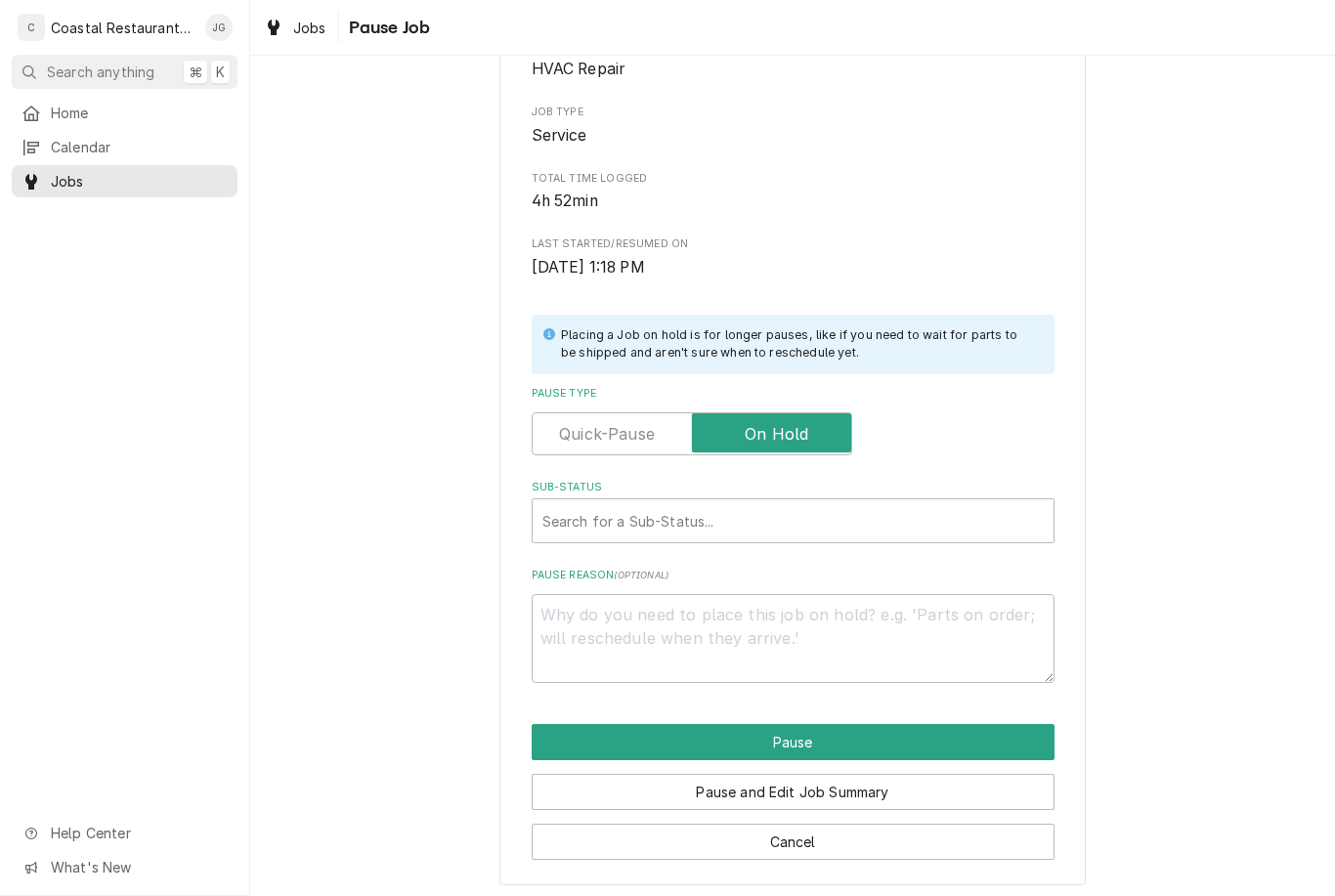
click at [1184, 465] on div "Please confirm you'd like to pause this job. Roopairs Job ID JOB-1727 Service T…" at bounding box center [793, 392] width 1085 height 1019
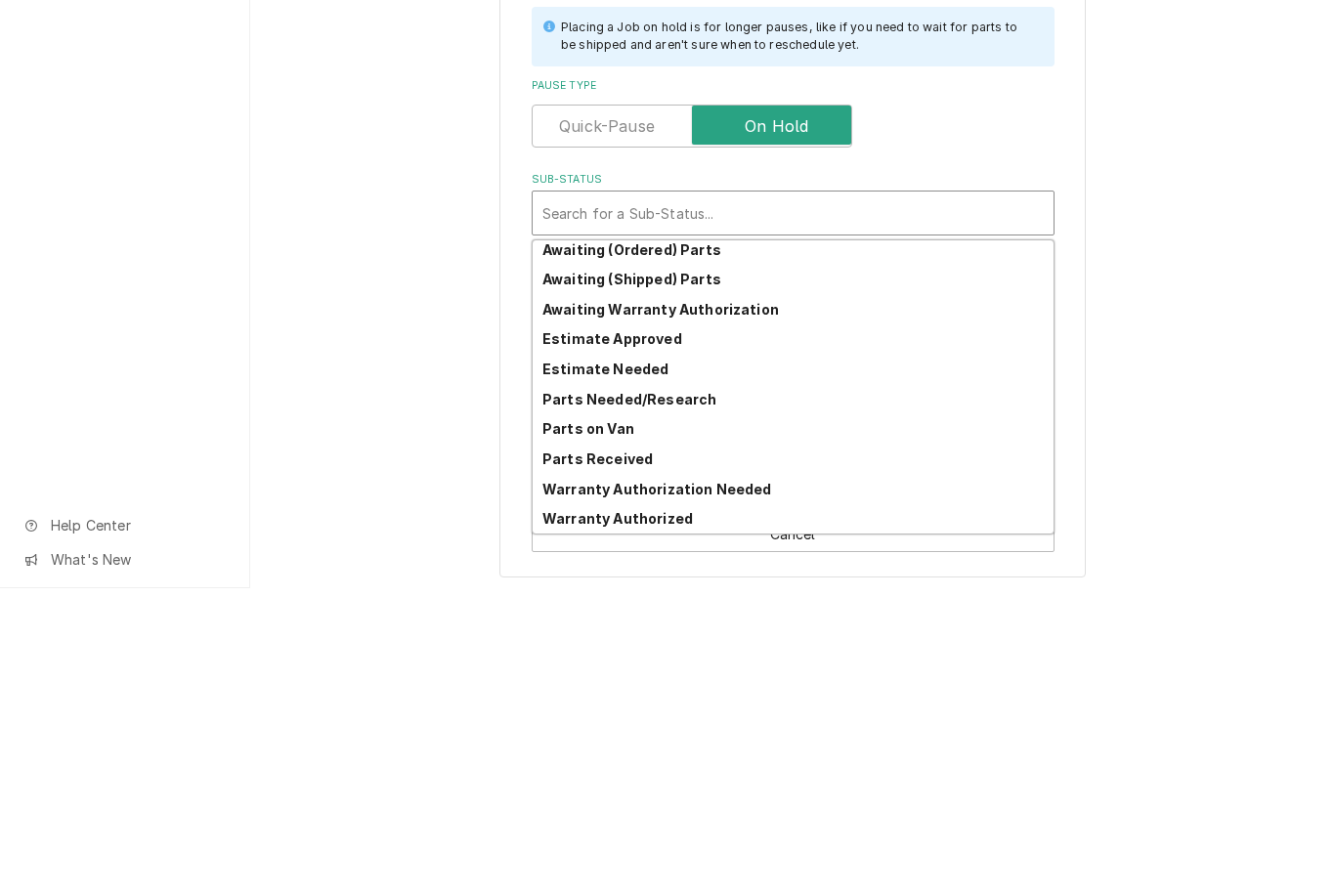
scroll to position [96, 0]
click at [729, 692] on div "Parts Needed/Research" at bounding box center [793, 706] width 521 height 31
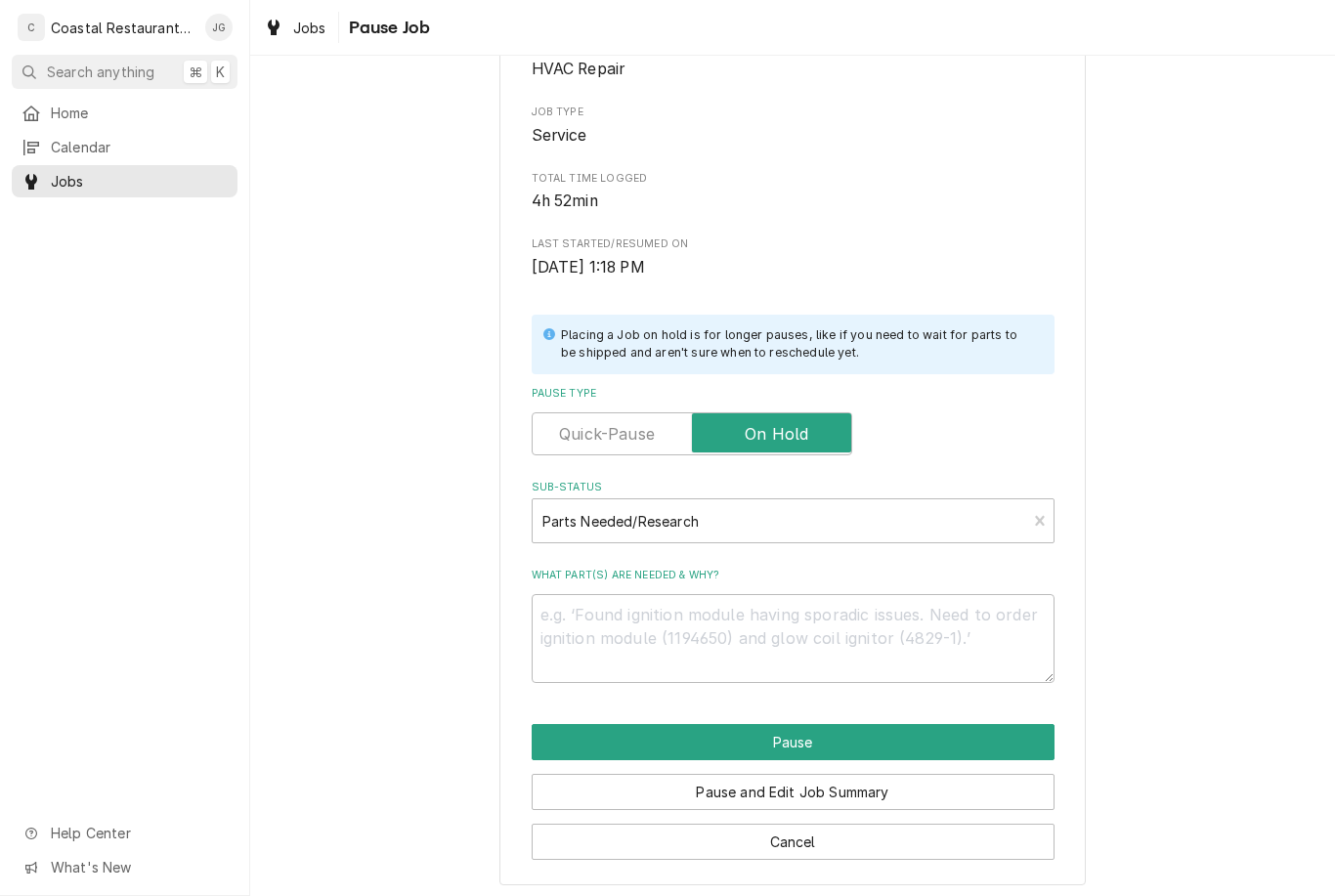
scroll to position [170, 0]
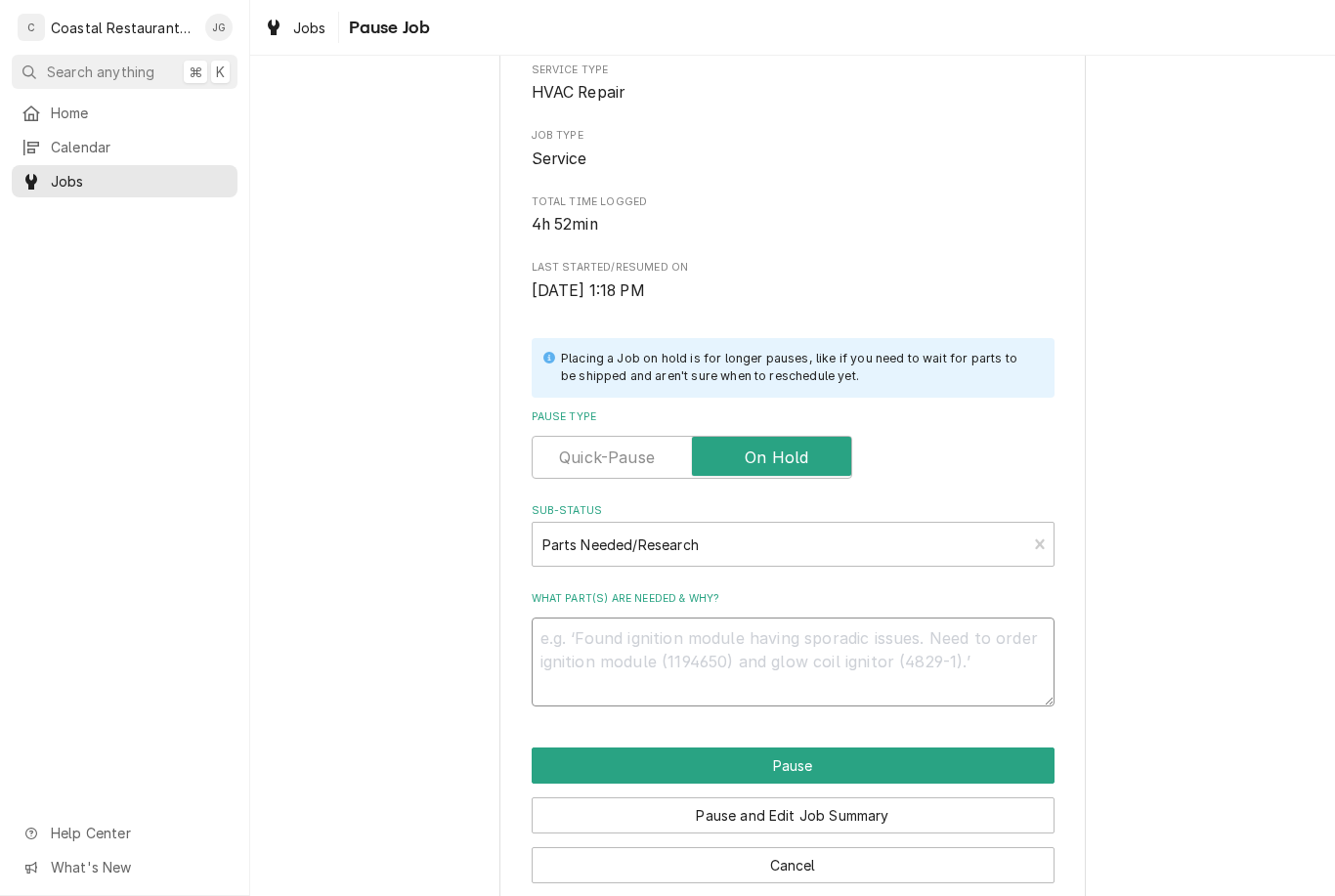
click at [739, 645] on textarea "What part(s) are needed & why?" at bounding box center [793, 662] width 523 height 89
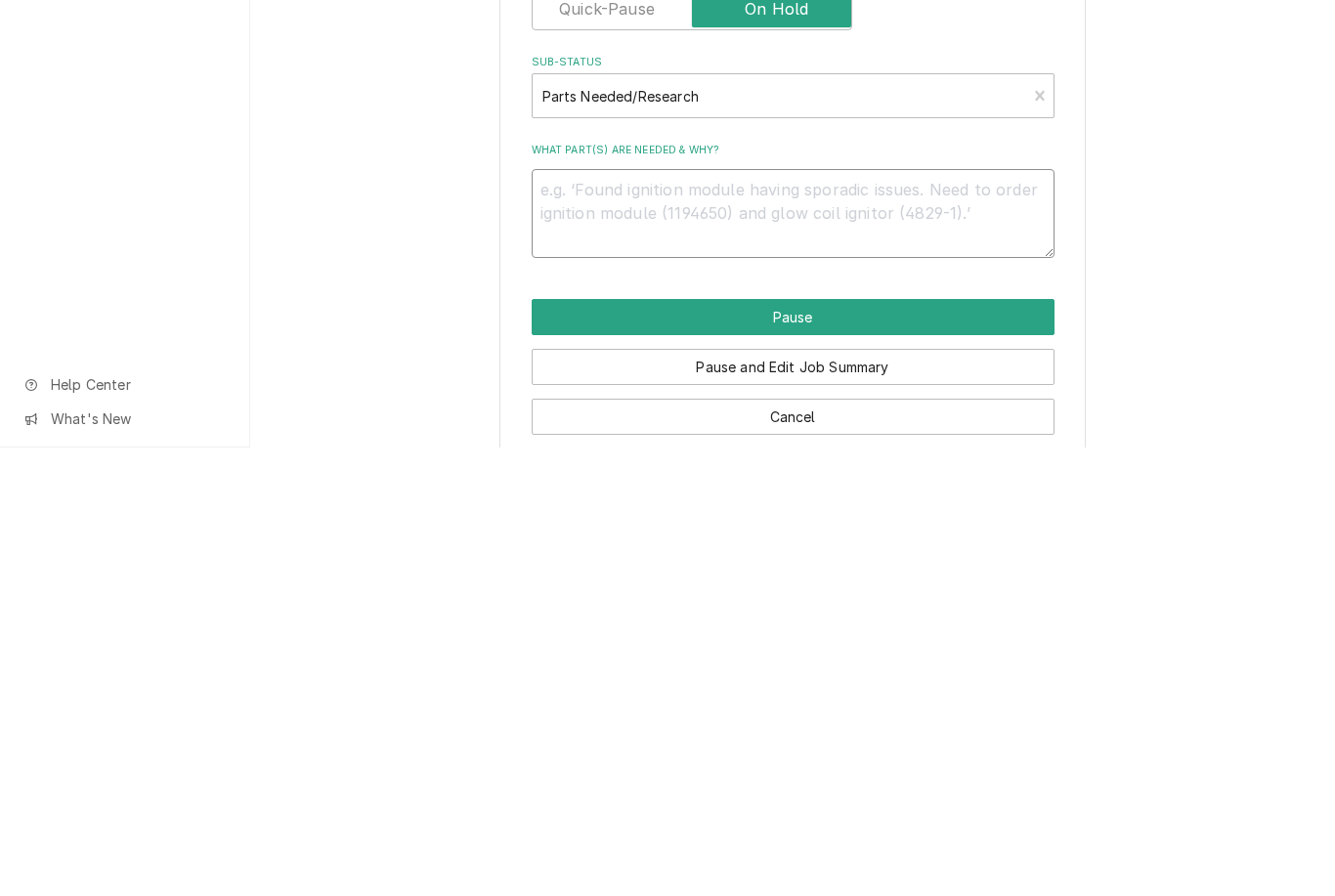
type textarea "x"
type textarea "Nee"
type textarea "x"
type textarea "Need"
type textarea "x"
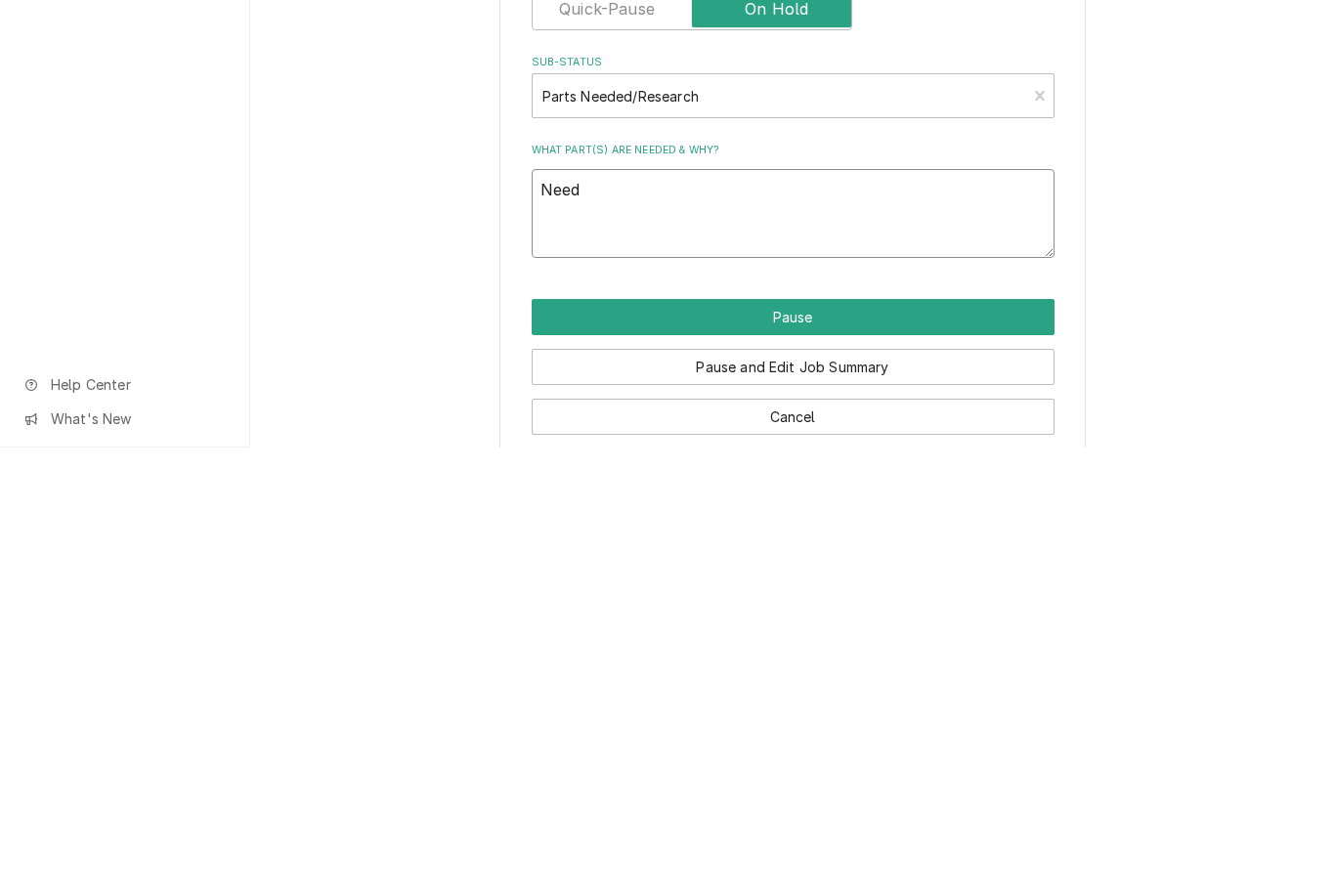
type textarea "Need to return"
type textarea "x"
type textarea "Need to return to do"
type textarea "x"
type textarea "Need to return to do leak"
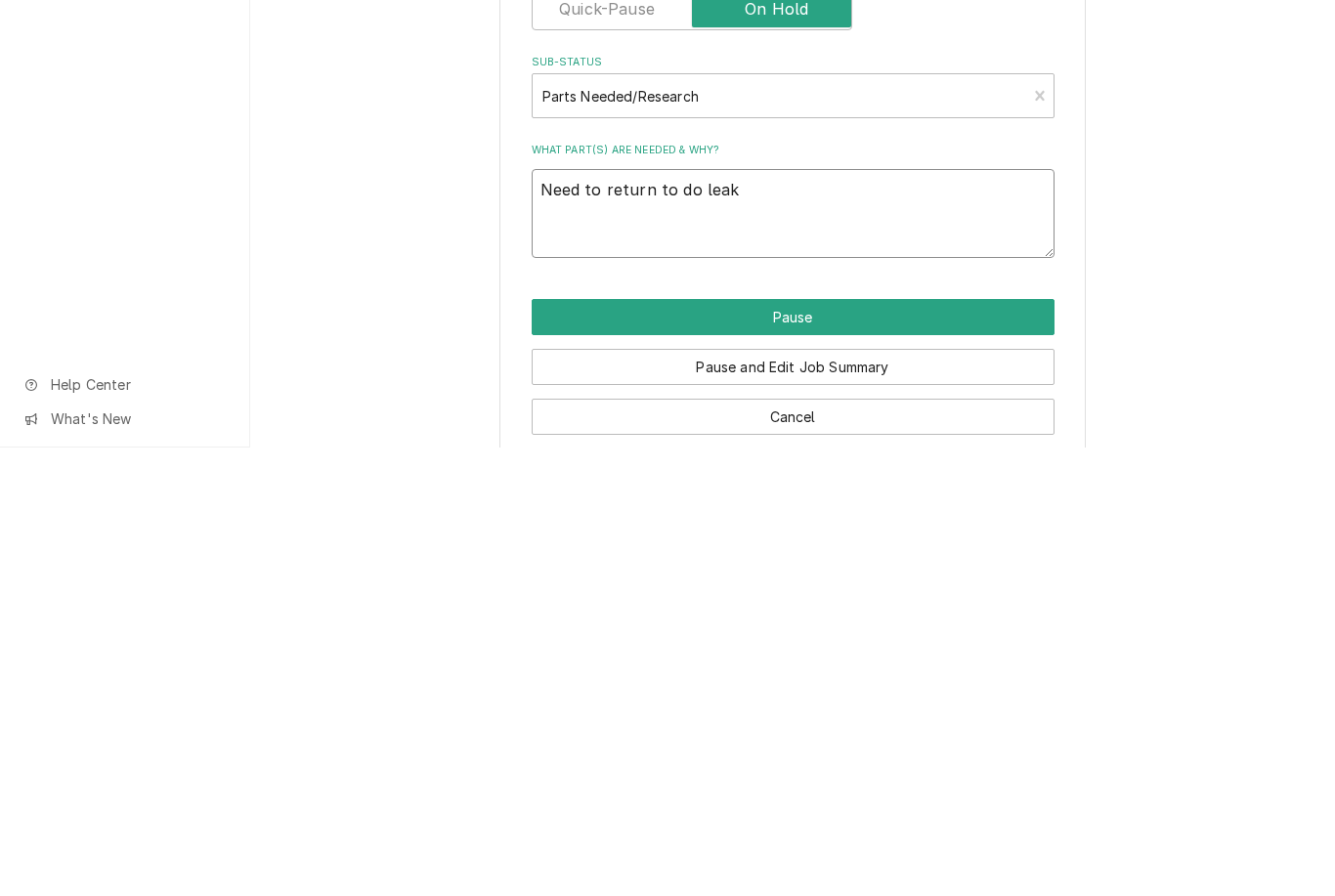
type textarea "x"
type textarea "Need to return to do leak check on"
type textarea "x"
type textarea "Need to return to do leak check on system"
click at [861, 748] on button "Pause" at bounding box center [793, 766] width 523 height 37
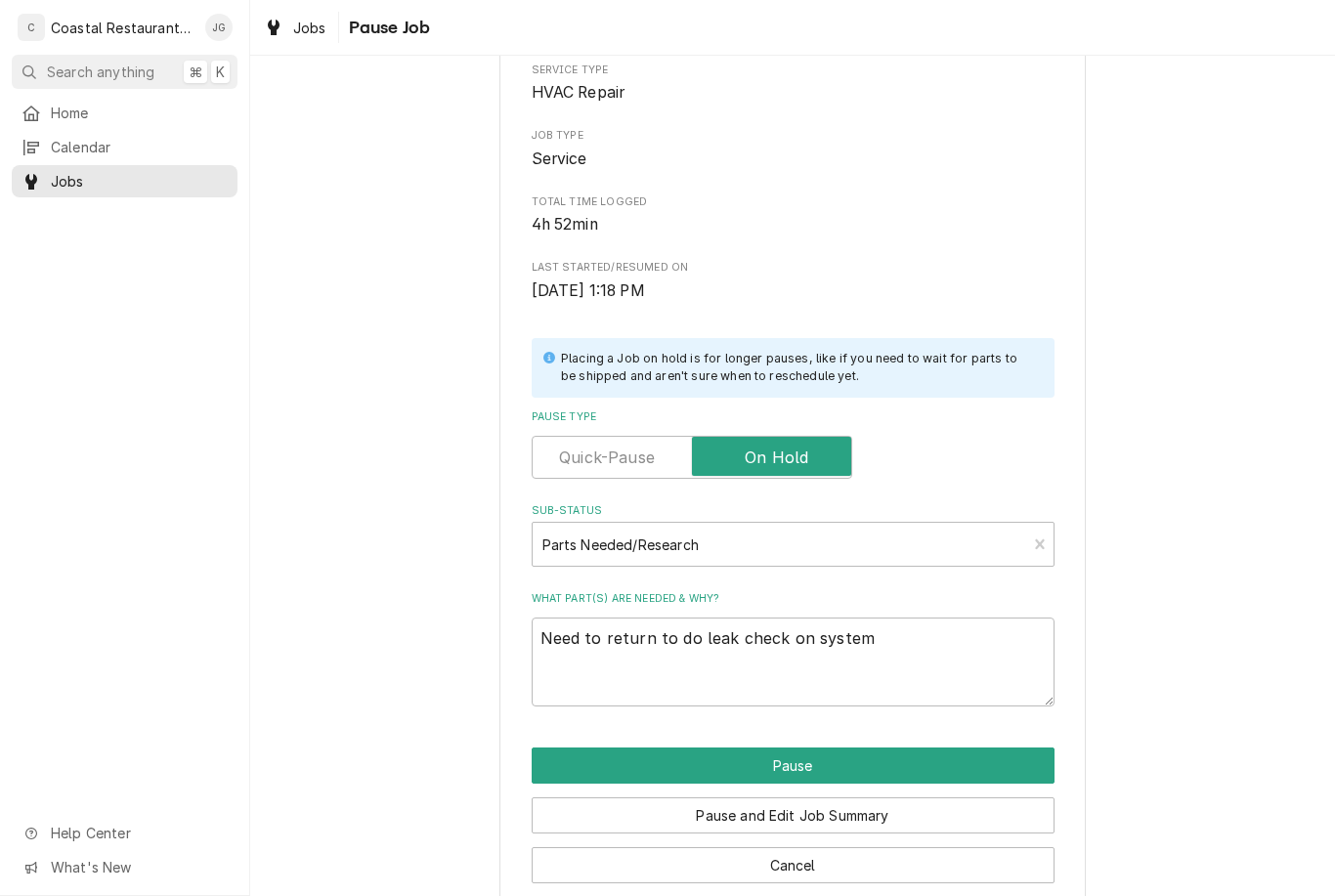
type textarea "x"
